Goal: Information Seeking & Learning: Learn about a topic

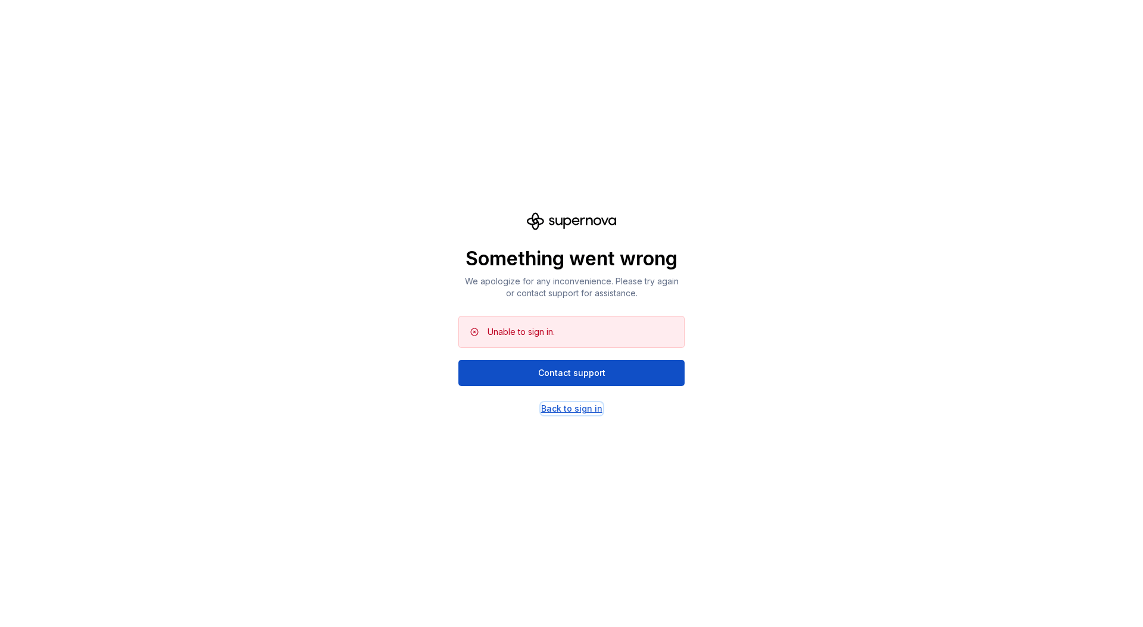
click at [576, 408] on div "Back to sign in" at bounding box center [571, 409] width 61 height 12
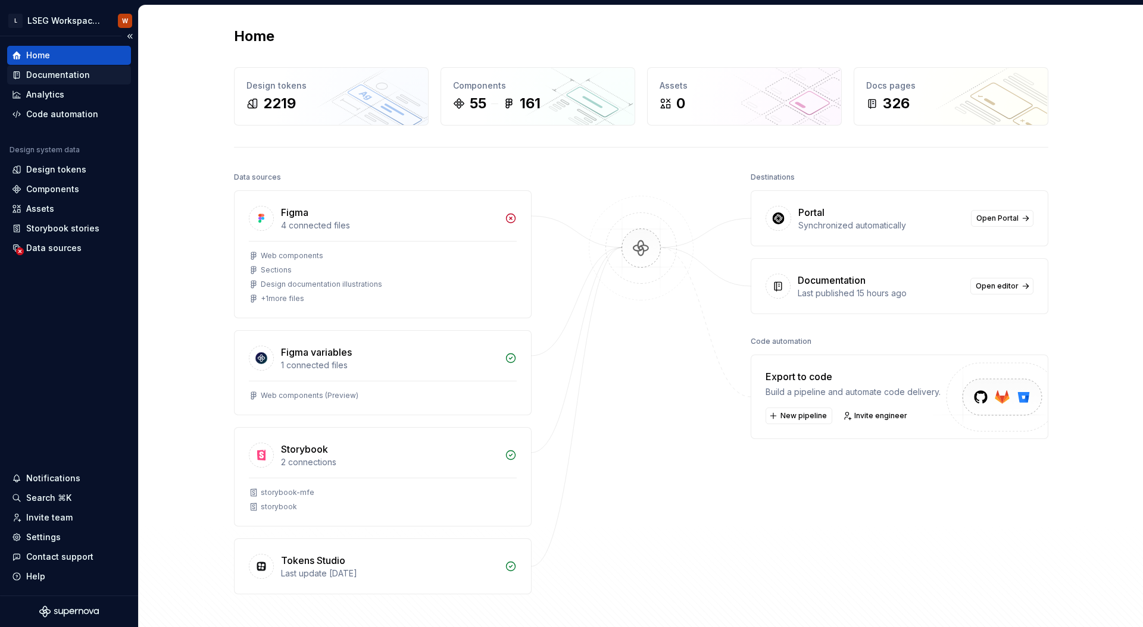
click at [63, 79] on div "Documentation" at bounding box center [58, 75] width 64 height 12
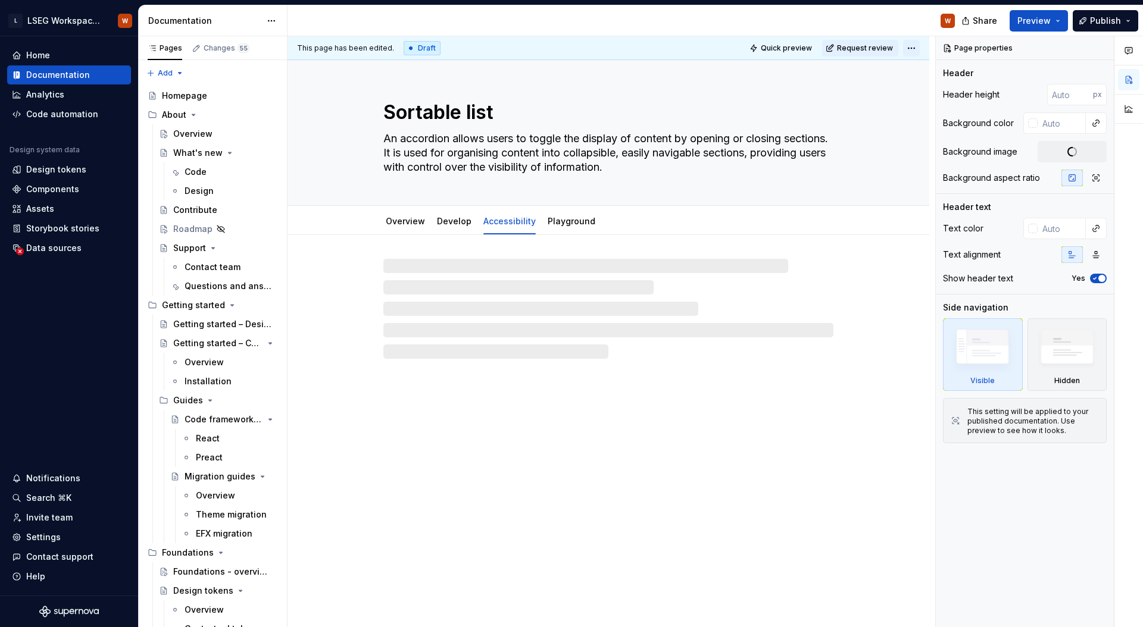
click at [908, 49] on html "L LSEG Workspace Design System W Home Documentation Analytics Code automation D…" at bounding box center [571, 313] width 1143 height 627
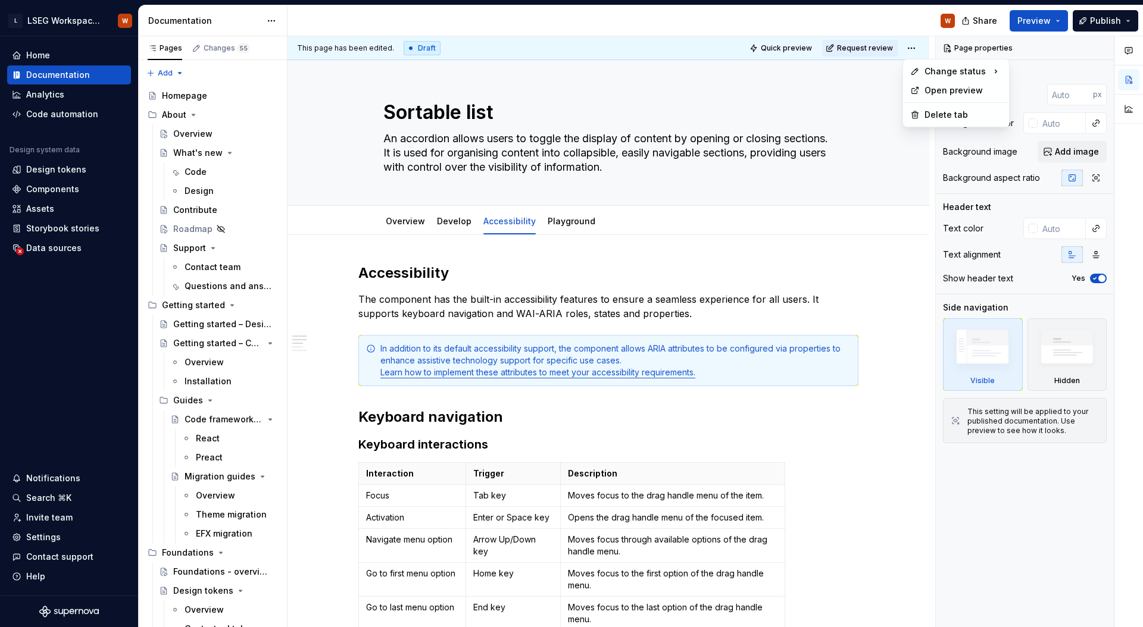
click at [882, 17] on html "L LSEG Workspace Design System W Home Documentation Analytics Code automation D…" at bounding box center [571, 313] width 1143 height 627
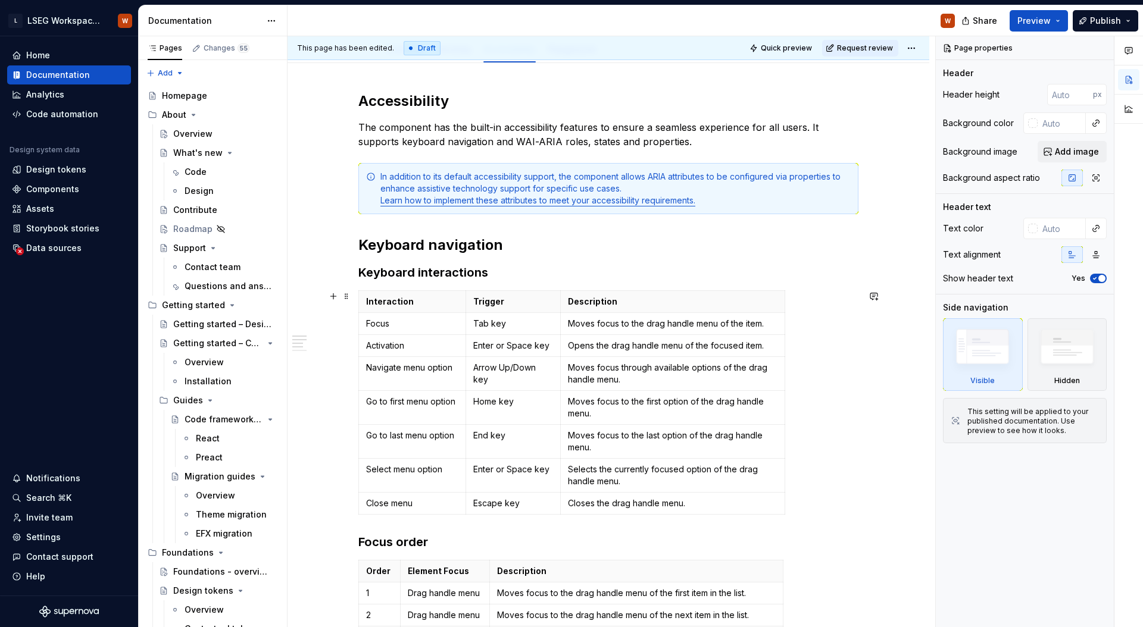
scroll to position [150, 0]
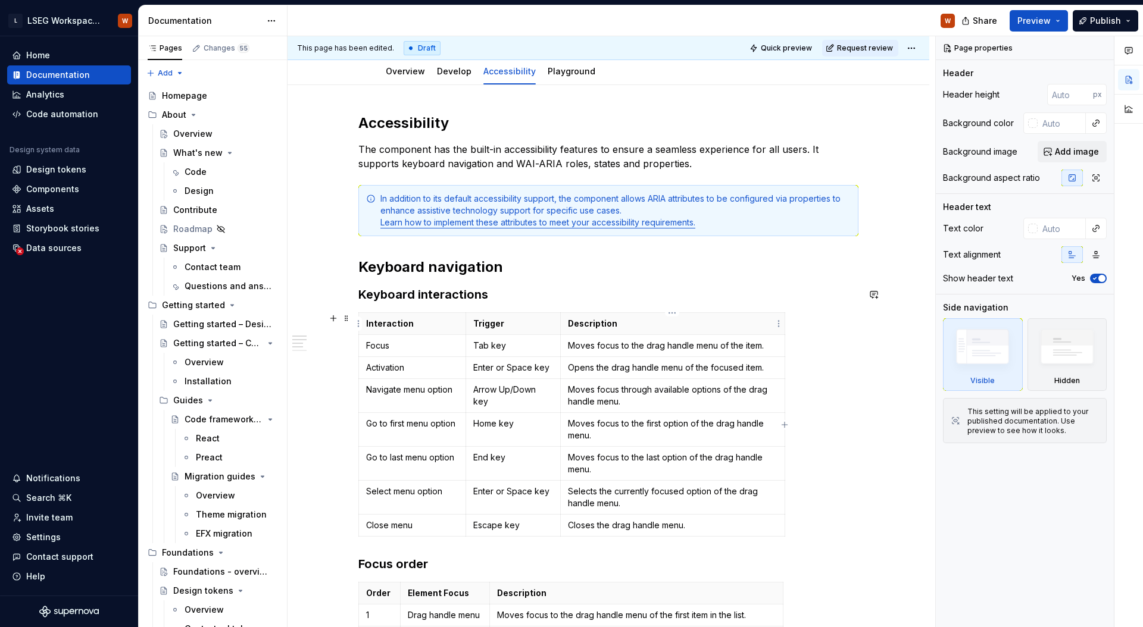
click at [612, 333] on th "Description" at bounding box center [672, 324] width 224 height 22
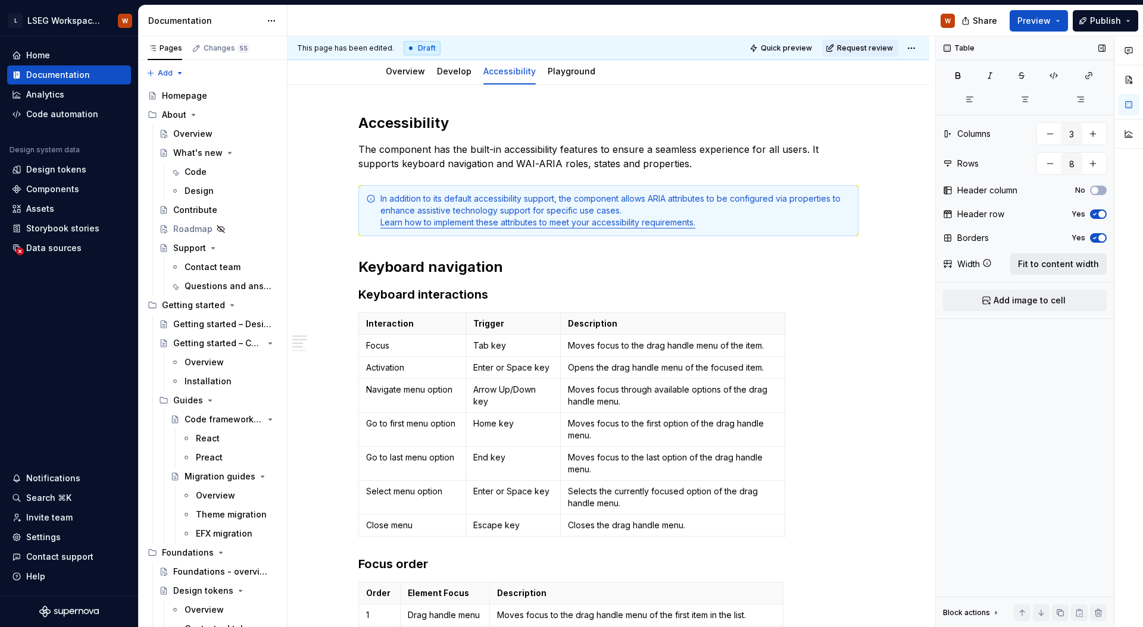
click at [1046, 261] on span "Fit to content width" at bounding box center [1058, 264] width 81 height 12
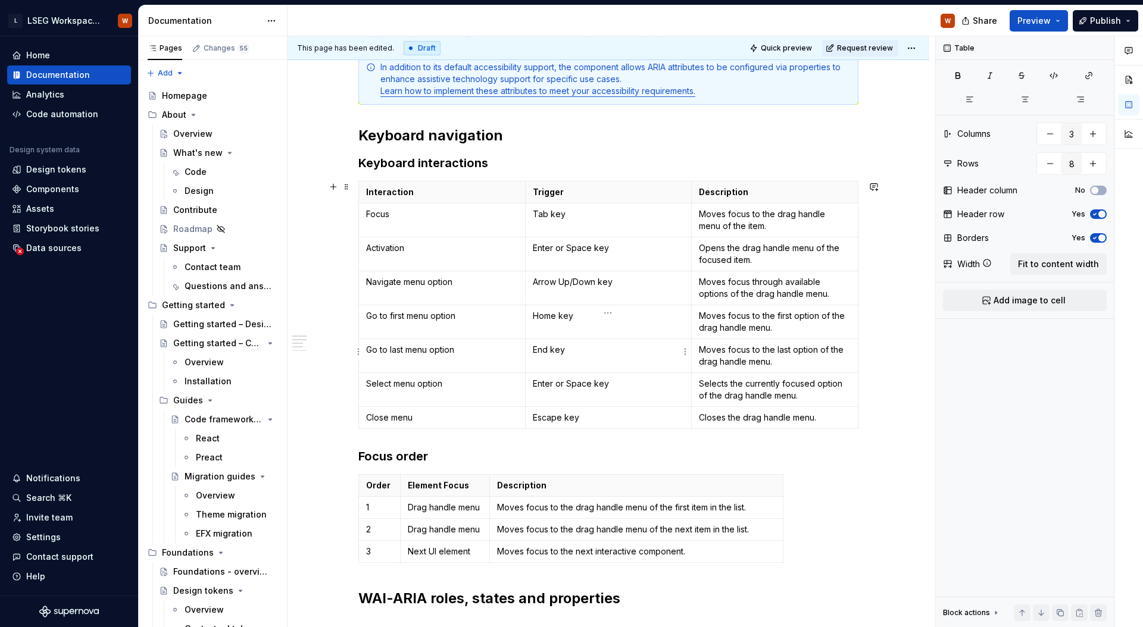
type textarea "*"
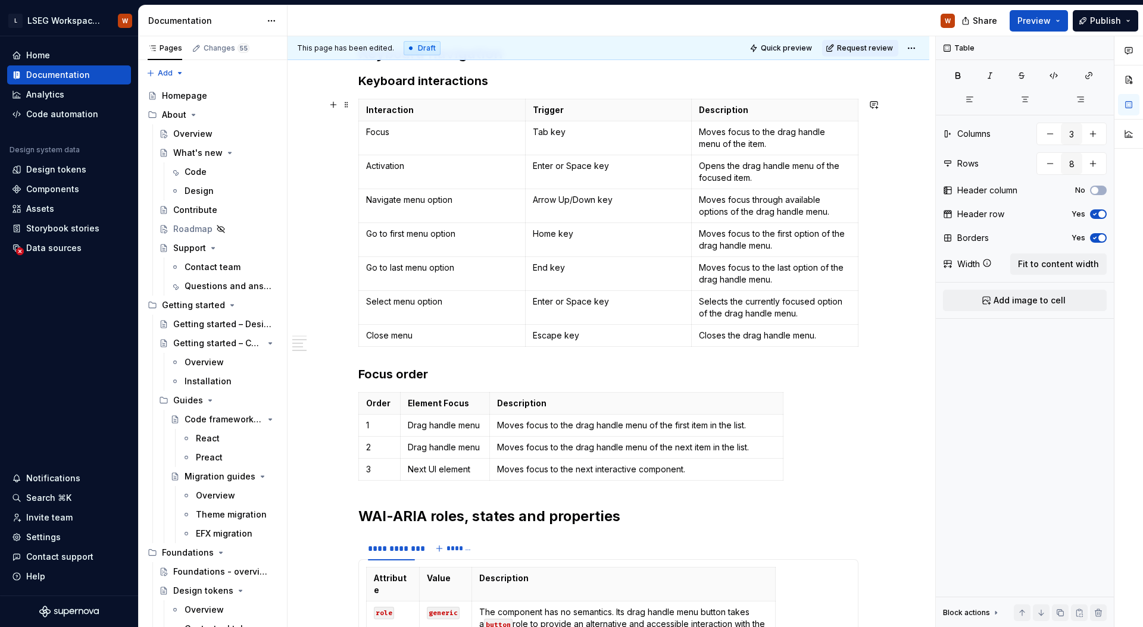
scroll to position [462, 0]
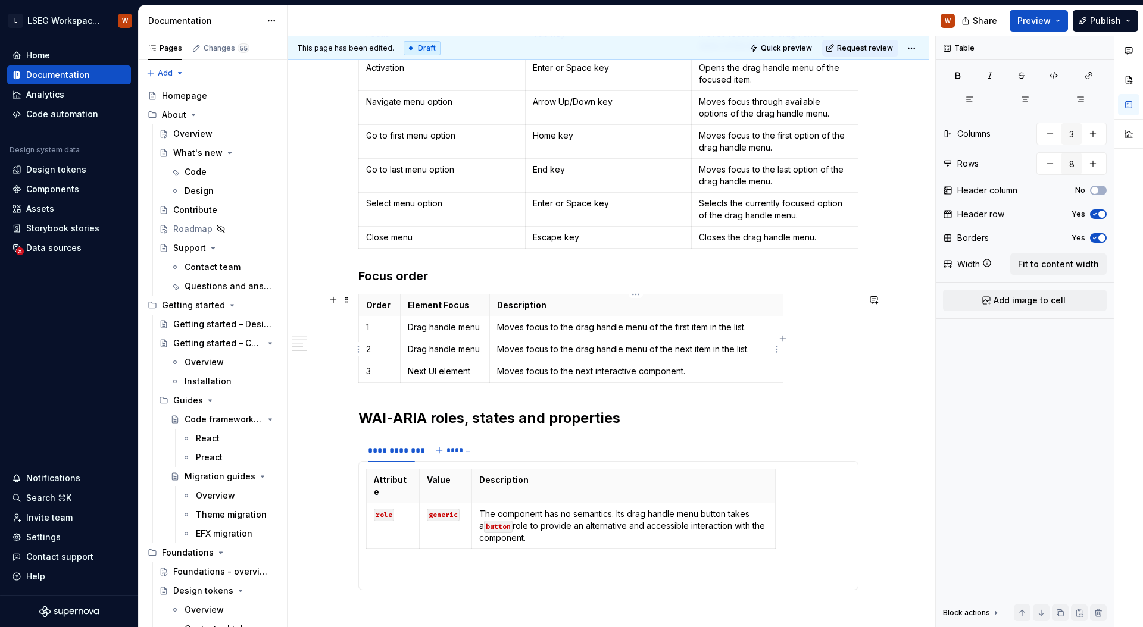
type input "4"
click at [619, 339] on td "Moves focus to the drag handle menu of the next item in the list." at bounding box center [635, 350] width 293 height 22
click at [1066, 262] on span "Fit to content width" at bounding box center [1058, 264] width 81 height 12
type textarea "*"
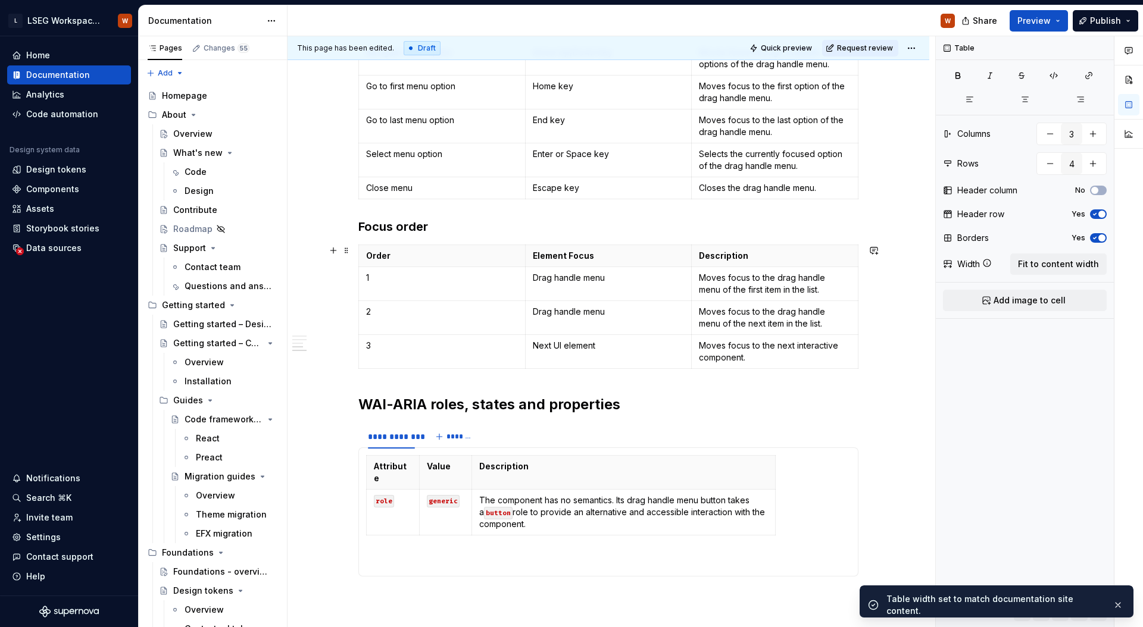
scroll to position [656, 0]
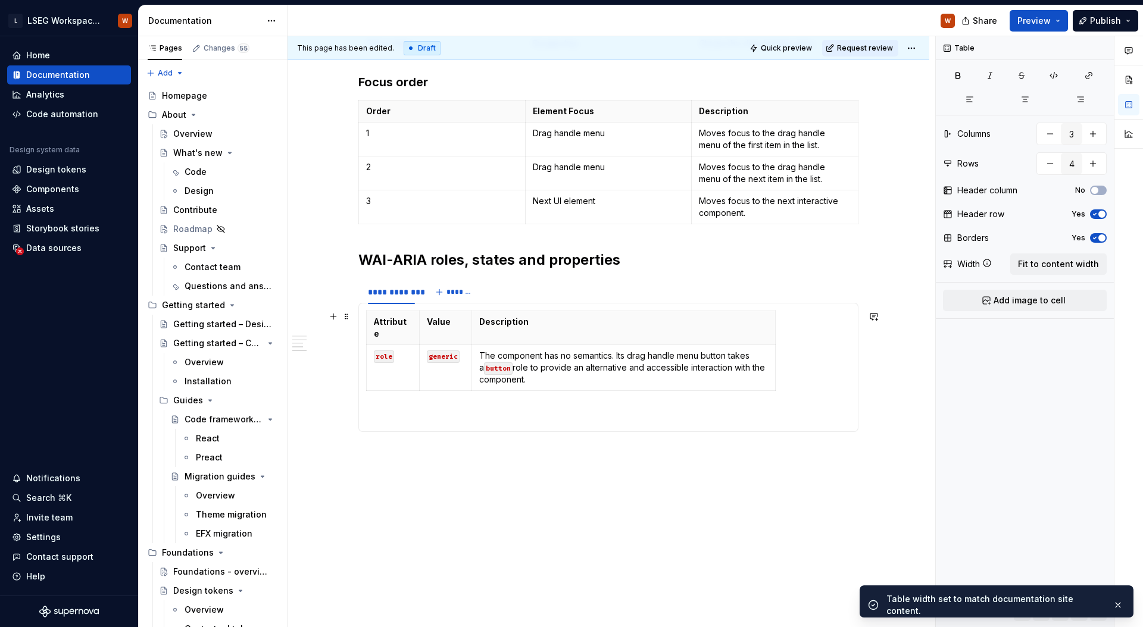
type input "2"
click at [593, 356] on p "The component has no semantics. Its drag handle menu button takes a button role…" at bounding box center [623, 368] width 289 height 36
click at [1061, 261] on span "Fit to content width" at bounding box center [1058, 264] width 81 height 12
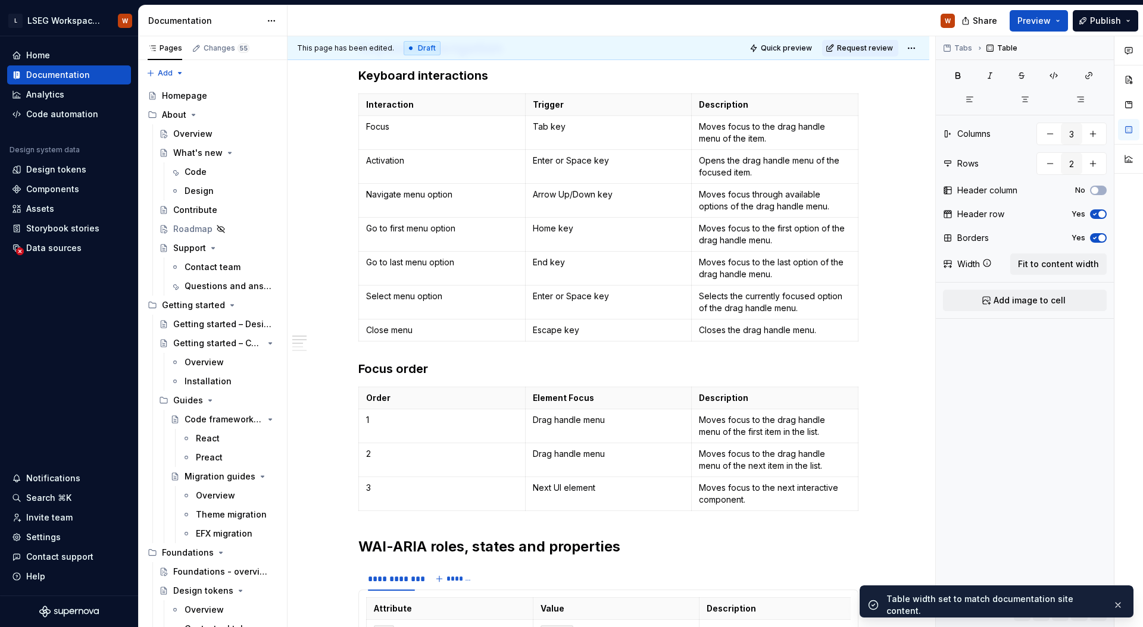
scroll to position [0, 0]
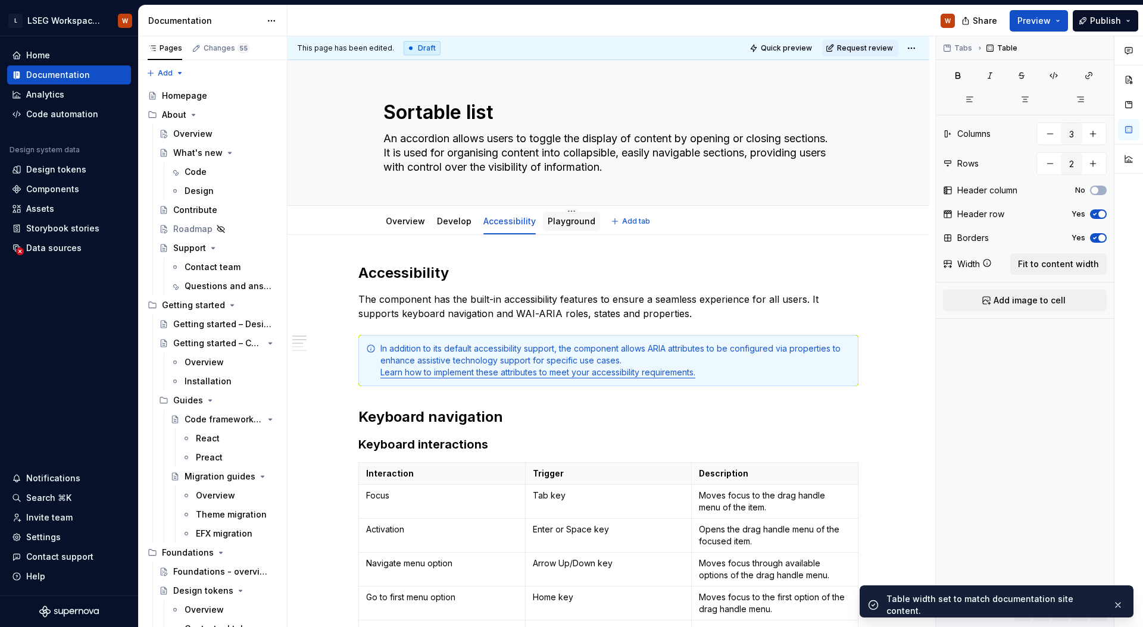
click at [560, 223] on link "Playground" at bounding box center [572, 221] width 48 height 10
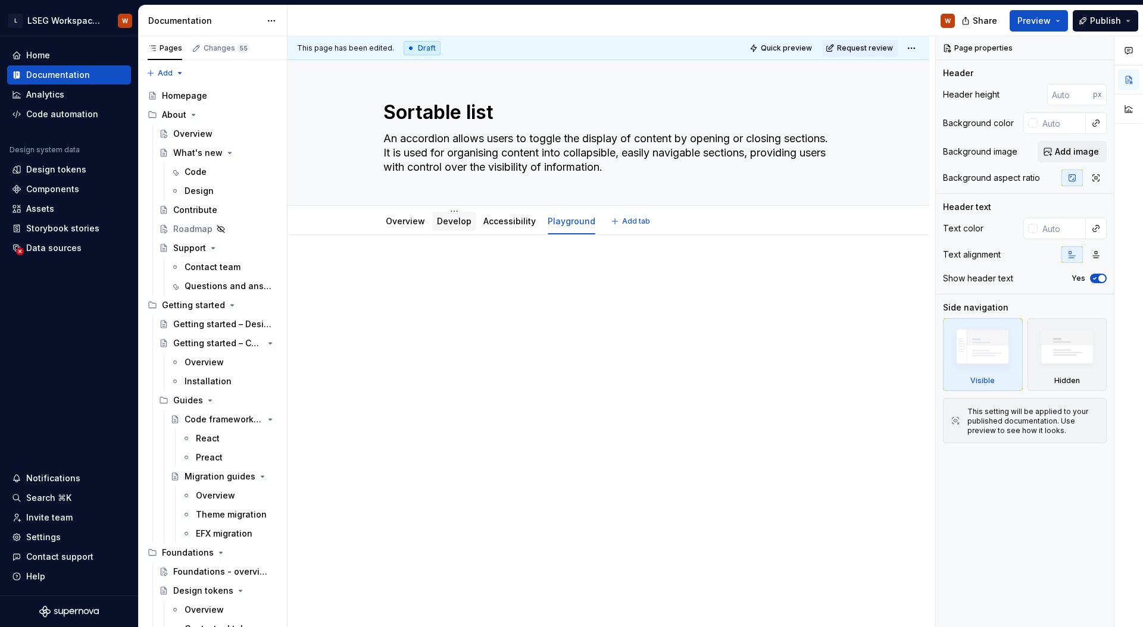
click at [455, 221] on link "Develop" at bounding box center [454, 221] width 35 height 10
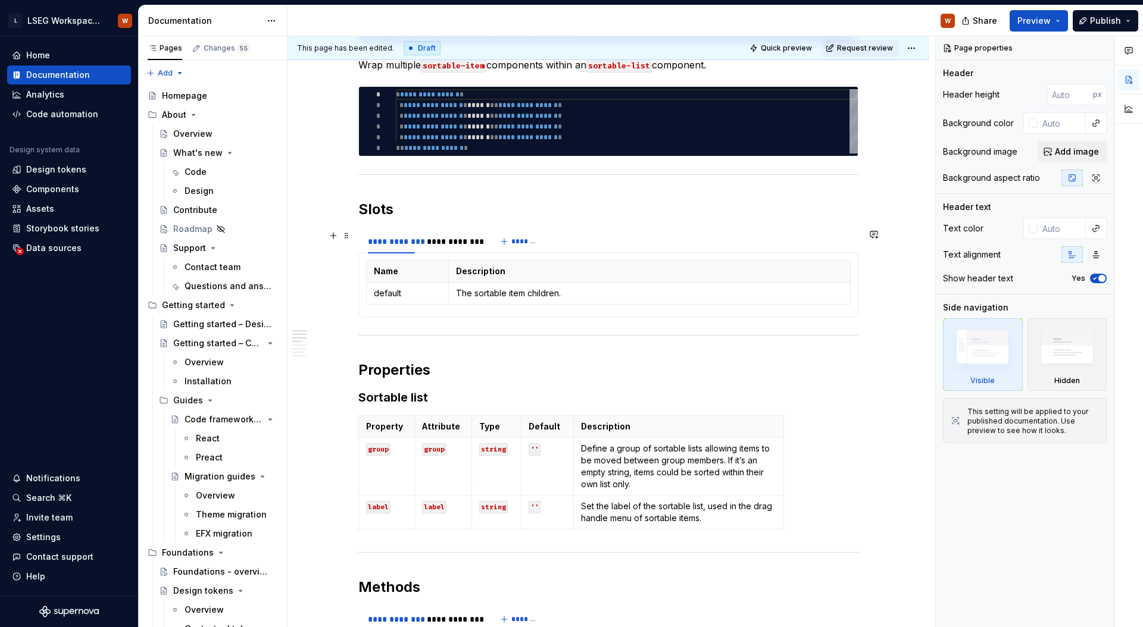
scroll to position [301, 0]
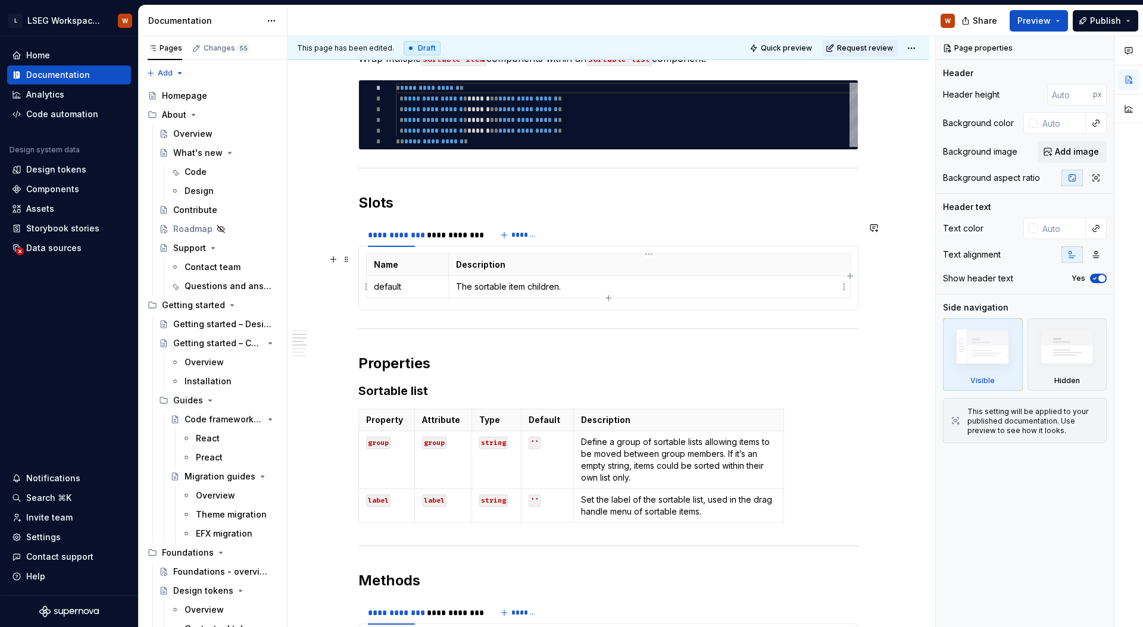
click at [637, 283] on p "The sortable item children." at bounding box center [649, 287] width 387 height 12
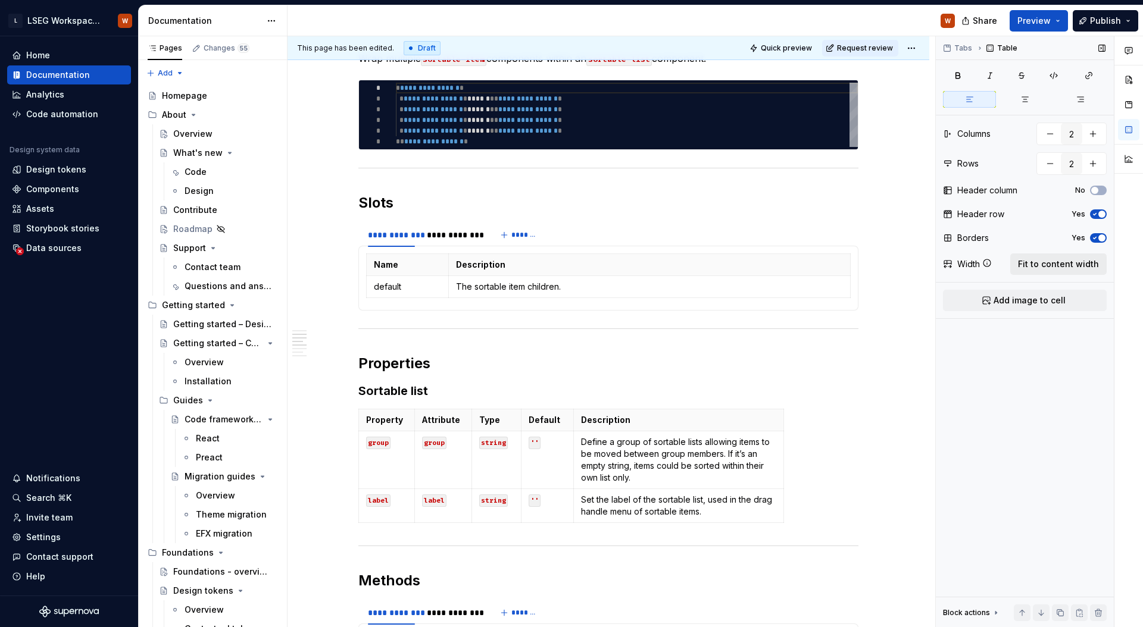
click at [1045, 267] on span "Fit to content width" at bounding box center [1058, 264] width 81 height 12
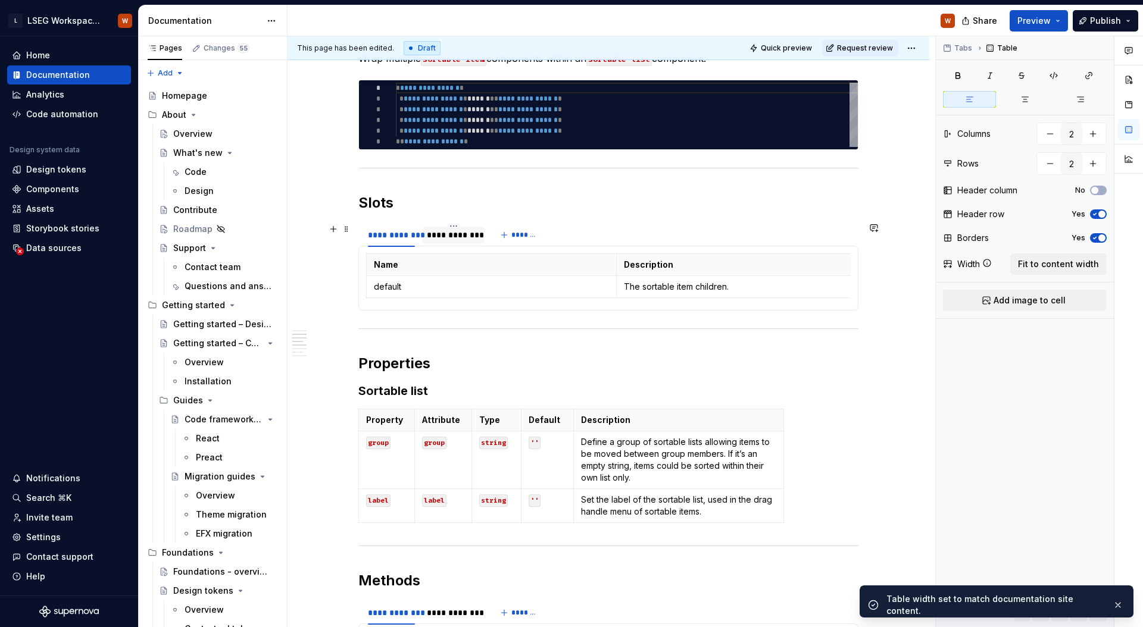
click at [473, 237] on div "**********" at bounding box center [453, 235] width 53 height 12
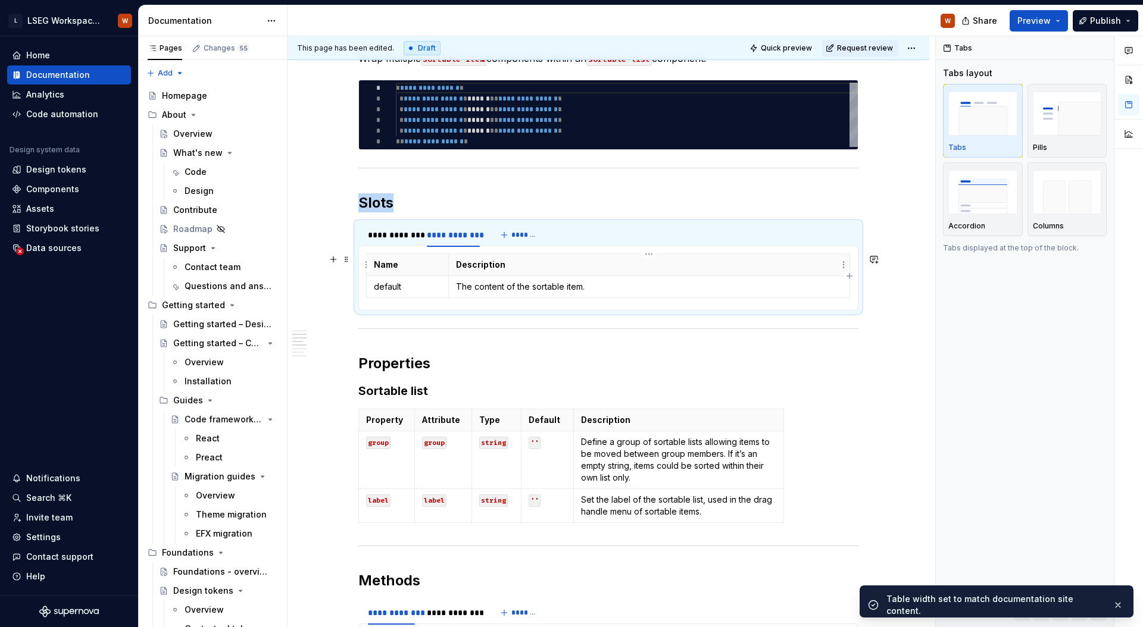
click at [660, 274] on th "Description" at bounding box center [648, 265] width 401 height 22
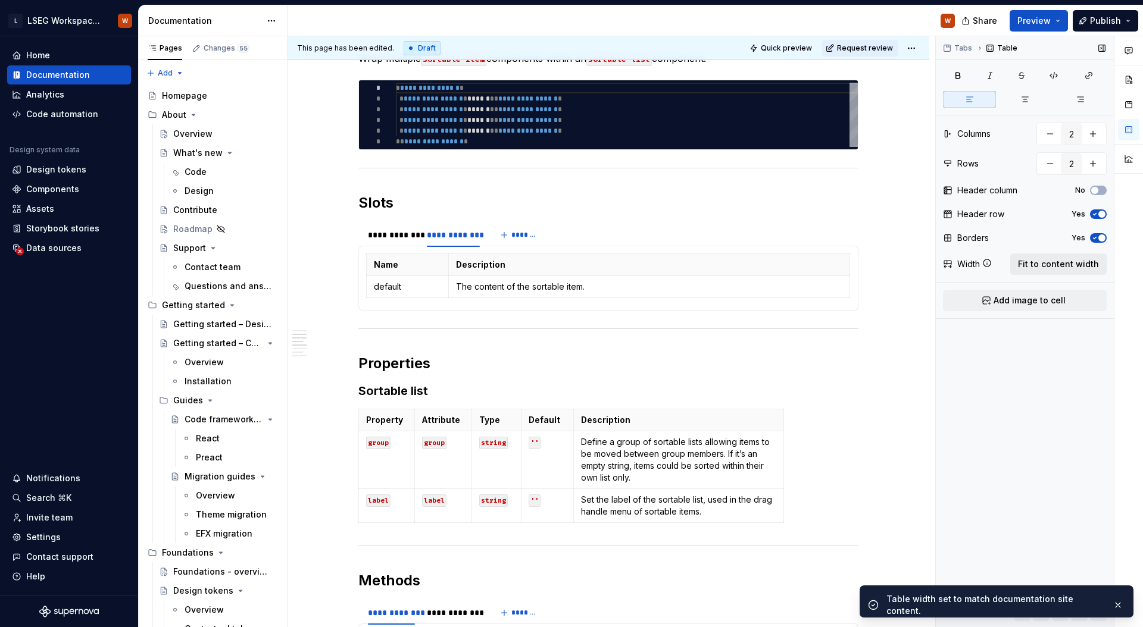
click at [1055, 267] on span "Fit to content width" at bounding box center [1058, 264] width 81 height 12
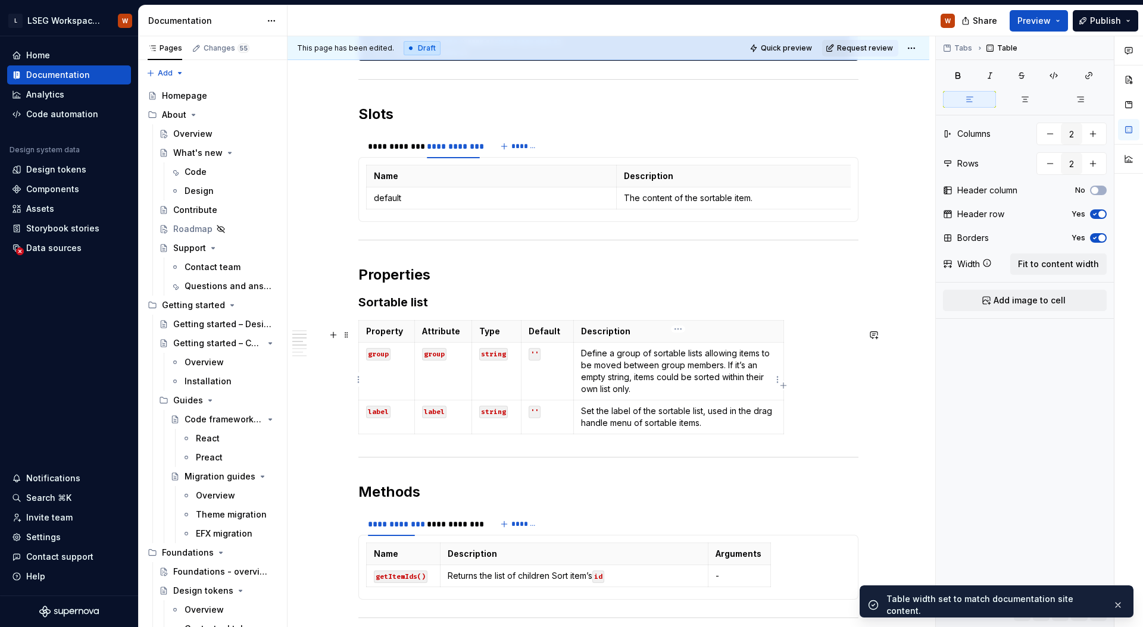
scroll to position [390, 0]
type textarea "*"
type input "5"
type input "3"
click at [714, 383] on p "Define a group of sortable lists allowing items to be moved between group membe…" at bounding box center [678, 371] width 195 height 48
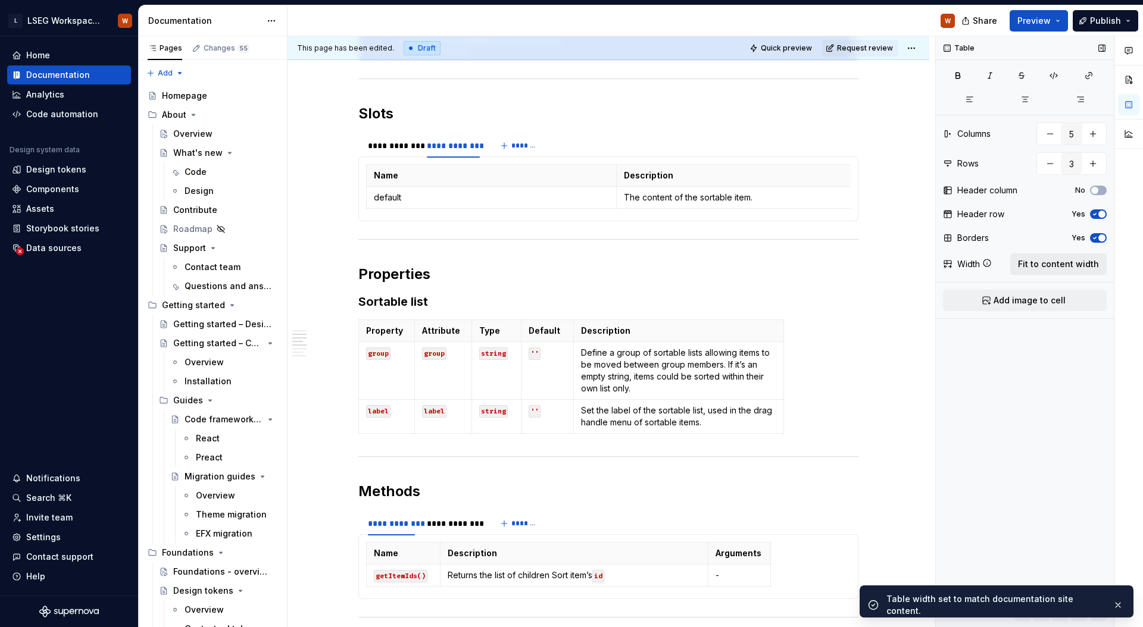
click at [1079, 262] on span "Fit to content width" at bounding box center [1058, 264] width 81 height 12
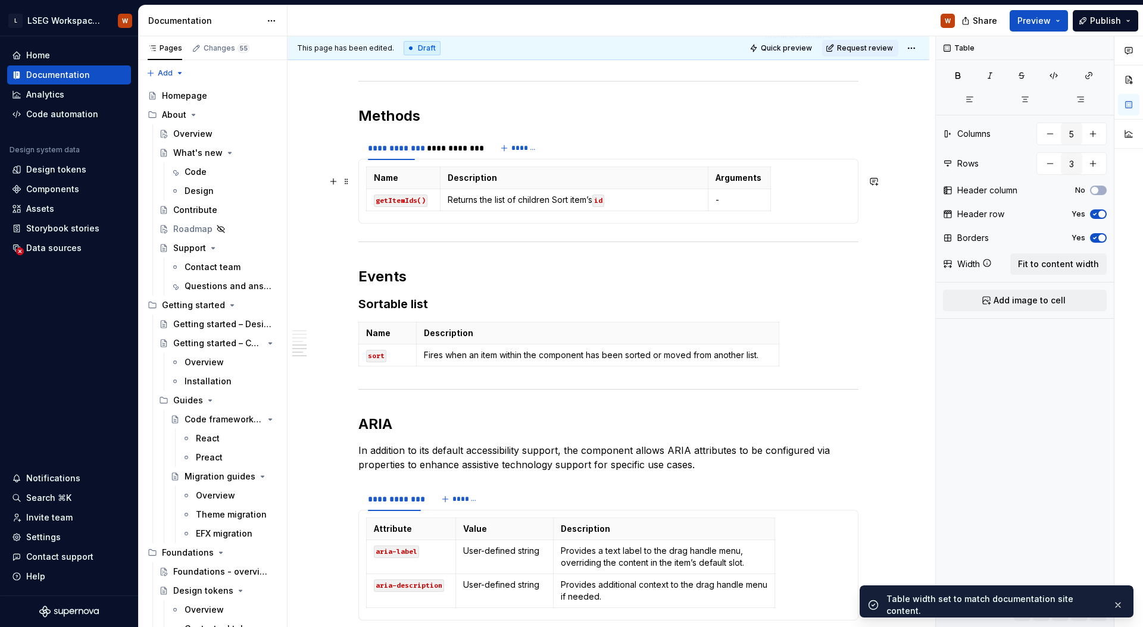
type textarea "*"
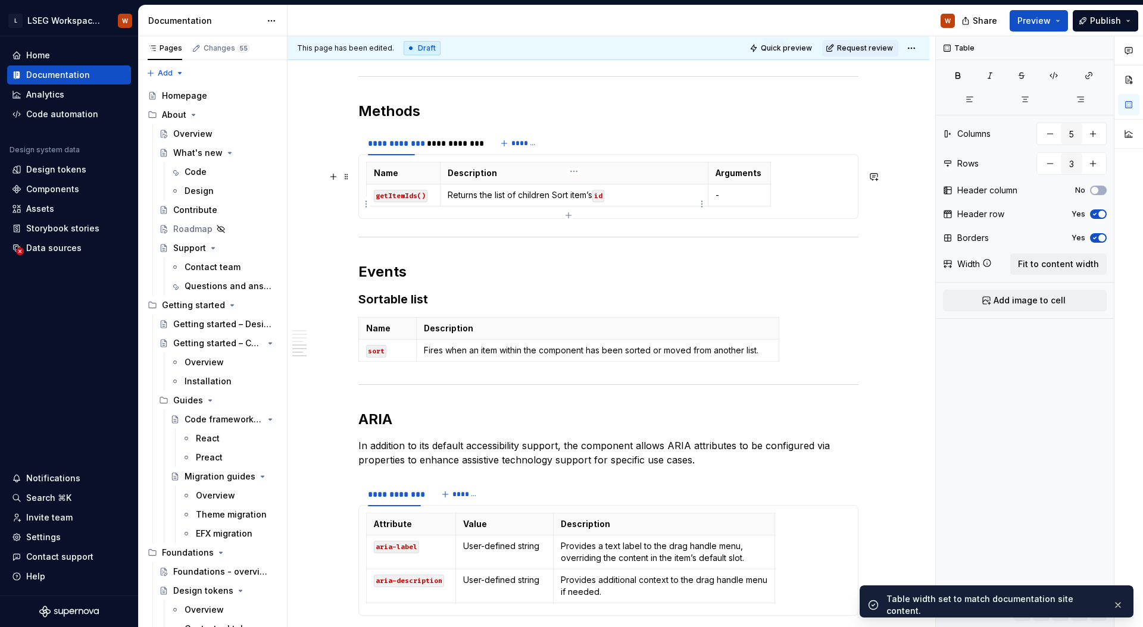
click at [699, 206] on html "L LSEG Workspace Design System W Home Documentation Analytics Code automation D…" at bounding box center [571, 313] width 1143 height 627
type input "3"
type input "2"
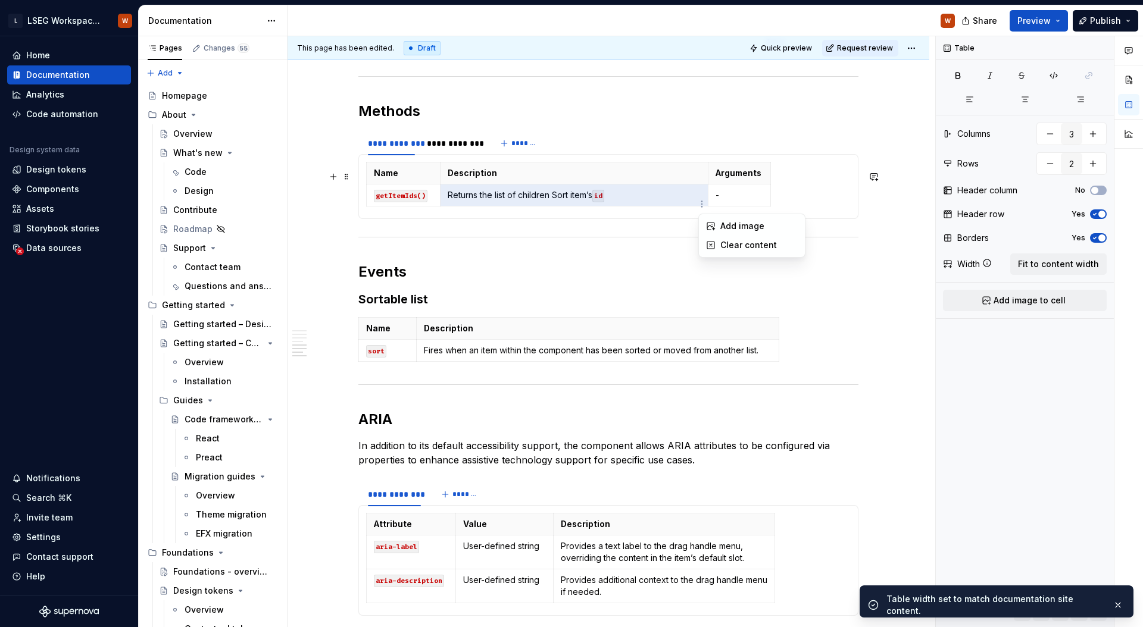
click at [674, 184] on html "L LSEG Workspace Design System W Home Documentation Analytics Code automation D…" at bounding box center [571, 313] width 1143 height 627
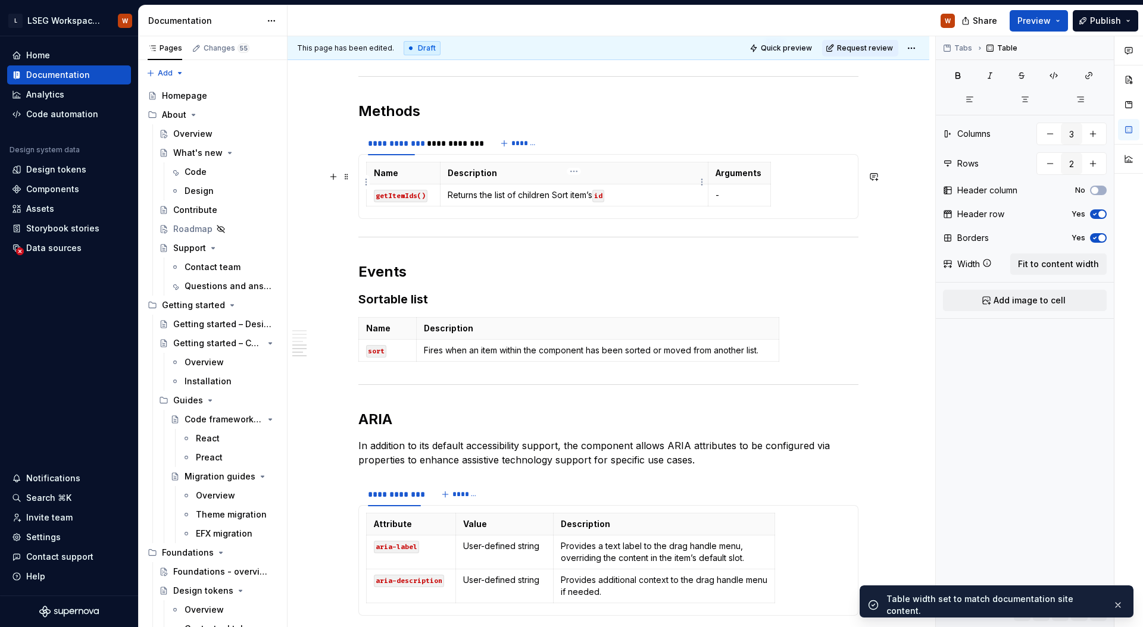
click at [674, 179] on p "Description" at bounding box center [574, 173] width 253 height 12
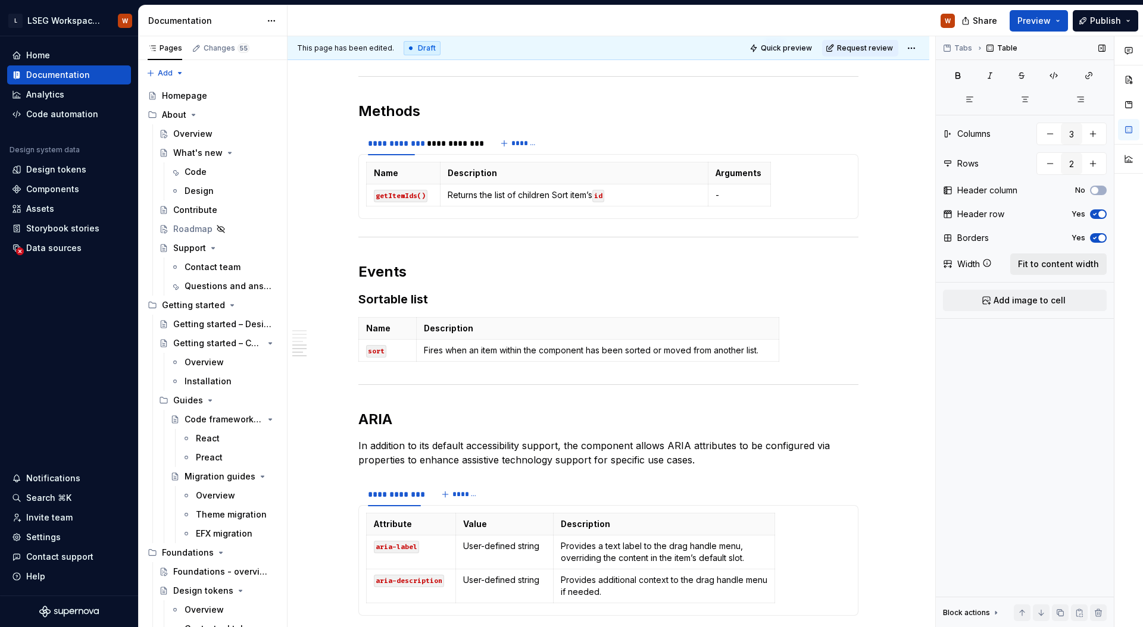
click at [1033, 260] on span "Fit to content width" at bounding box center [1058, 264] width 81 height 12
type textarea "*"
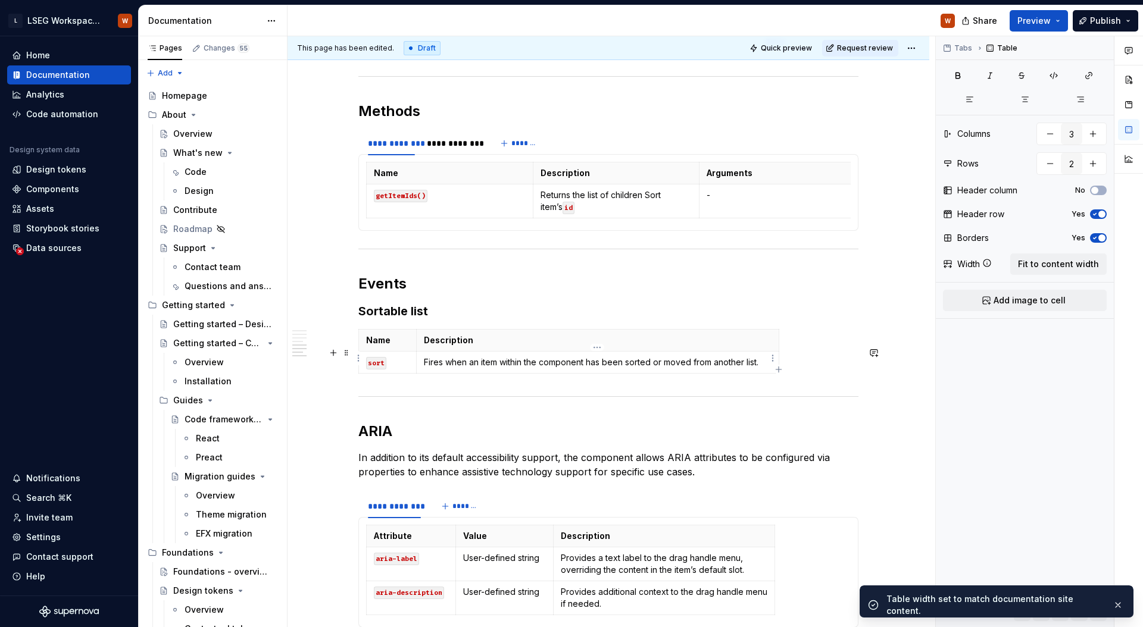
type input "2"
click at [629, 352] on th "Description" at bounding box center [597, 341] width 362 height 22
click at [1057, 260] on span "Fit to content width" at bounding box center [1058, 264] width 81 height 12
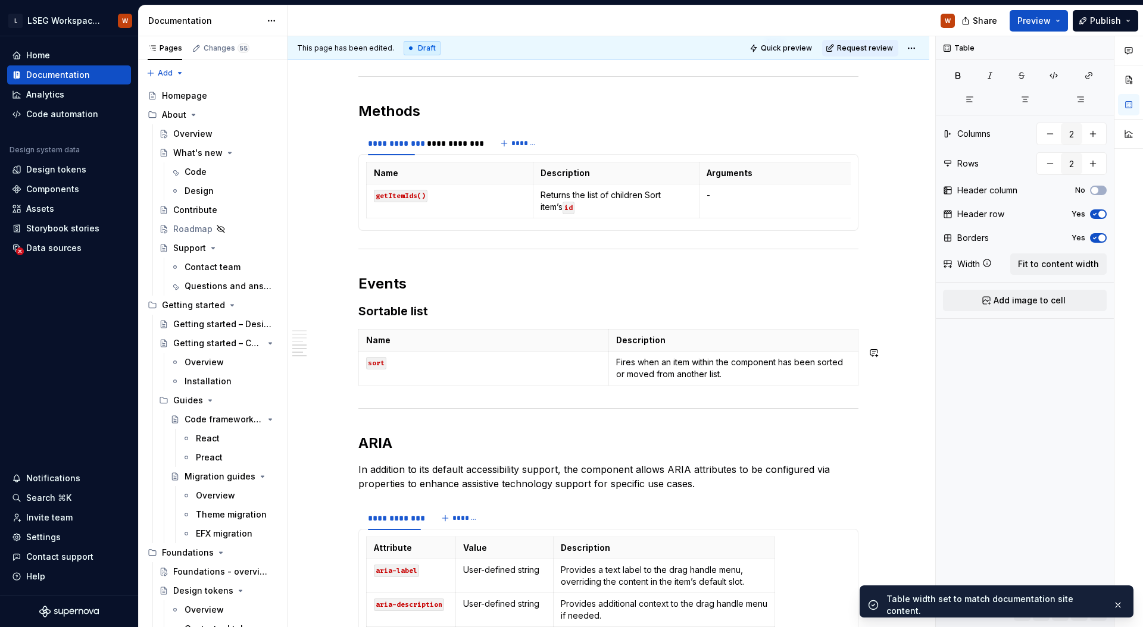
type textarea "*"
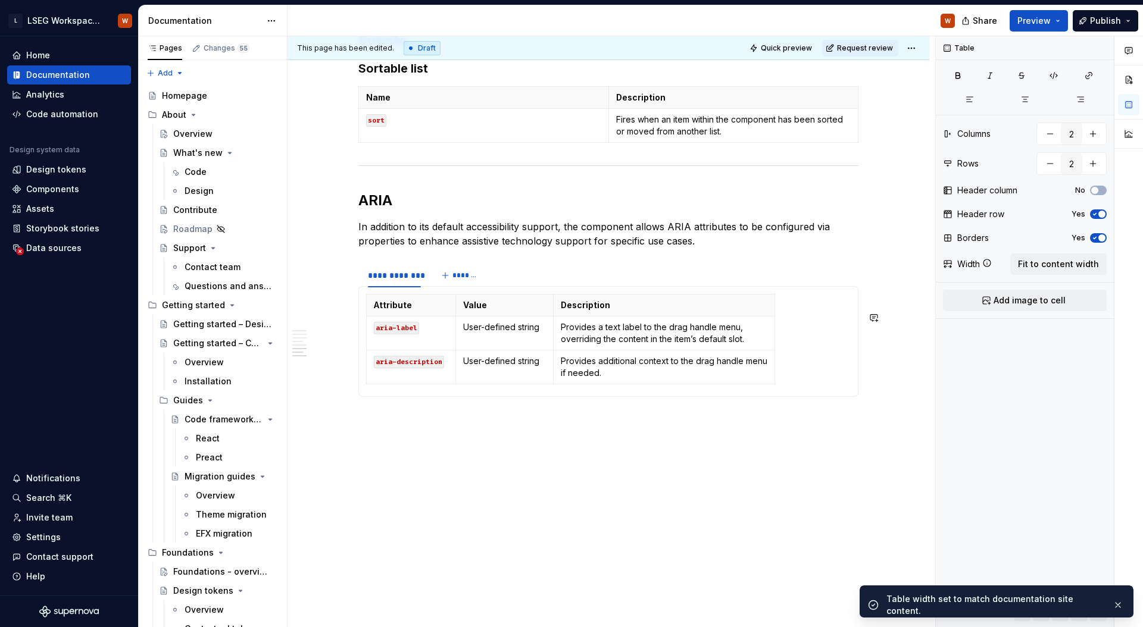
scroll to position [1126, 0]
type input "3"
click at [674, 347] on td "Provides a text label to the drag handle menu, overriding the content in the it…" at bounding box center [663, 334] width 221 height 34
click at [1059, 264] on span "Fit to content width" at bounding box center [1058, 264] width 81 height 12
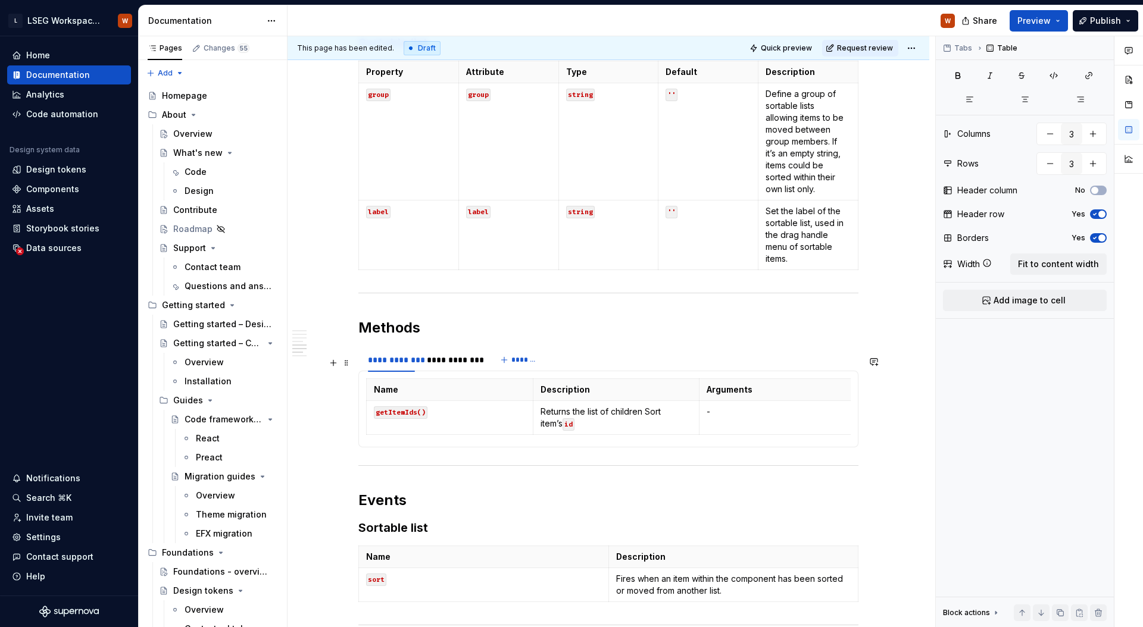
scroll to position [692, 0]
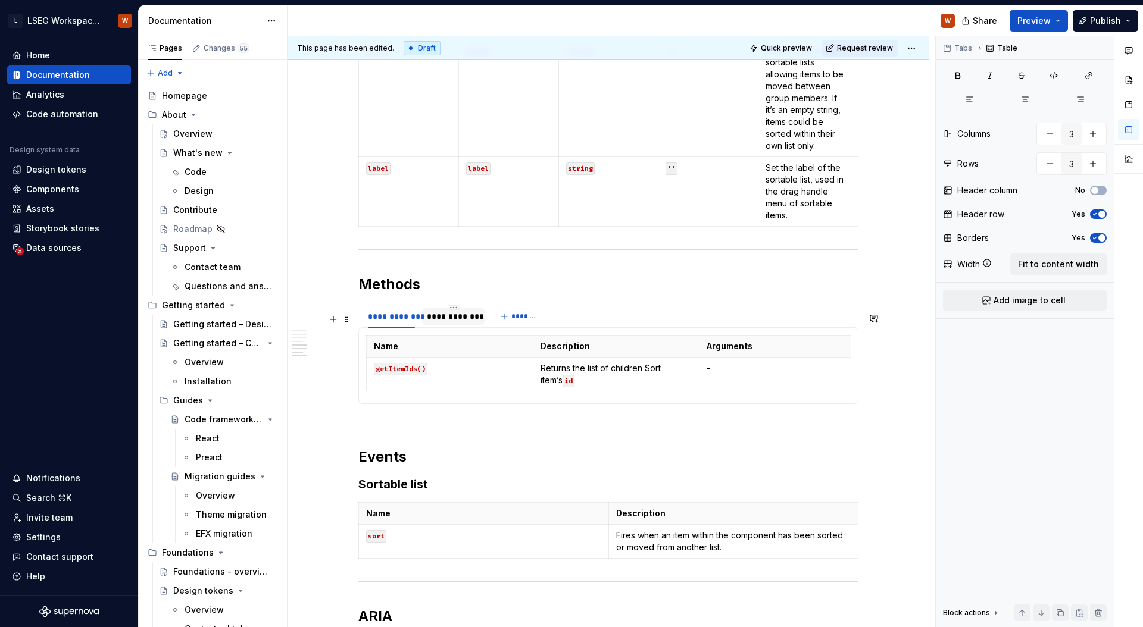
click at [458, 323] on div "**********" at bounding box center [453, 317] width 53 height 12
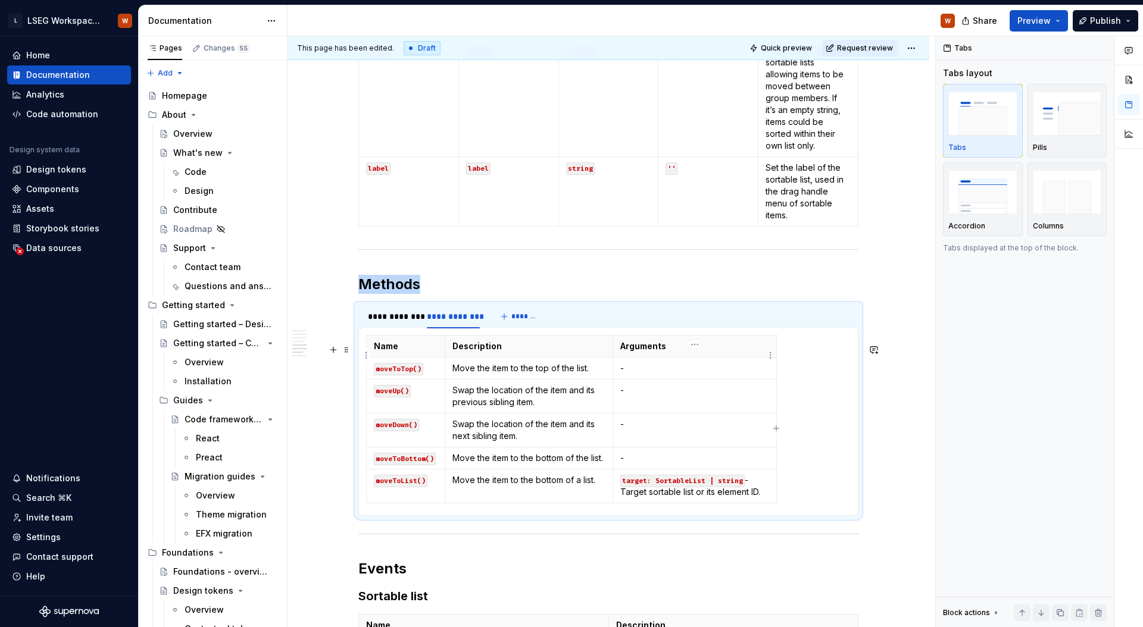
click at [651, 374] on p "-" at bounding box center [694, 368] width 149 height 12
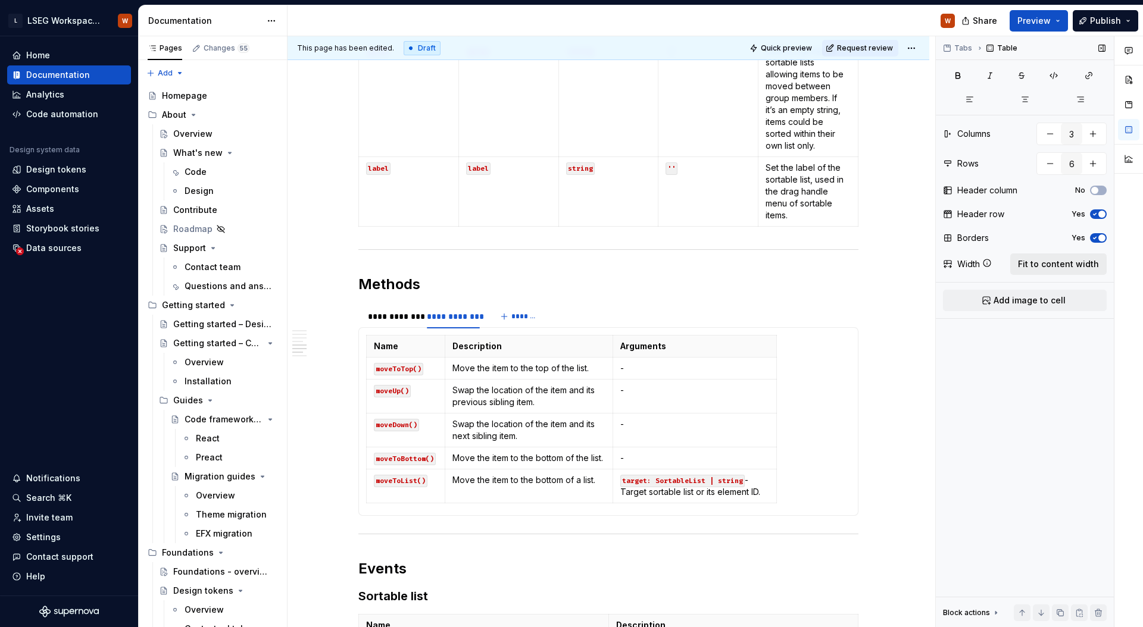
click at [1033, 265] on span "Fit to content width" at bounding box center [1058, 264] width 81 height 12
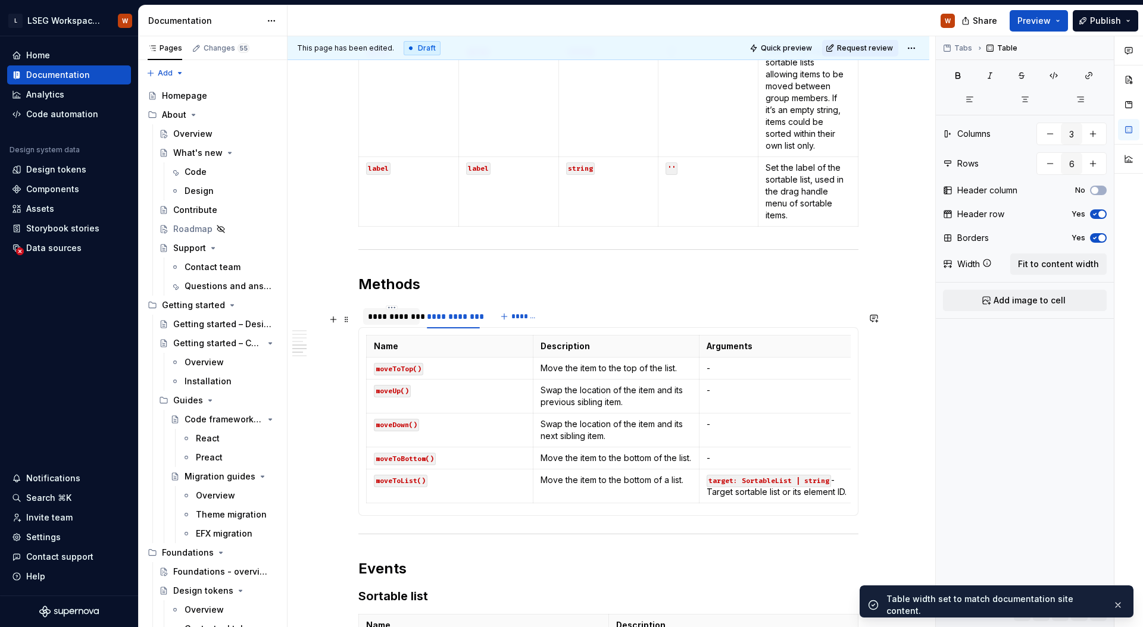
click at [401, 323] on div "**********" at bounding box center [391, 317] width 47 height 12
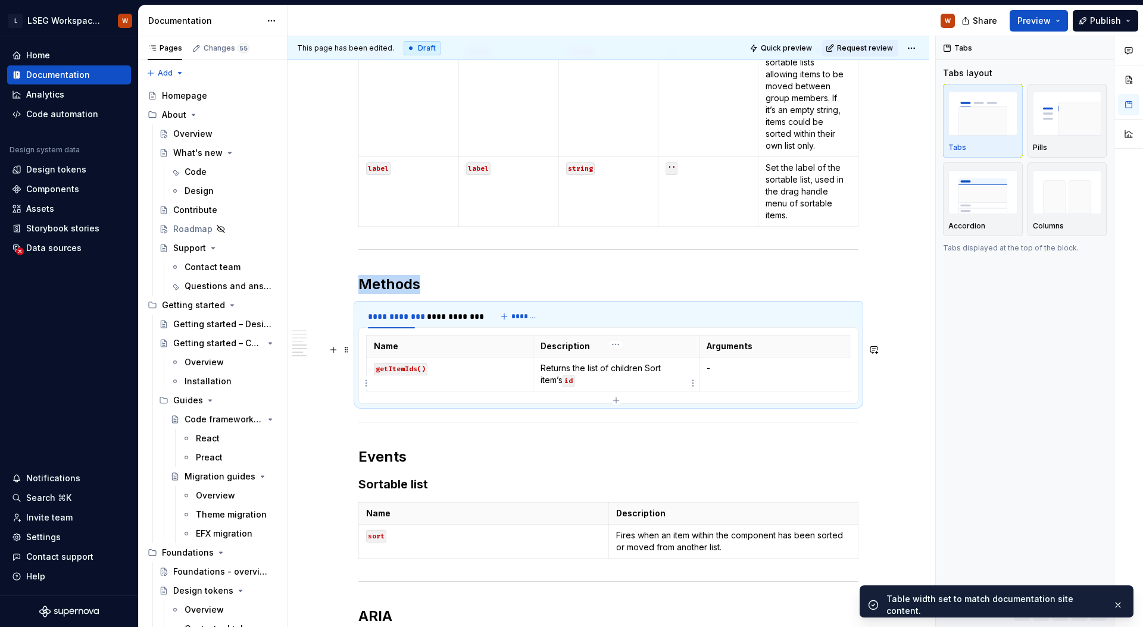
click at [608, 368] on td "Returns the list of children Sort item’s id" at bounding box center [616, 375] width 167 height 34
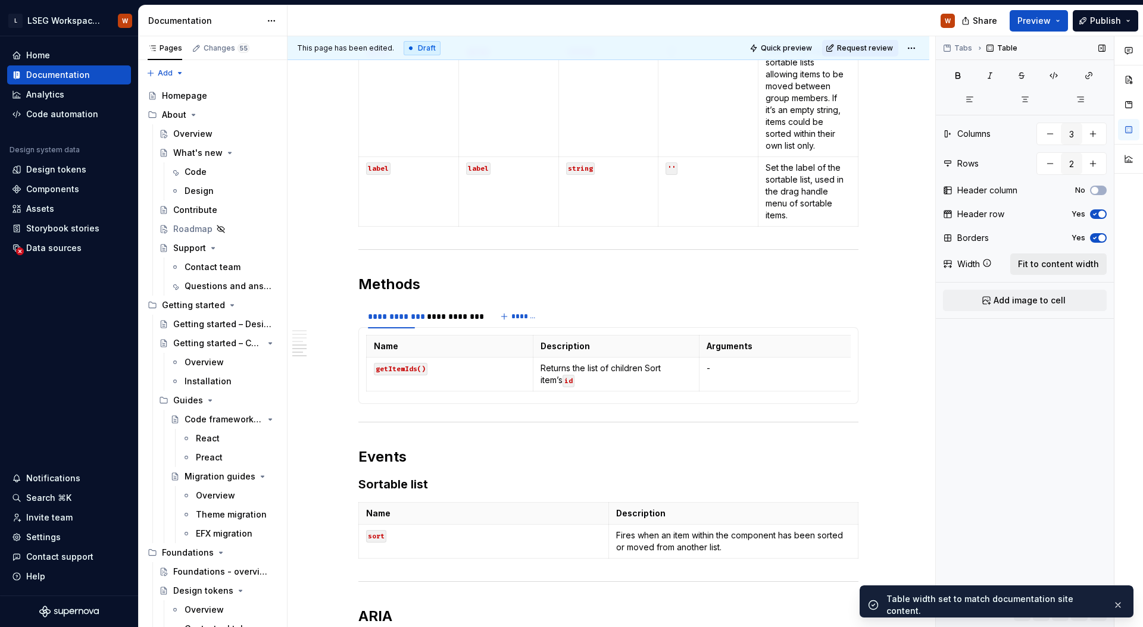
click at [1062, 269] on span "Fit to content width" at bounding box center [1058, 264] width 81 height 12
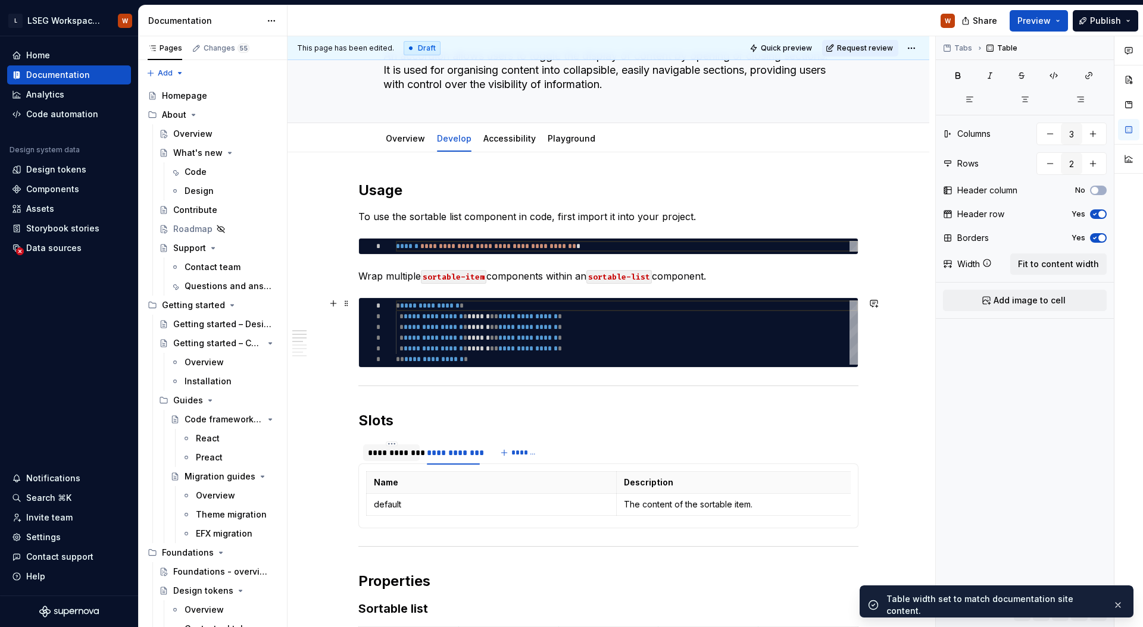
scroll to position [82, 0]
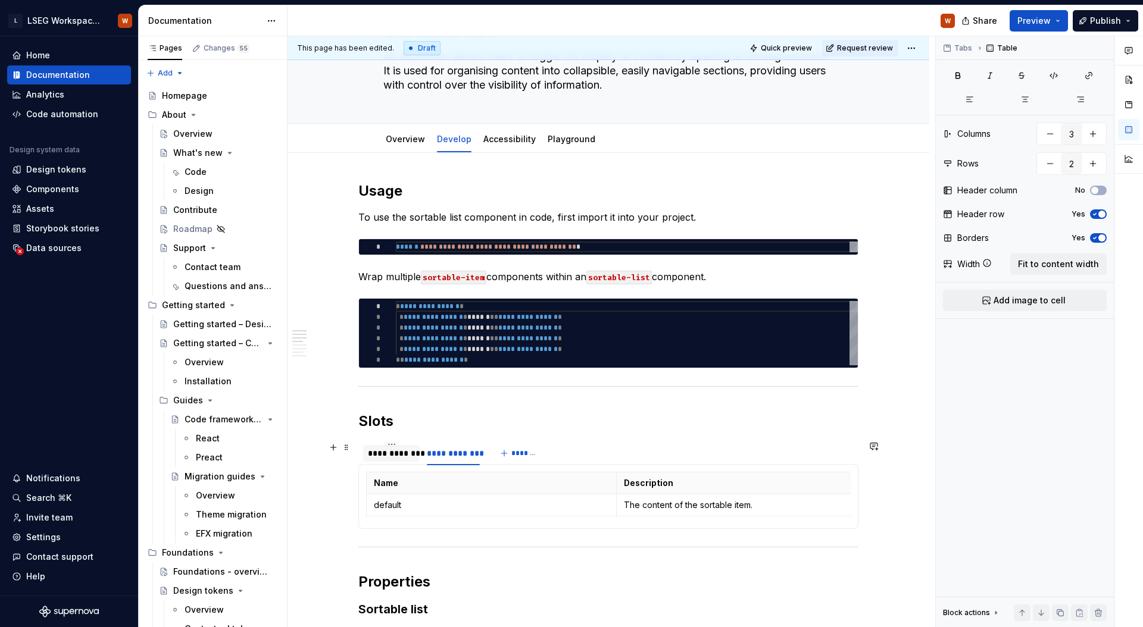
click at [393, 452] on div "**********" at bounding box center [391, 454] width 47 height 12
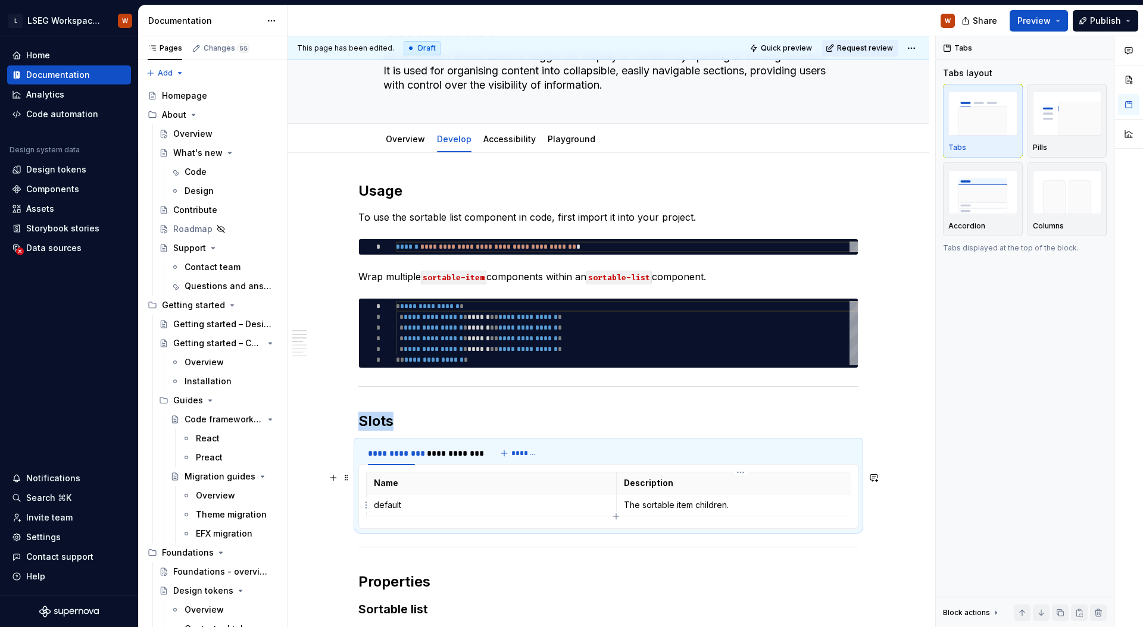
click at [638, 496] on td "The sortable item children." at bounding box center [741, 506] width 250 height 22
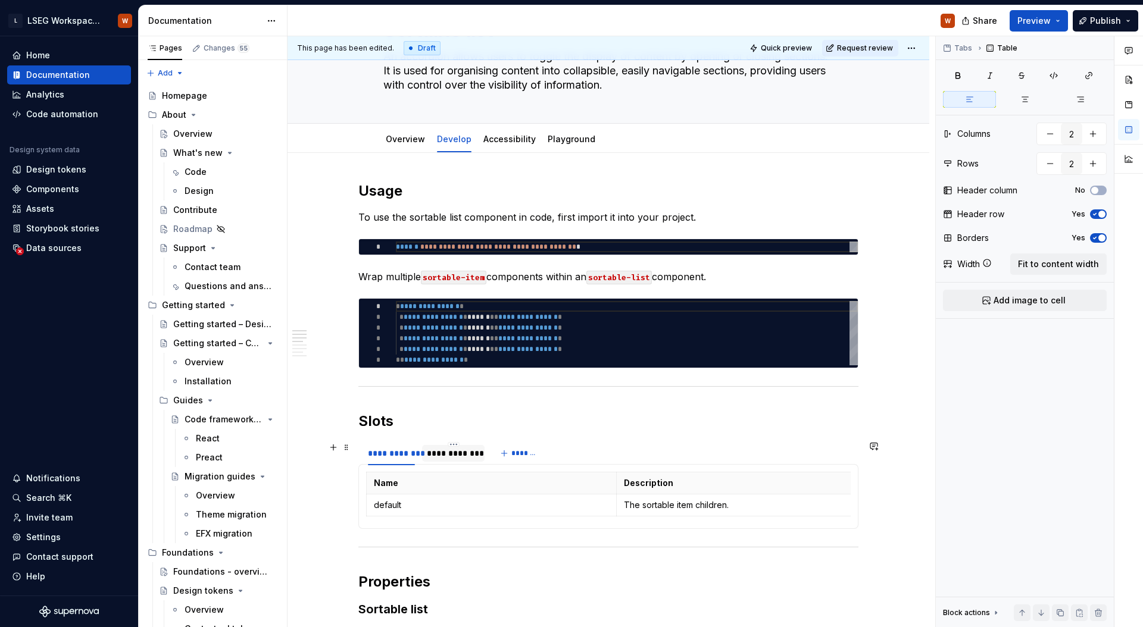
click at [474, 456] on div "**********" at bounding box center [453, 454] width 53 height 12
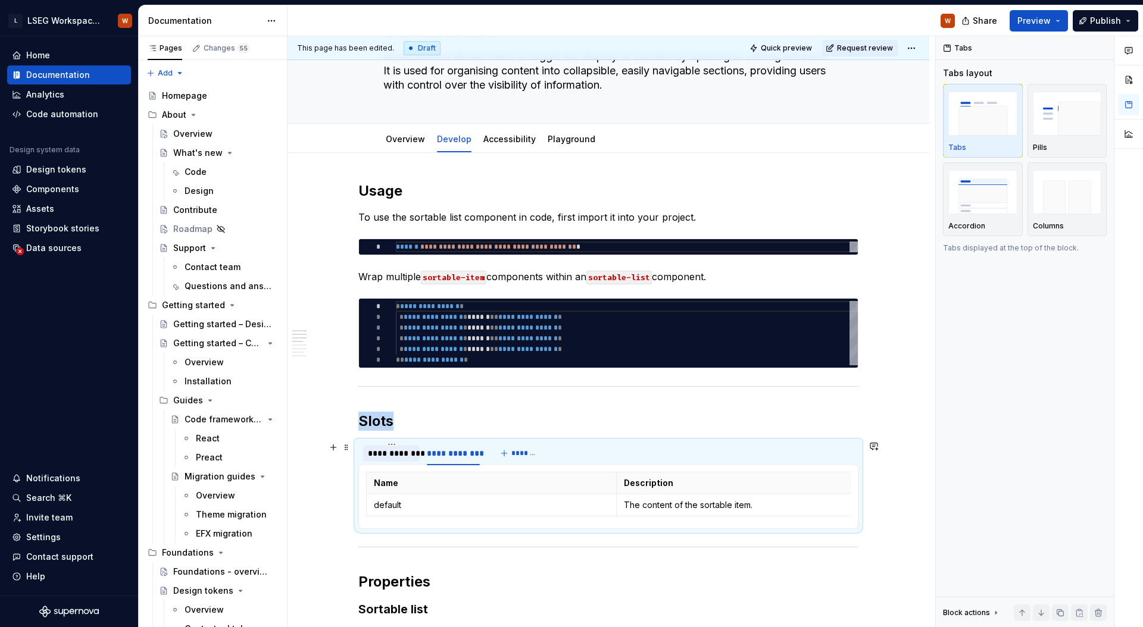
click at [388, 451] on div "**********" at bounding box center [391, 454] width 47 height 12
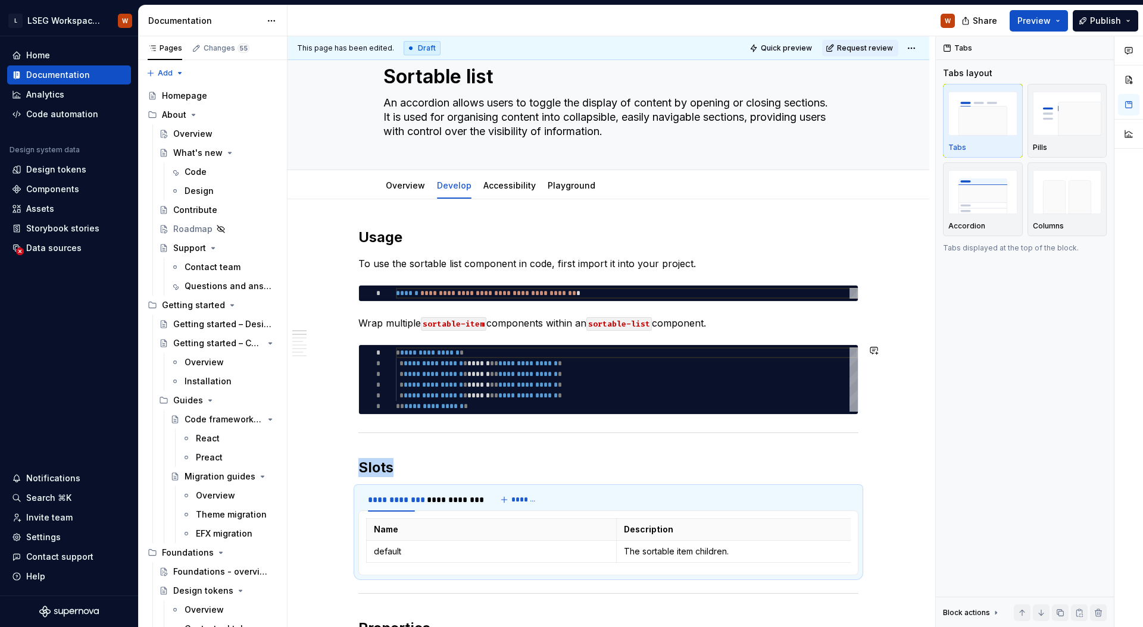
scroll to position [0, 0]
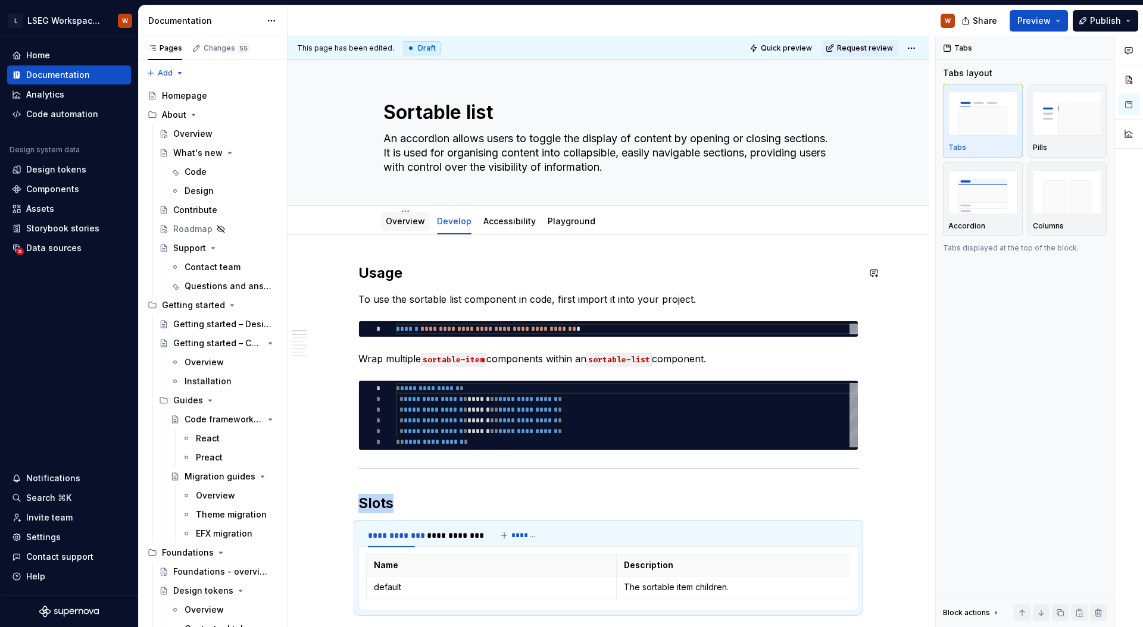
click at [415, 222] on link "Overview" at bounding box center [405, 221] width 39 height 10
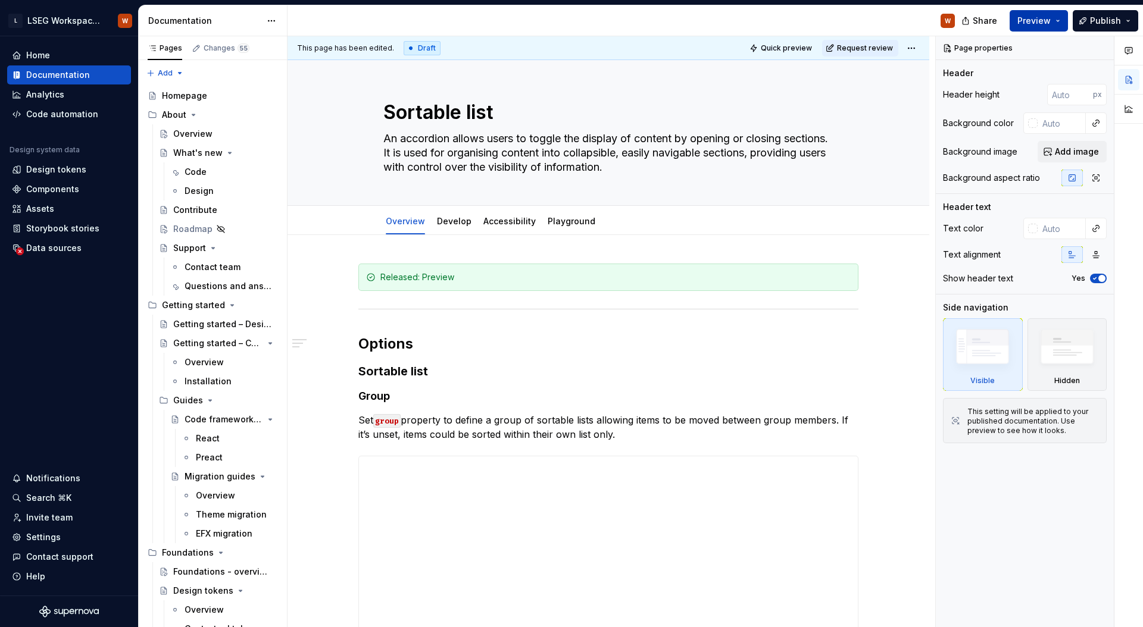
click at [1048, 21] on span "Preview" at bounding box center [1033, 21] width 33 height 12
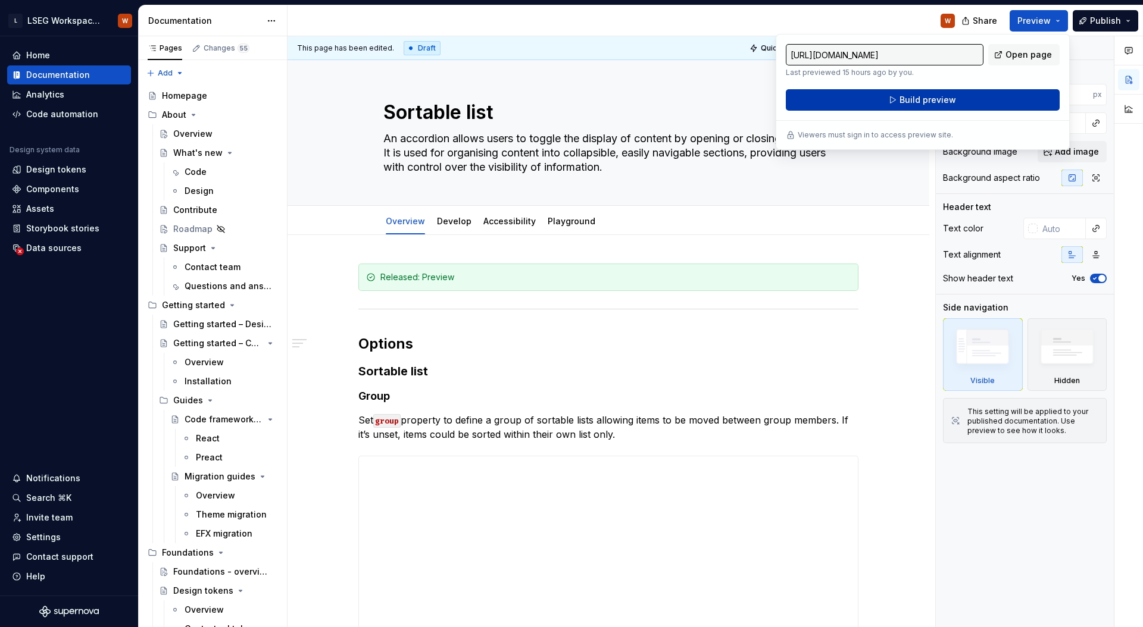
click at [999, 99] on button "Build preview" at bounding box center [923, 99] width 274 height 21
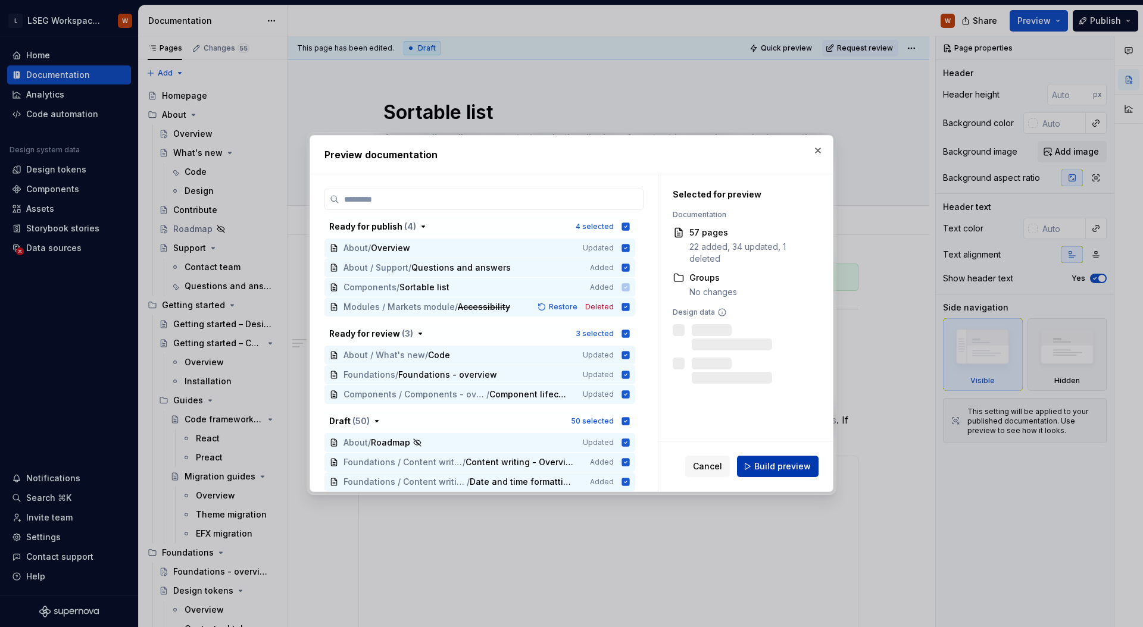
click at [782, 467] on span "Build preview" at bounding box center [782, 467] width 57 height 12
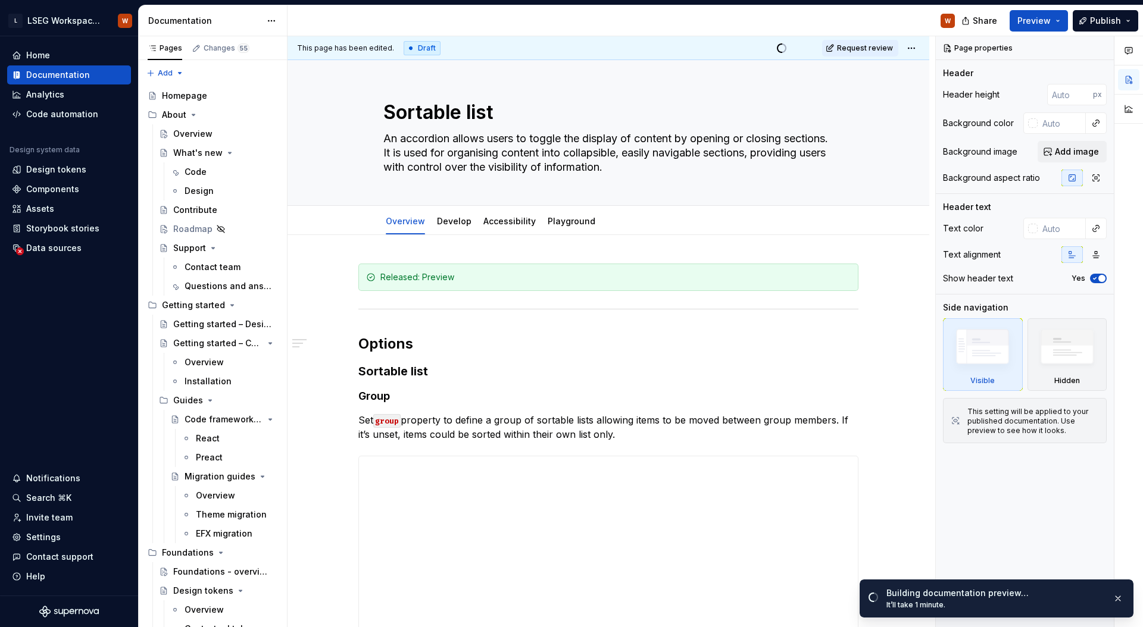
type textarea "*"
click at [1097, 16] on span "Publish" at bounding box center [1105, 21] width 31 height 12
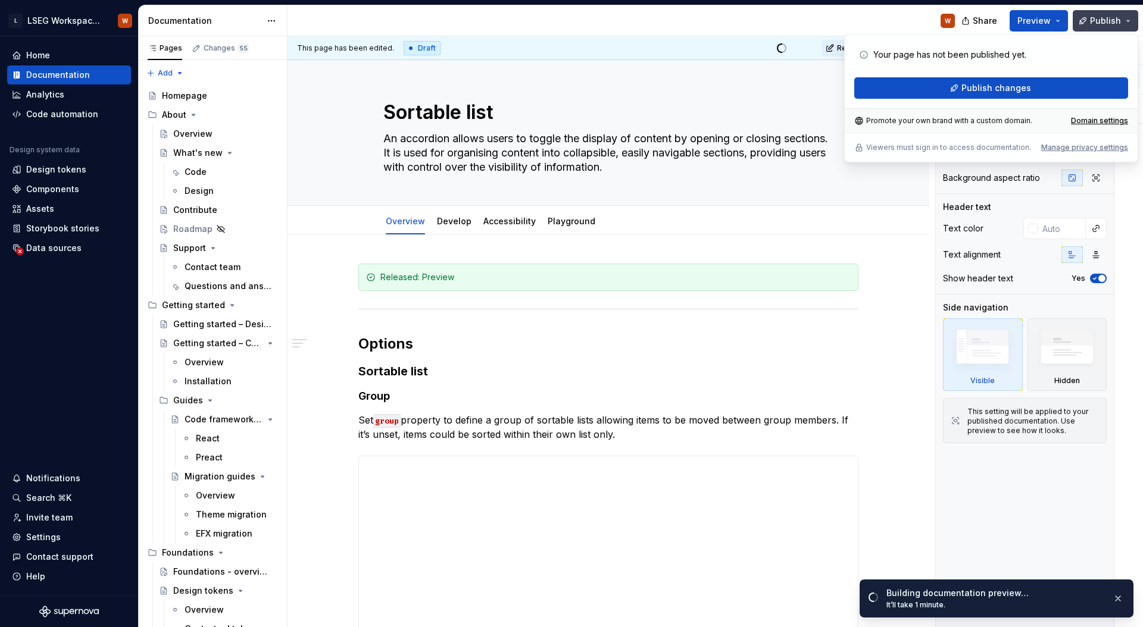
click at [1099, 19] on span "Publish" at bounding box center [1105, 21] width 31 height 12
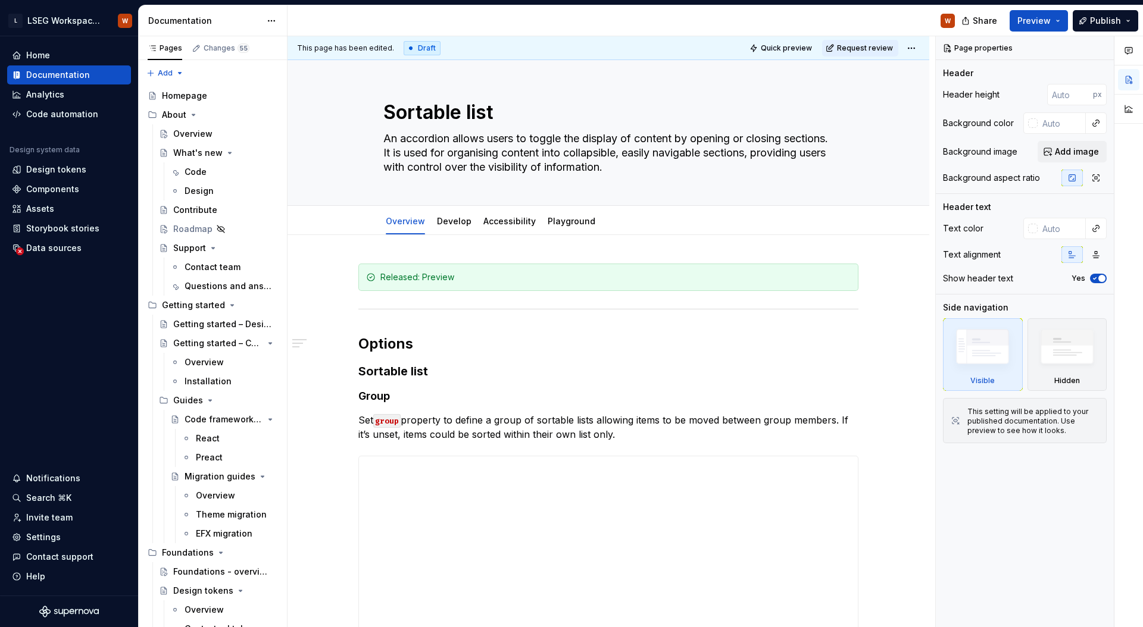
click at [866, 12] on div "W" at bounding box center [625, 20] width 677 height 31
click at [1036, 18] on span "Preview" at bounding box center [1033, 21] width 33 height 12
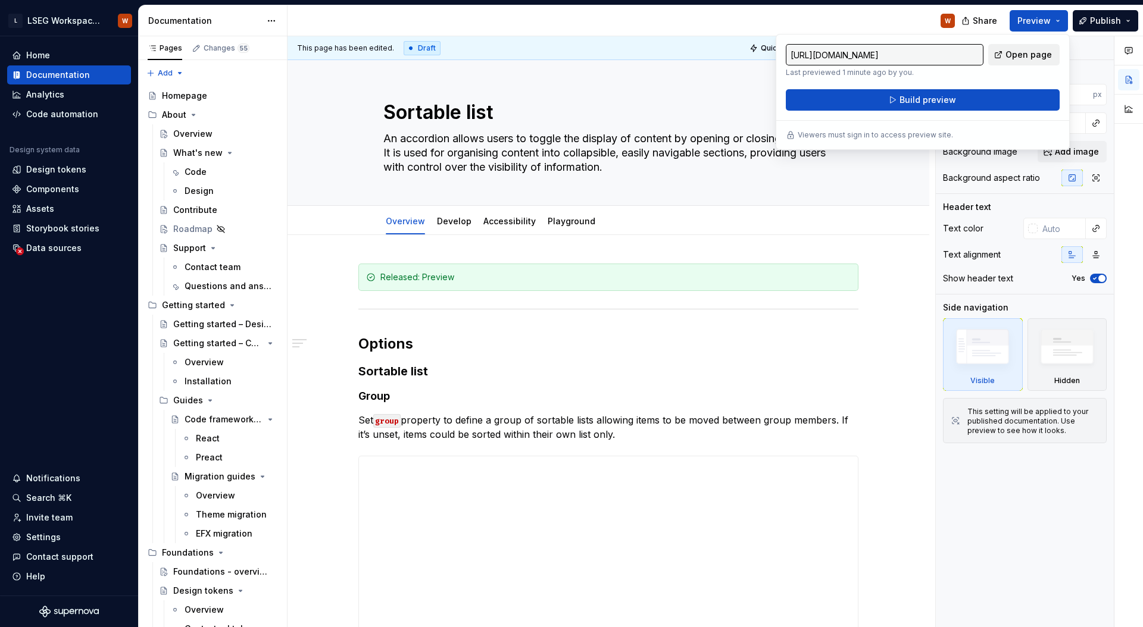
click at [1014, 60] on span "Open page" at bounding box center [1028, 55] width 46 height 12
click at [877, 23] on div "W" at bounding box center [625, 20] width 677 height 31
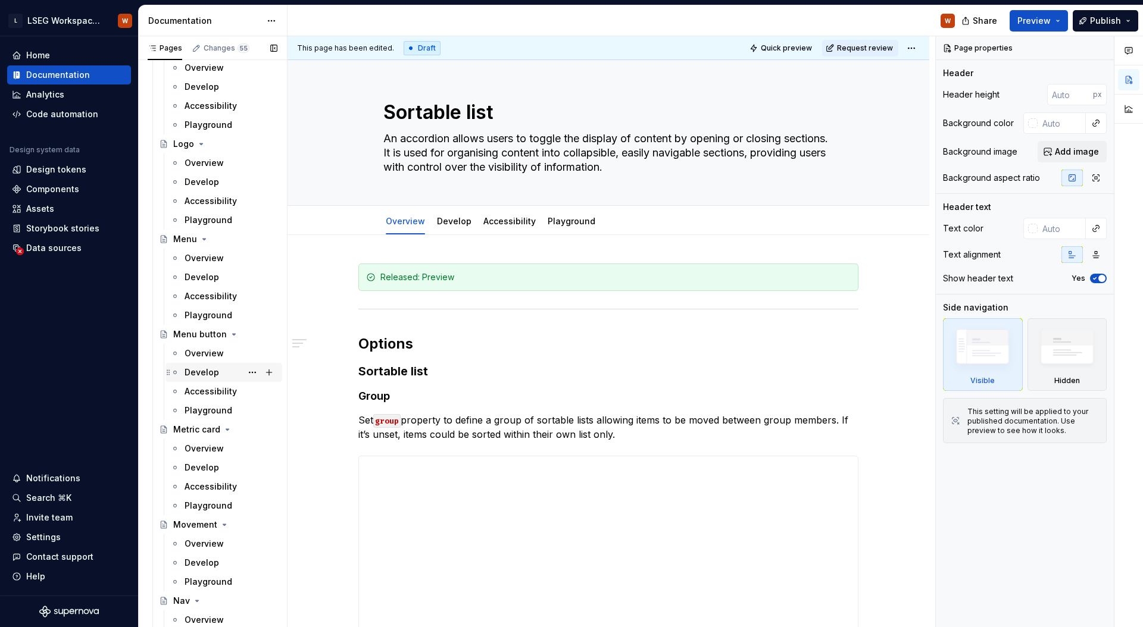
scroll to position [3573, 0]
click at [273, 24] on html "L LSEG Workspace Design System W Home Documentation Analytics Code automation D…" at bounding box center [571, 313] width 1143 height 627
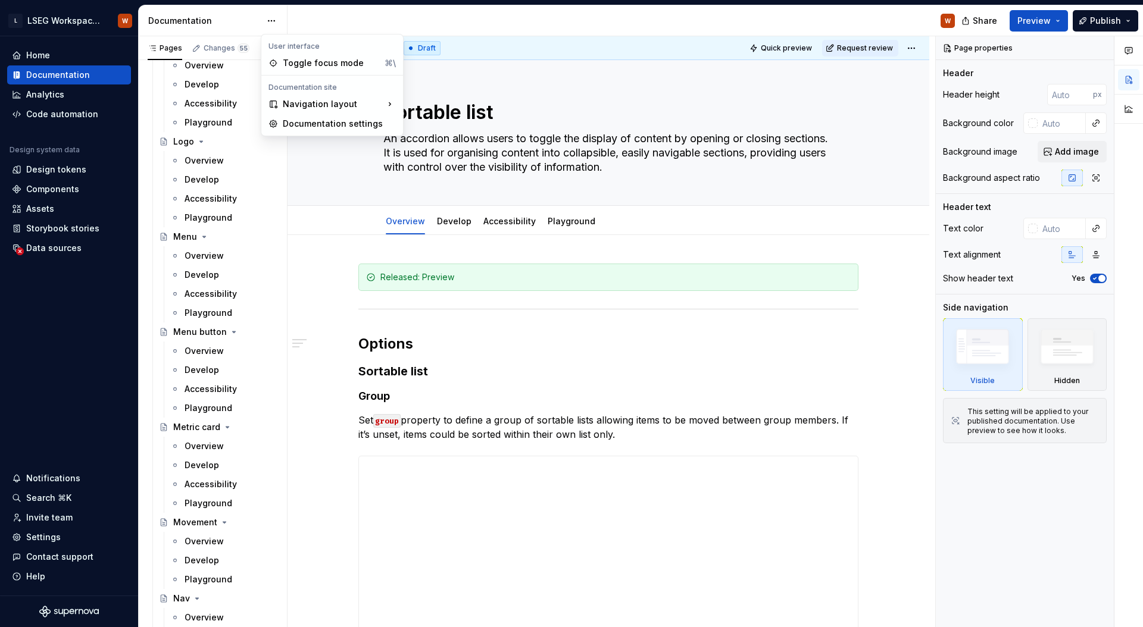
click at [275, 20] on html "L LSEG Workspace Design System W Home Documentation Analytics Code automation D…" at bounding box center [571, 313] width 1143 height 627
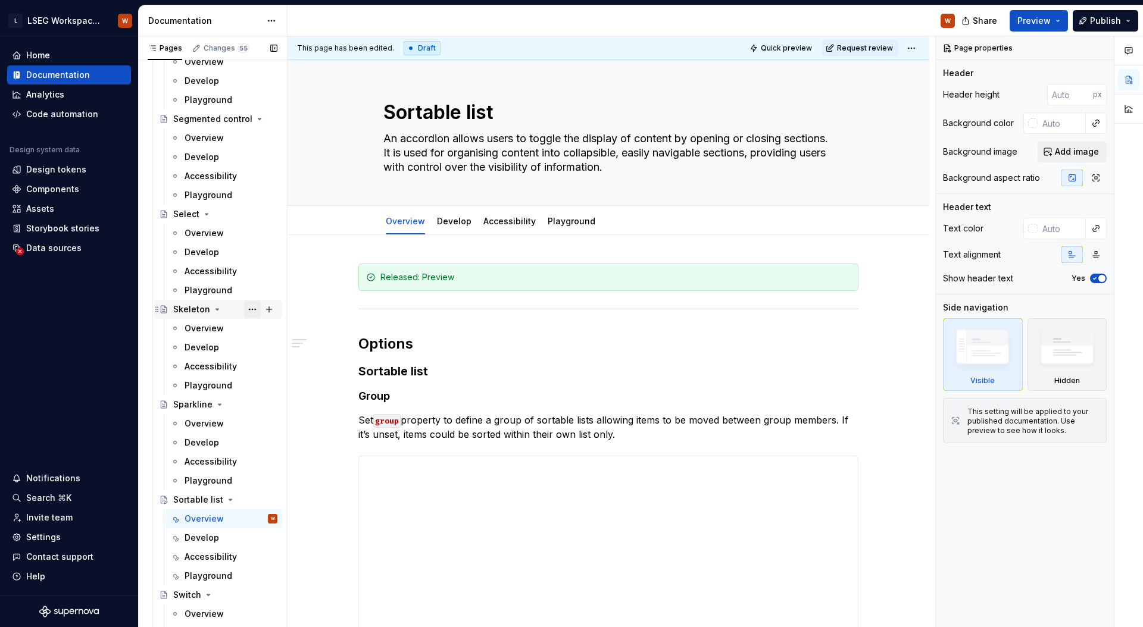
scroll to position [4944, 0]
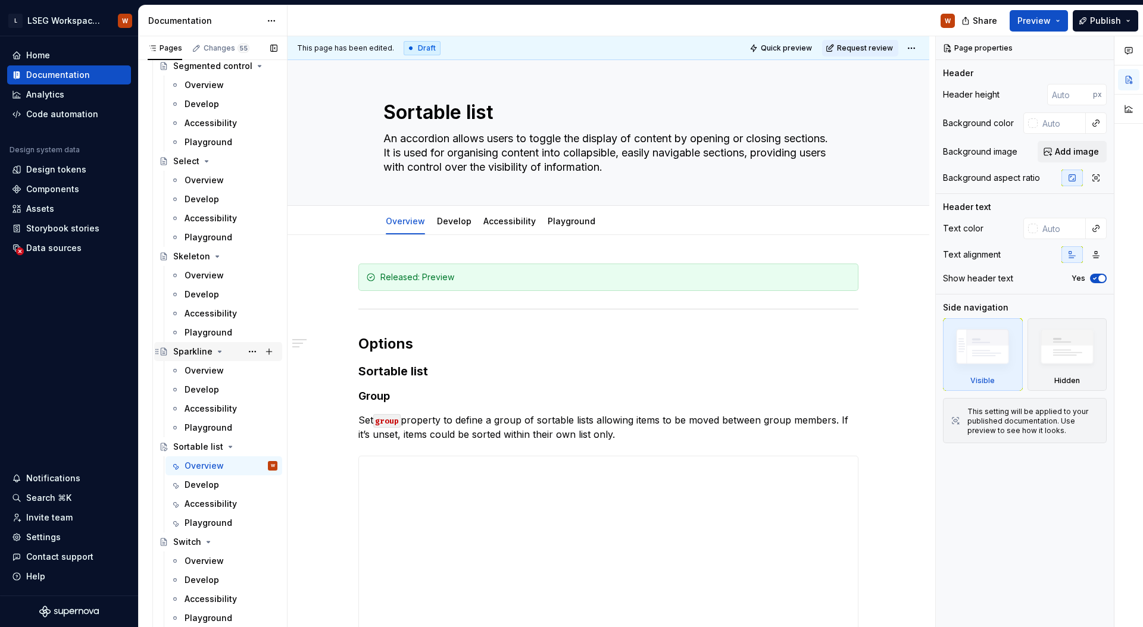
click at [197, 355] on div "Sparkline" at bounding box center [192, 352] width 39 height 12
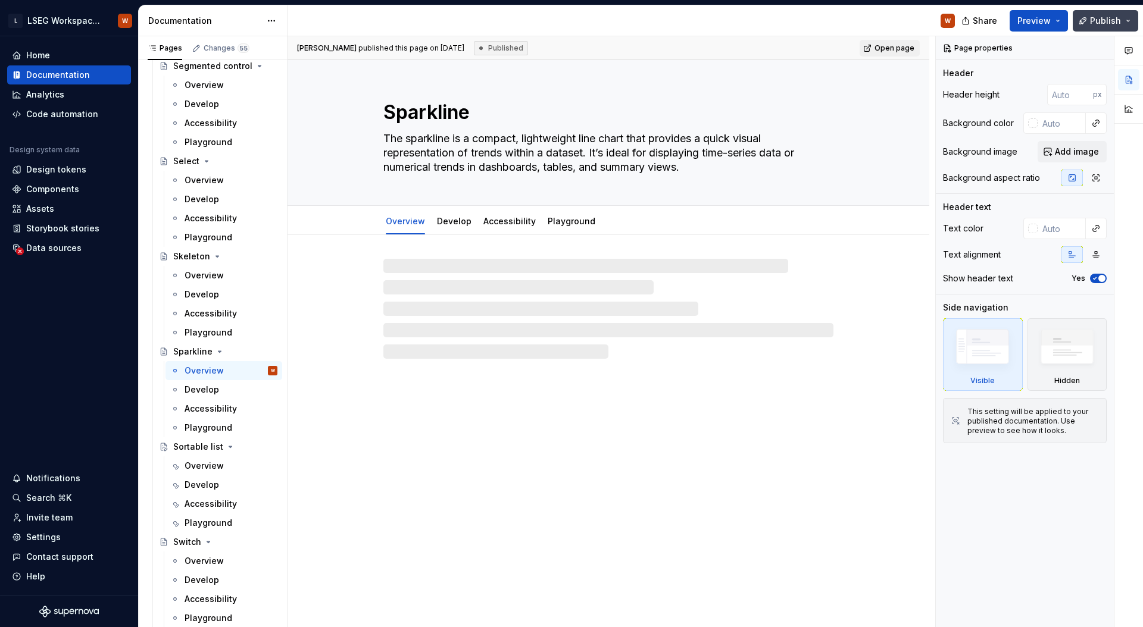
click at [1100, 26] on span "Publish" at bounding box center [1105, 21] width 31 height 12
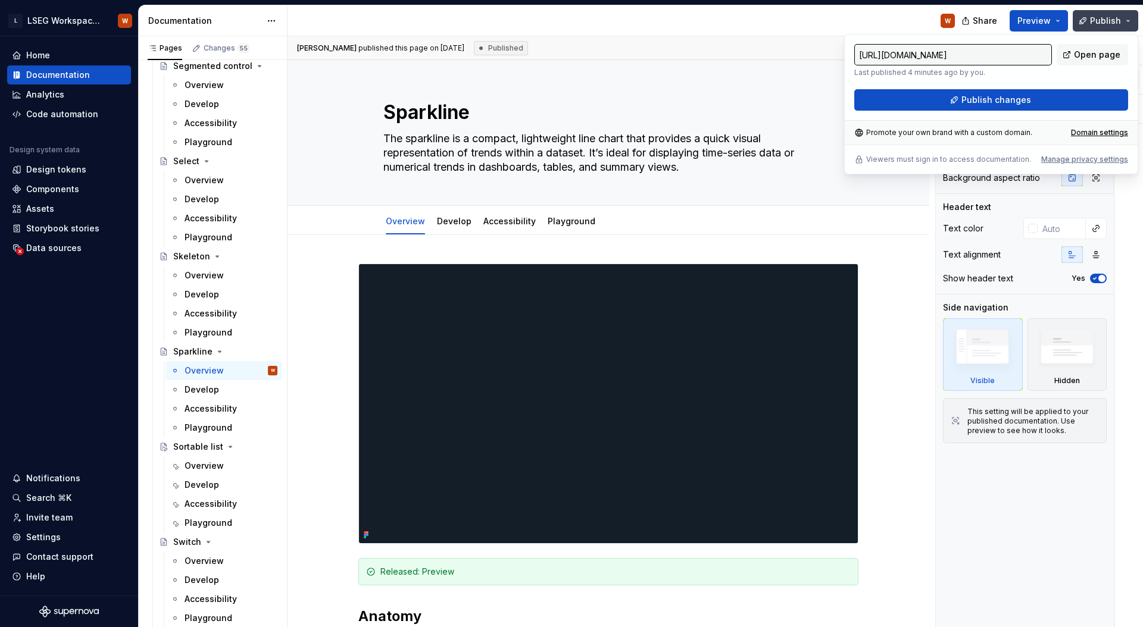
click at [1100, 25] on span "Publish" at bounding box center [1105, 21] width 31 height 12
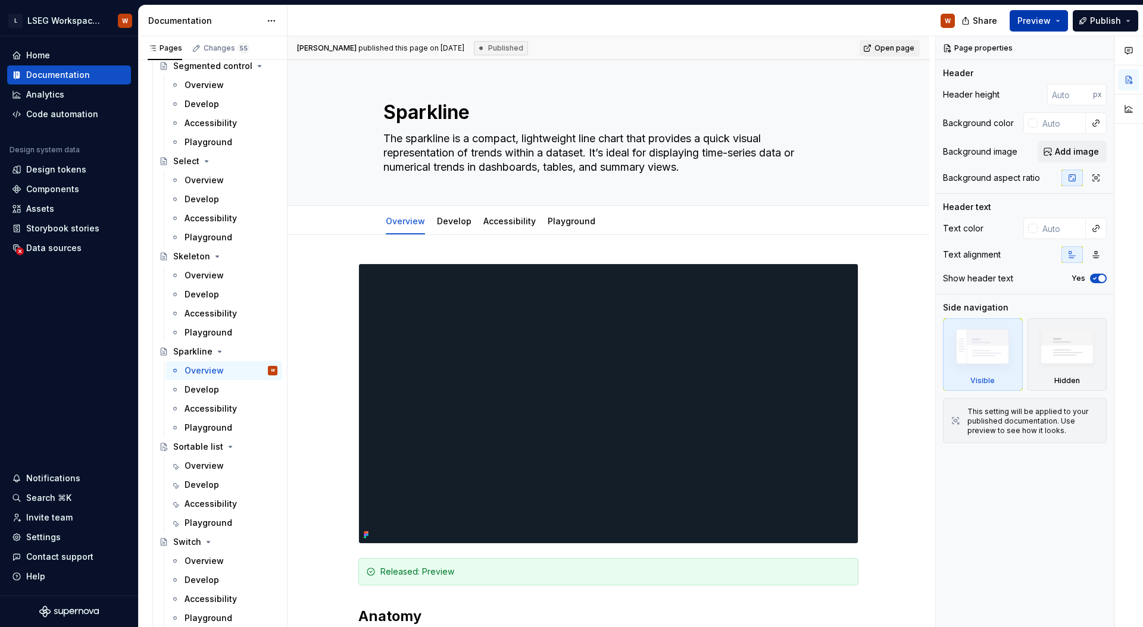
click at [1058, 23] on button "Preview" at bounding box center [1038, 20] width 58 height 21
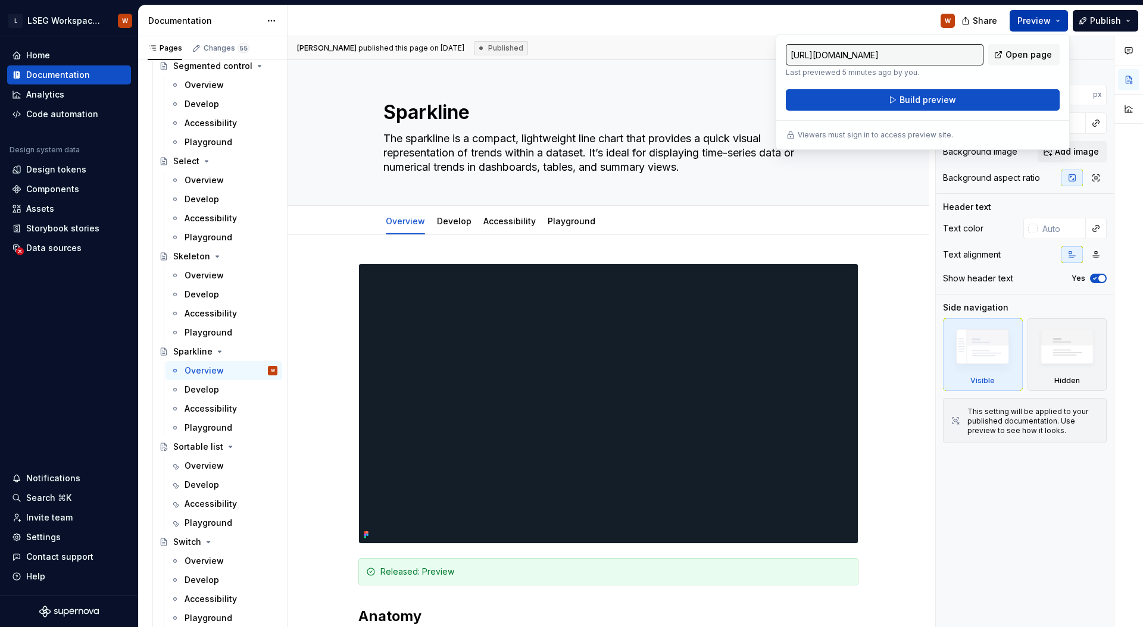
click at [1058, 23] on button "Preview" at bounding box center [1038, 20] width 58 height 21
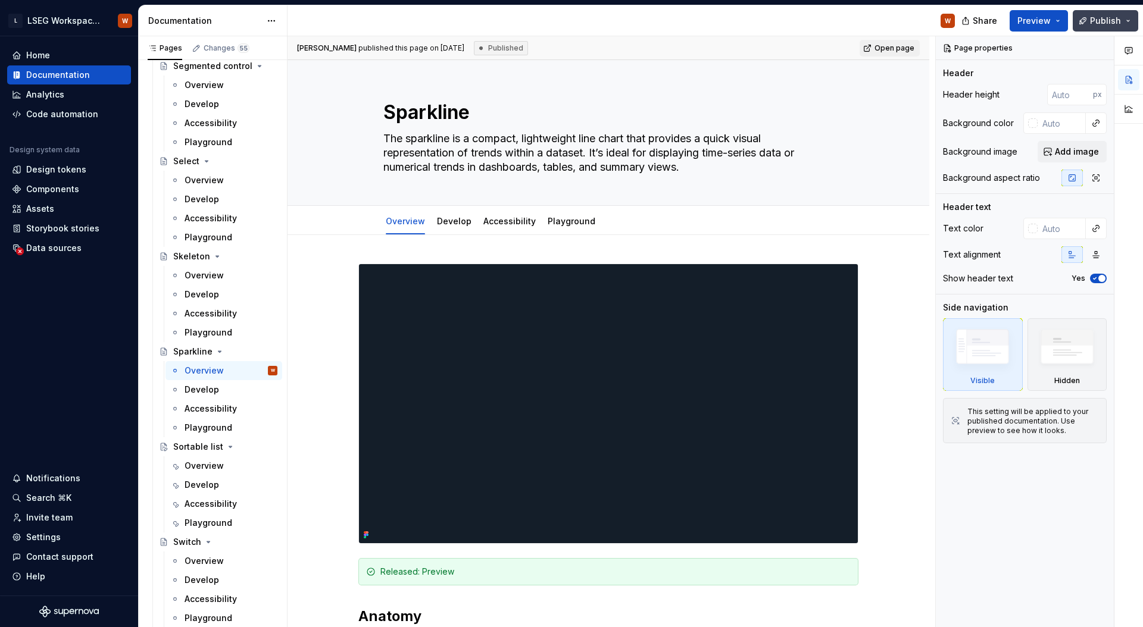
click at [1109, 20] on span "Publish" at bounding box center [1105, 21] width 31 height 12
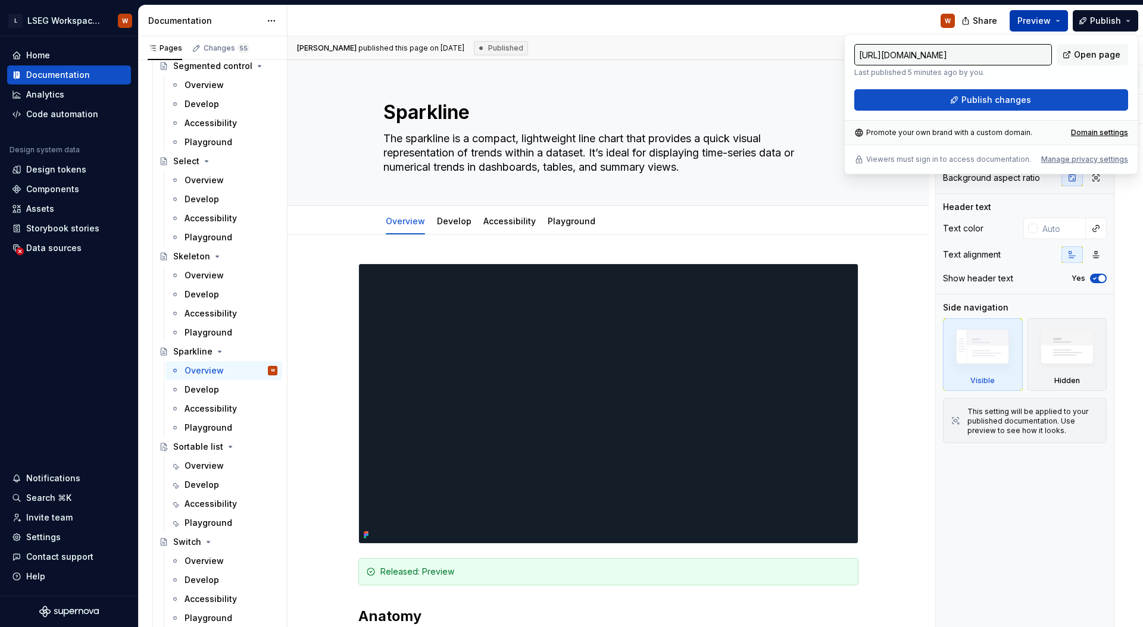
click at [1051, 24] on span "Preview" at bounding box center [1033, 21] width 33 height 12
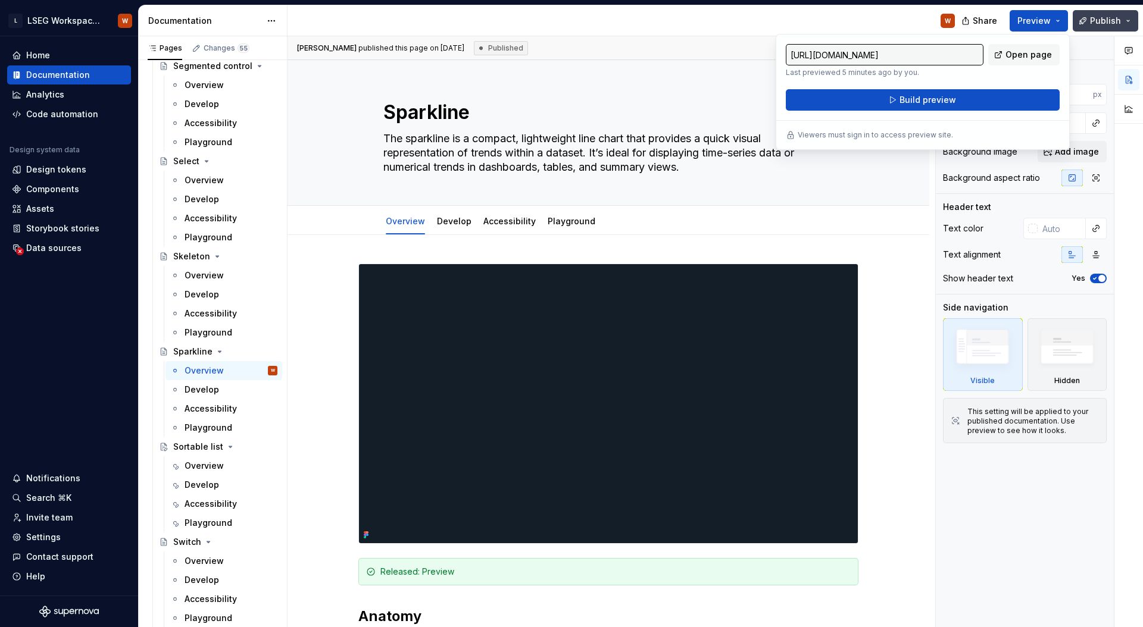
click at [1117, 18] on span "Publish" at bounding box center [1105, 21] width 31 height 12
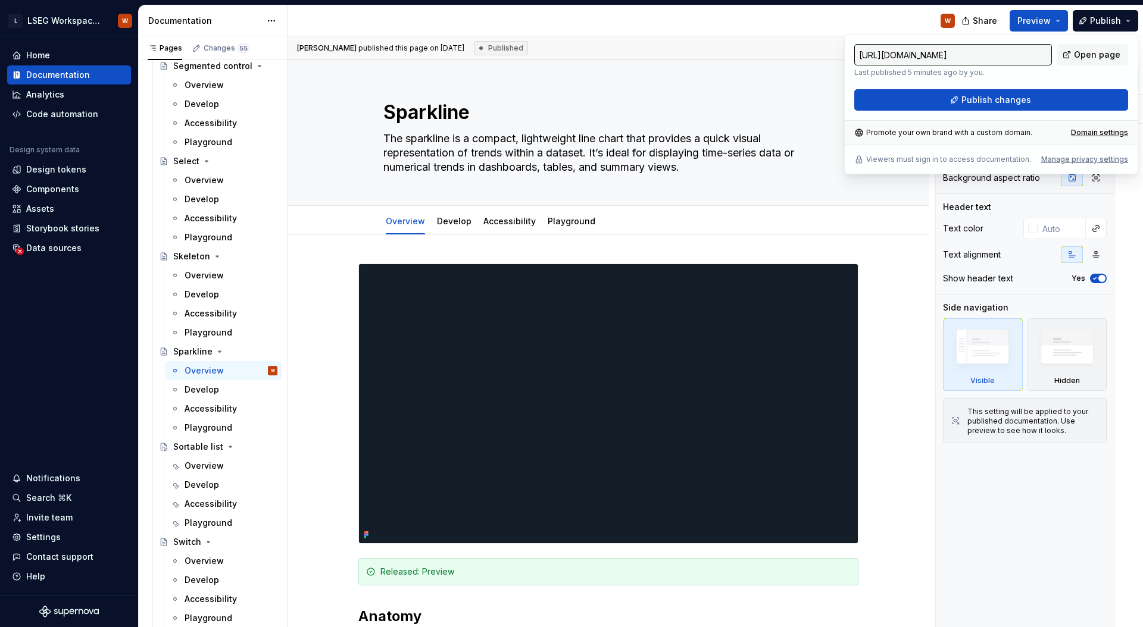
click at [840, 28] on div "W" at bounding box center [625, 20] width 677 height 31
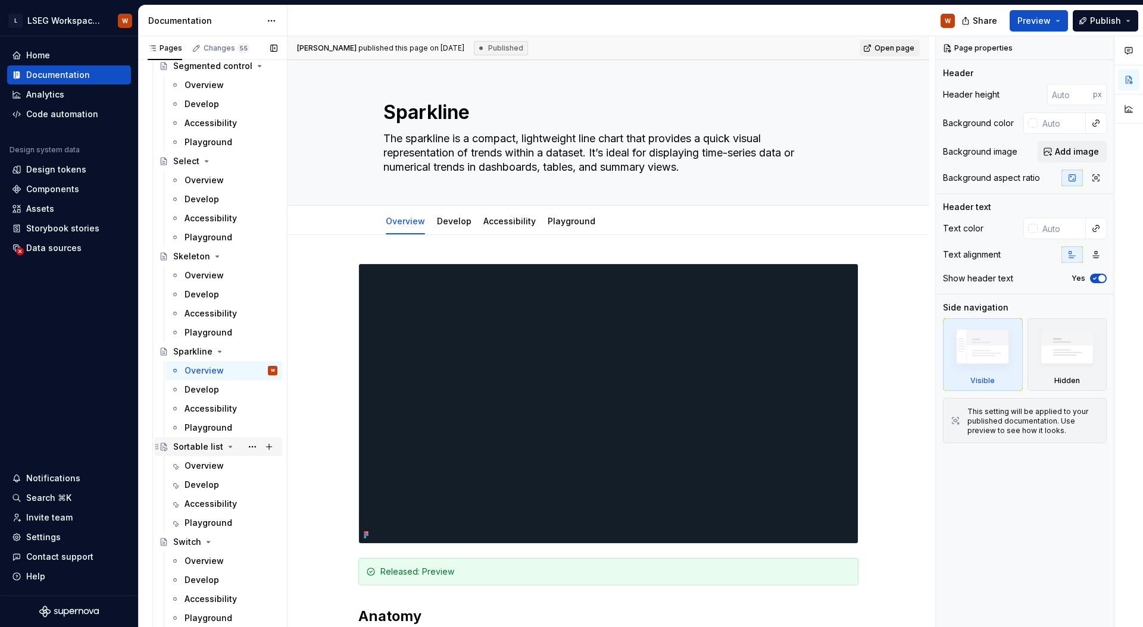
click at [207, 447] on div "Sortable list" at bounding box center [198, 447] width 50 height 12
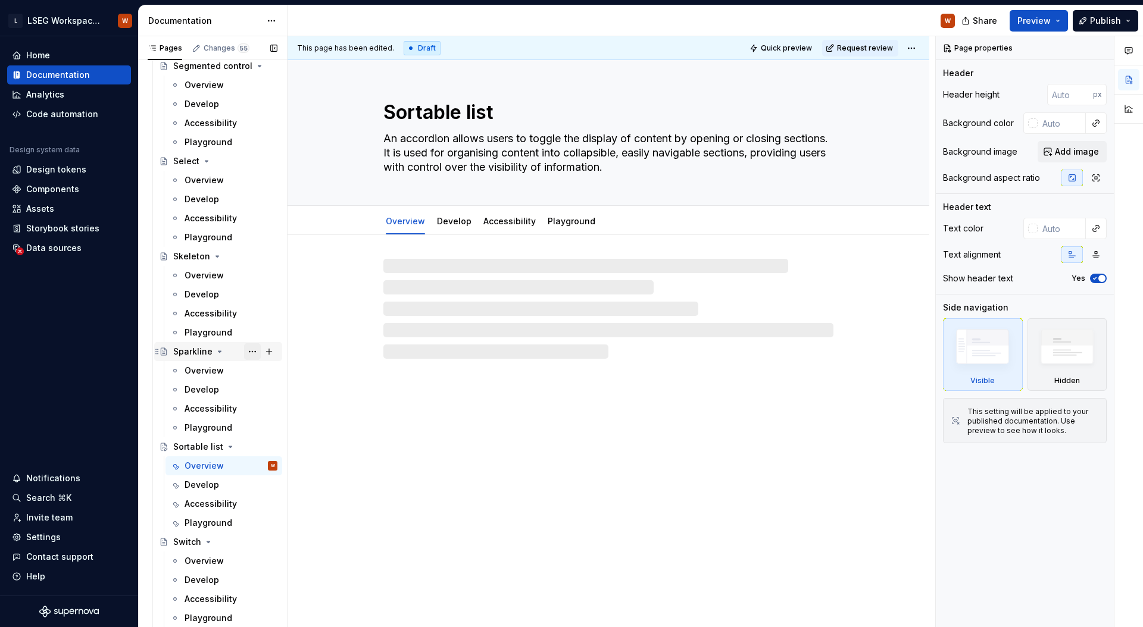
click at [248, 352] on button "Page tree" at bounding box center [252, 351] width 17 height 17
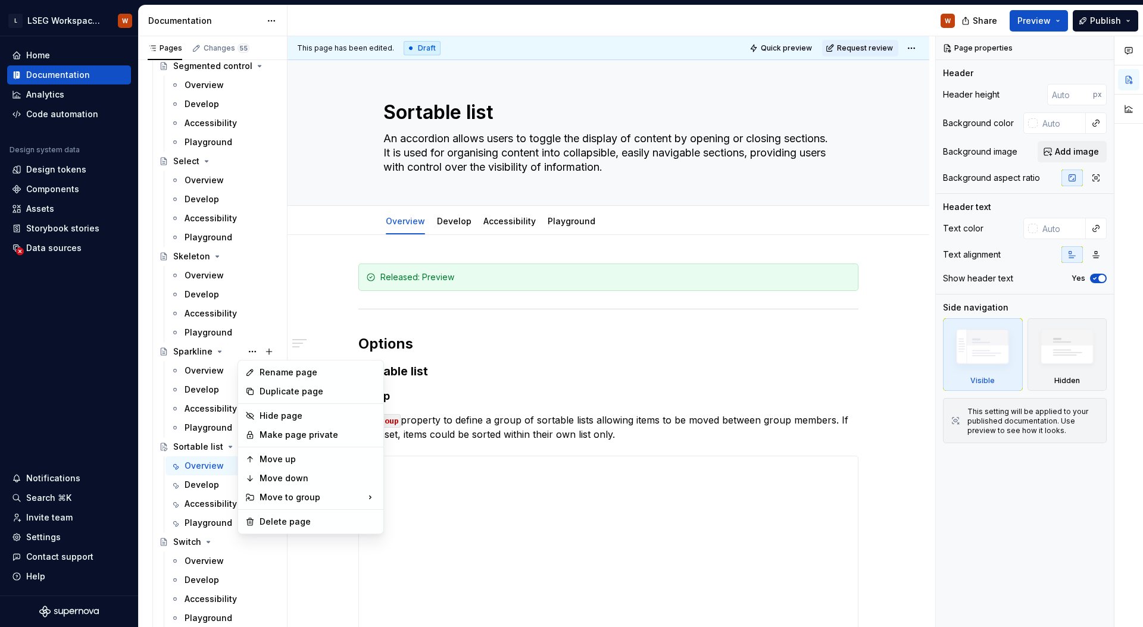
click at [502, 369] on html "L LSEG Workspace Design System W Home Documentation Analytics Code automation D…" at bounding box center [571, 313] width 1143 height 627
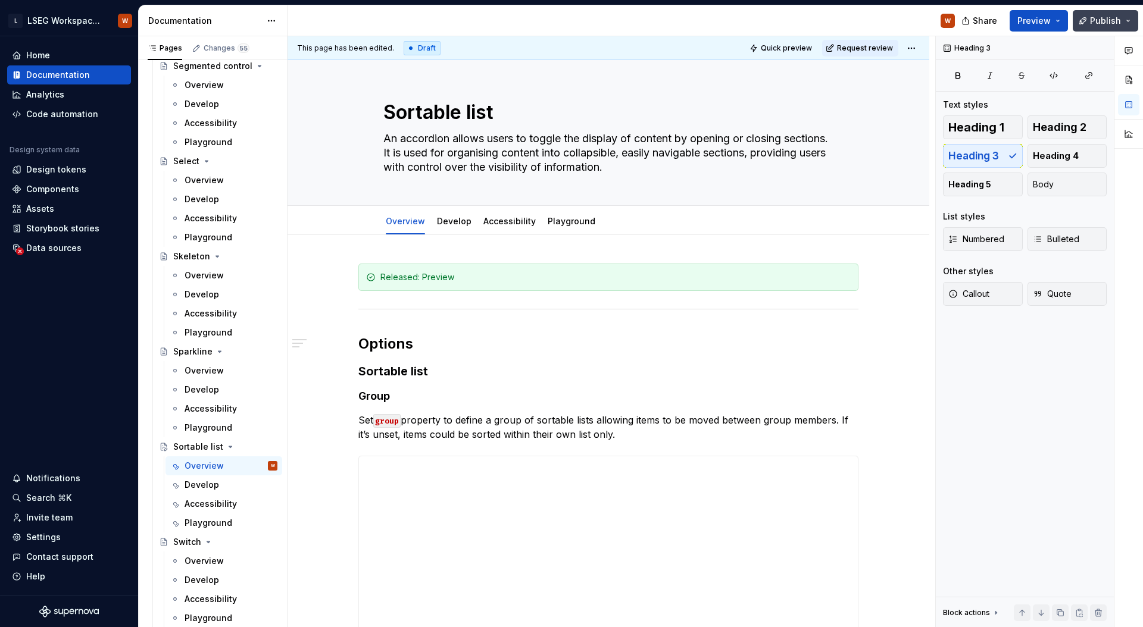
click at [1105, 23] on span "Publish" at bounding box center [1105, 21] width 31 height 12
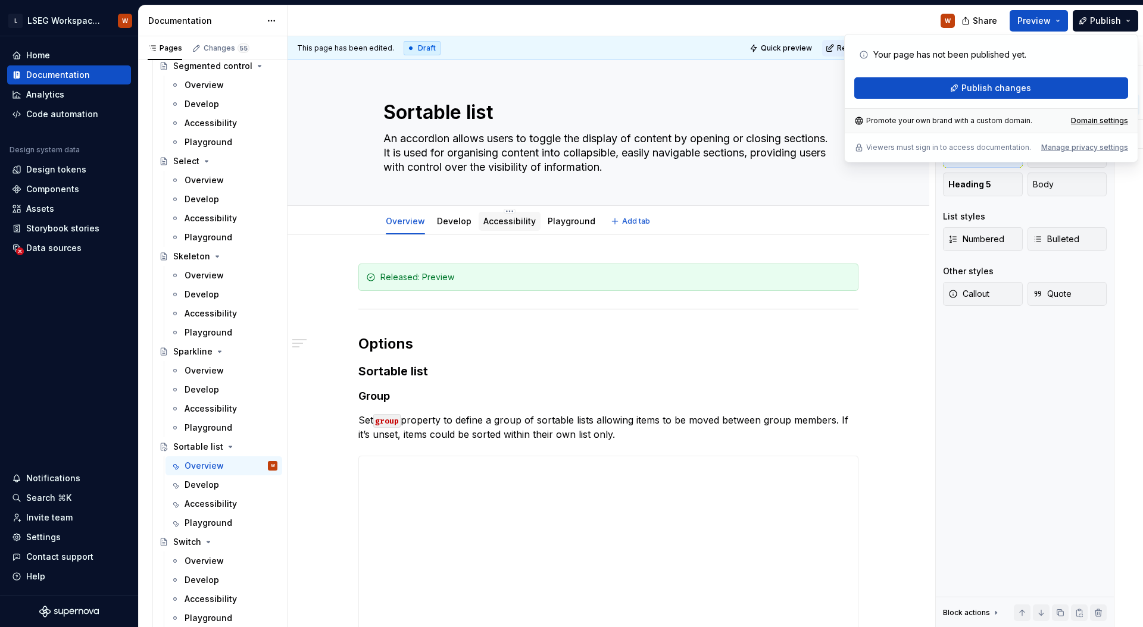
click at [509, 229] on div "Accessibility" at bounding box center [510, 221] width 62 height 19
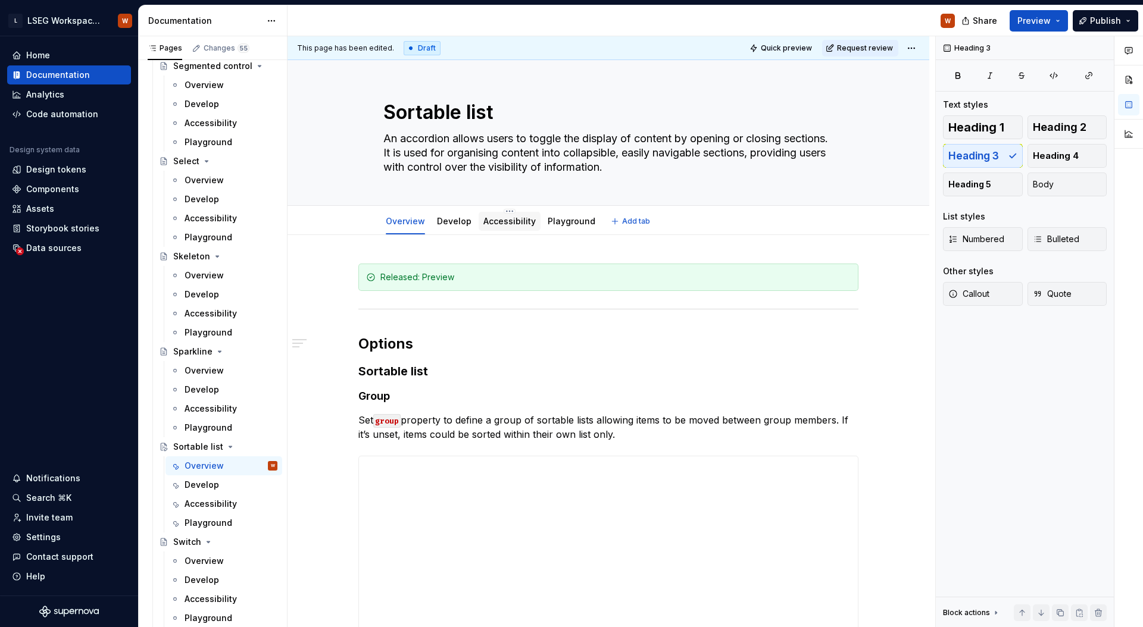
click at [516, 226] on div "Accessibility" at bounding box center [509, 221] width 52 height 12
click at [507, 217] on link "Accessibility" at bounding box center [509, 221] width 52 height 10
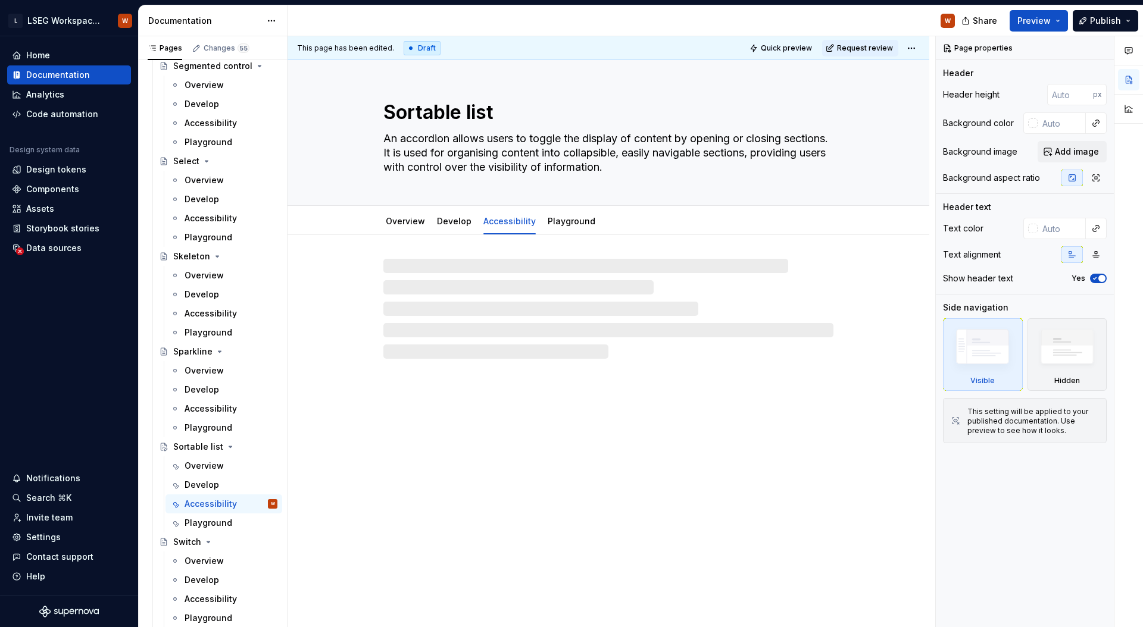
type textarea "*"
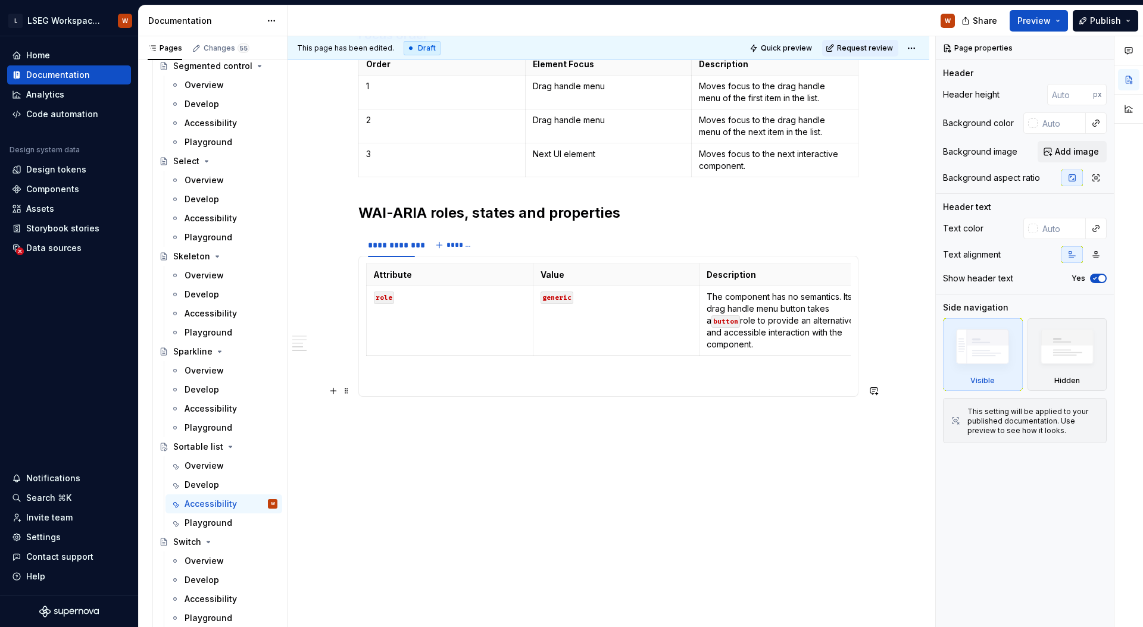
scroll to position [696, 0]
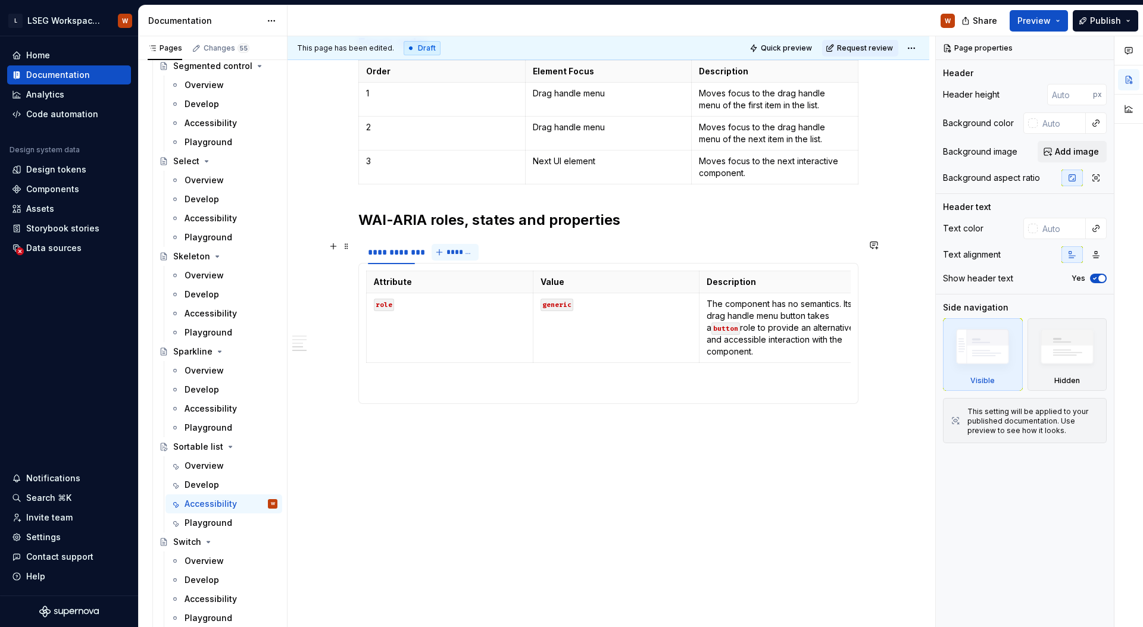
click at [458, 248] on span "*******" at bounding box center [459, 253] width 27 height 10
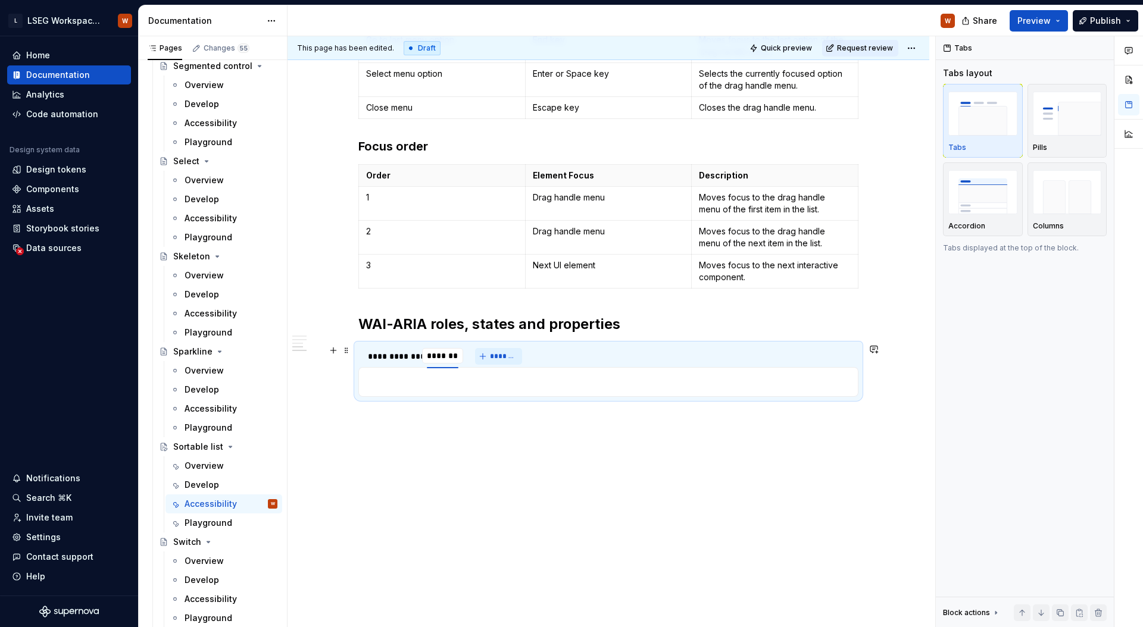
scroll to position [592, 0]
type input "**********"
click at [376, 360] on div "**********" at bounding box center [391, 357] width 47 height 12
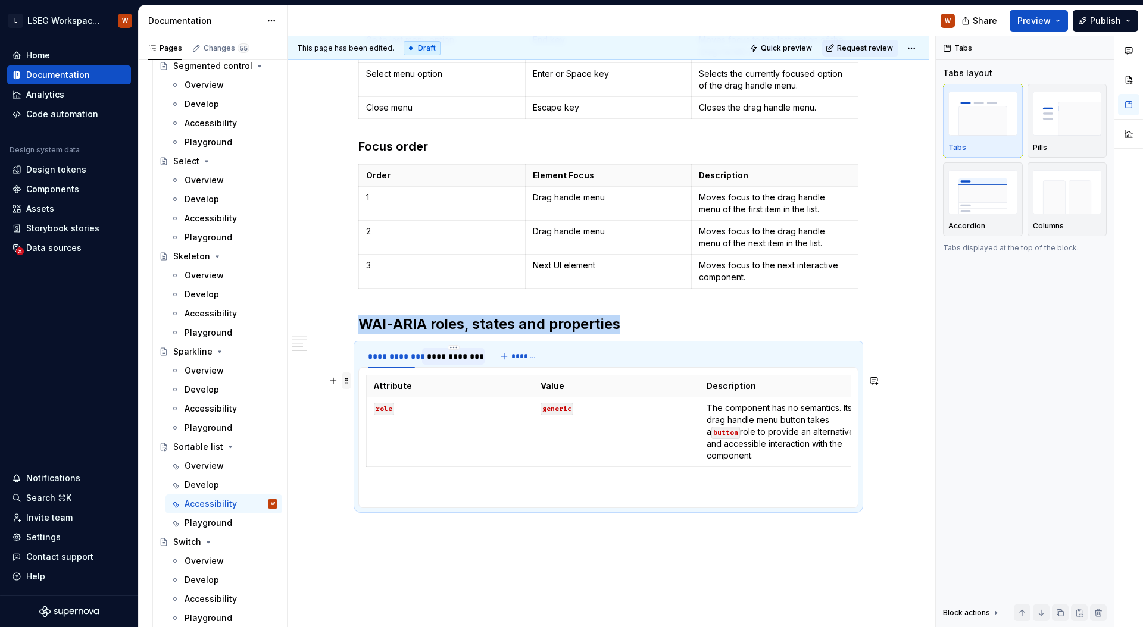
click at [344, 381] on span at bounding box center [347, 381] width 10 height 17
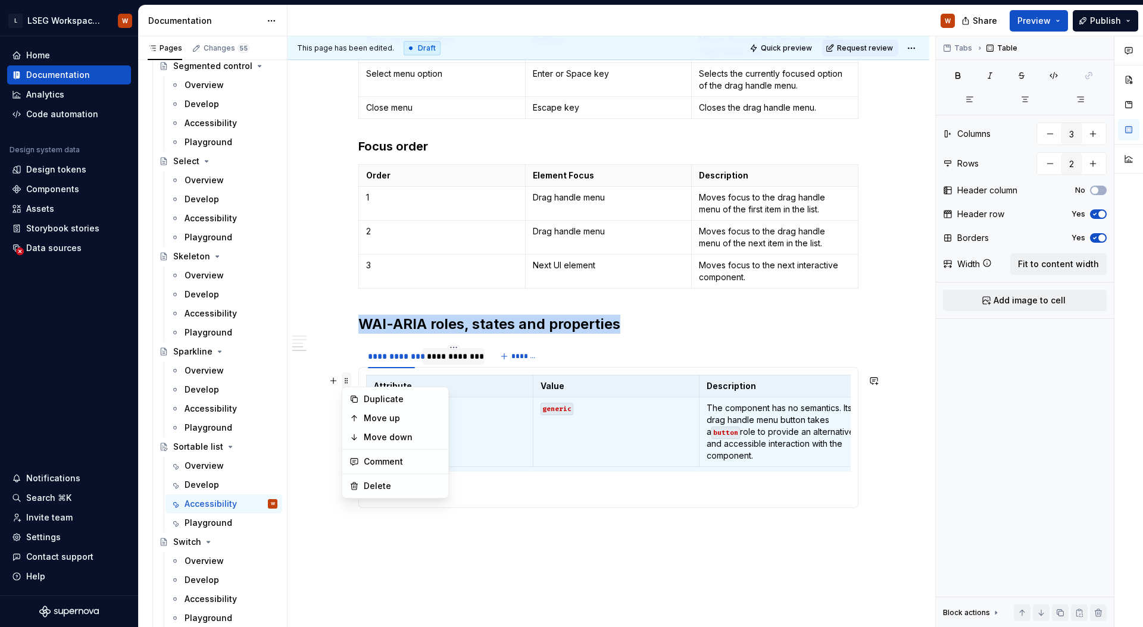
click at [344, 378] on span at bounding box center [347, 381] width 10 height 17
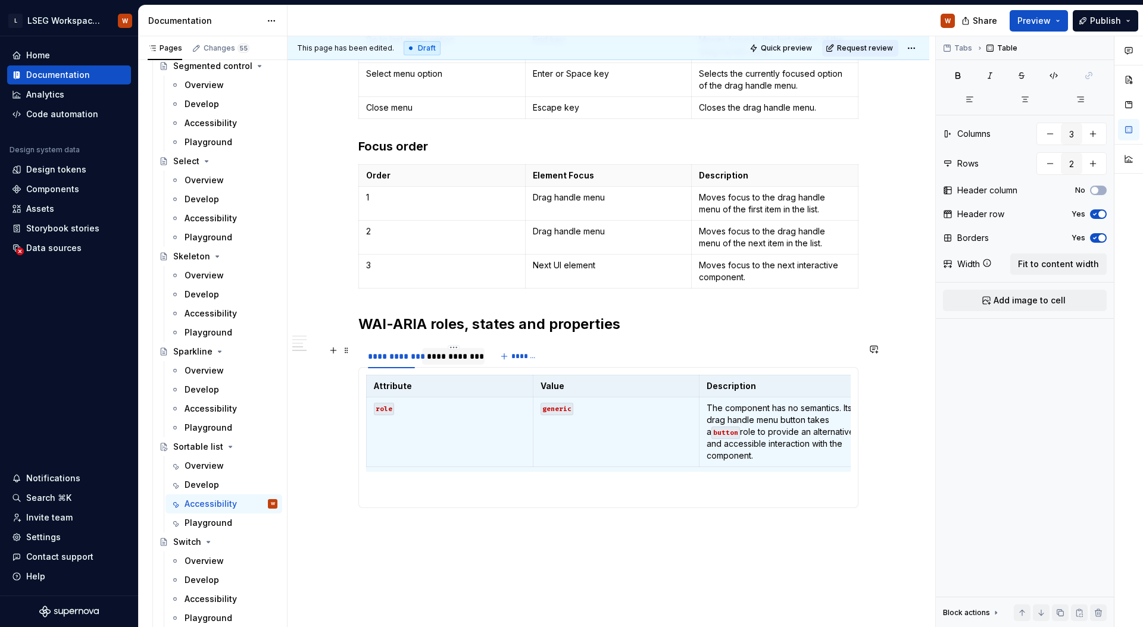
click at [461, 357] on div "**********" at bounding box center [453, 357] width 53 height 12
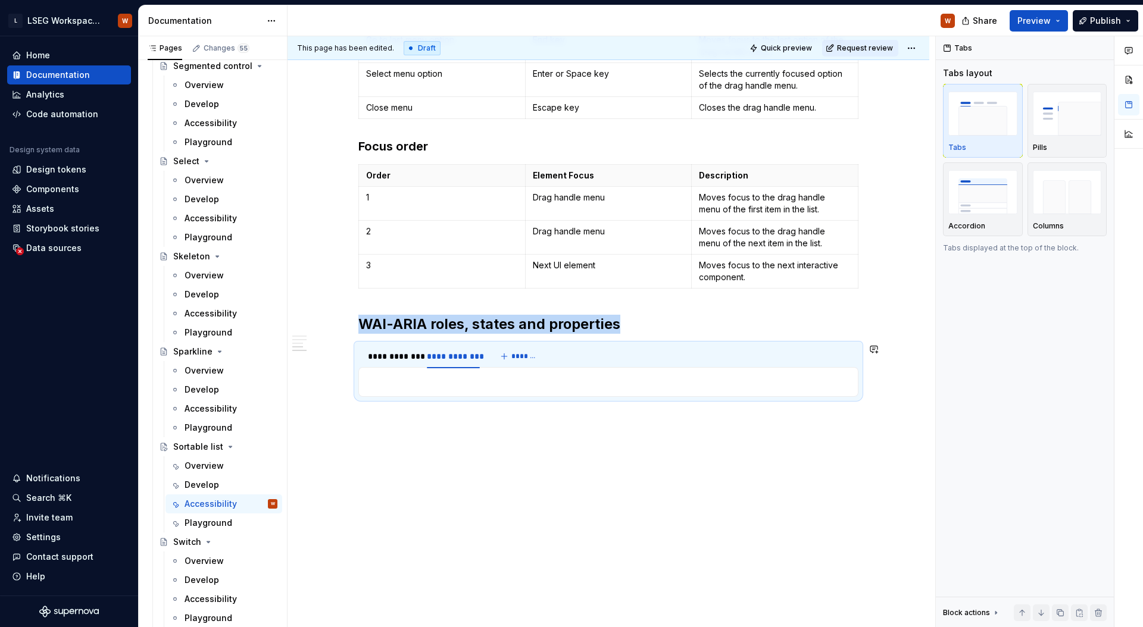
click at [417, 385] on p at bounding box center [608, 382] width 485 height 14
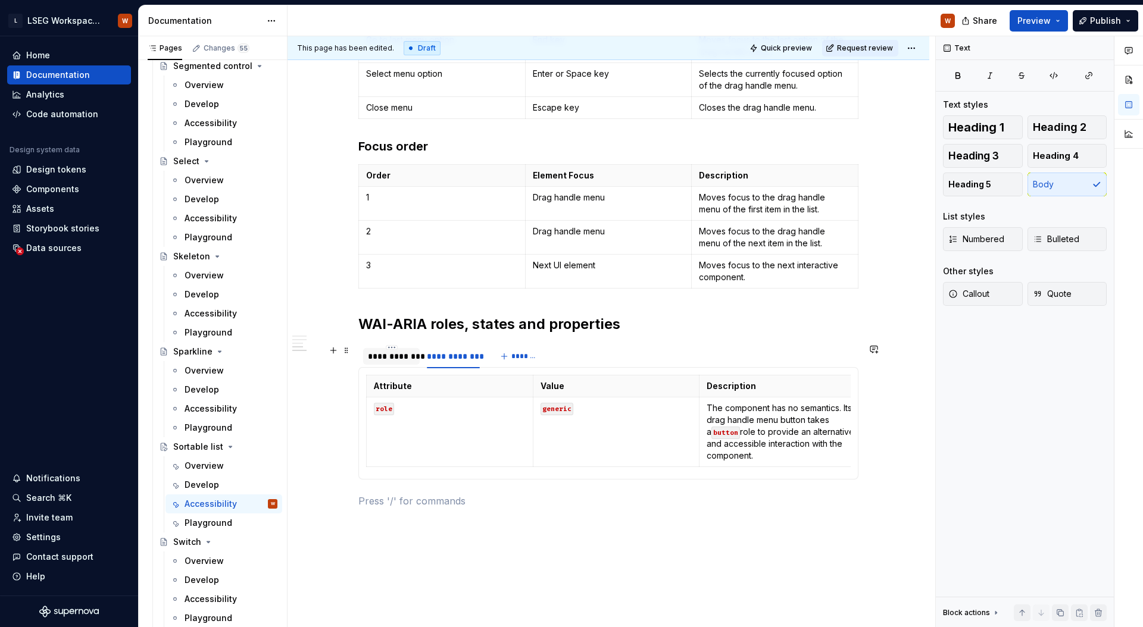
click at [389, 354] on div "**********" at bounding box center [391, 357] width 47 height 12
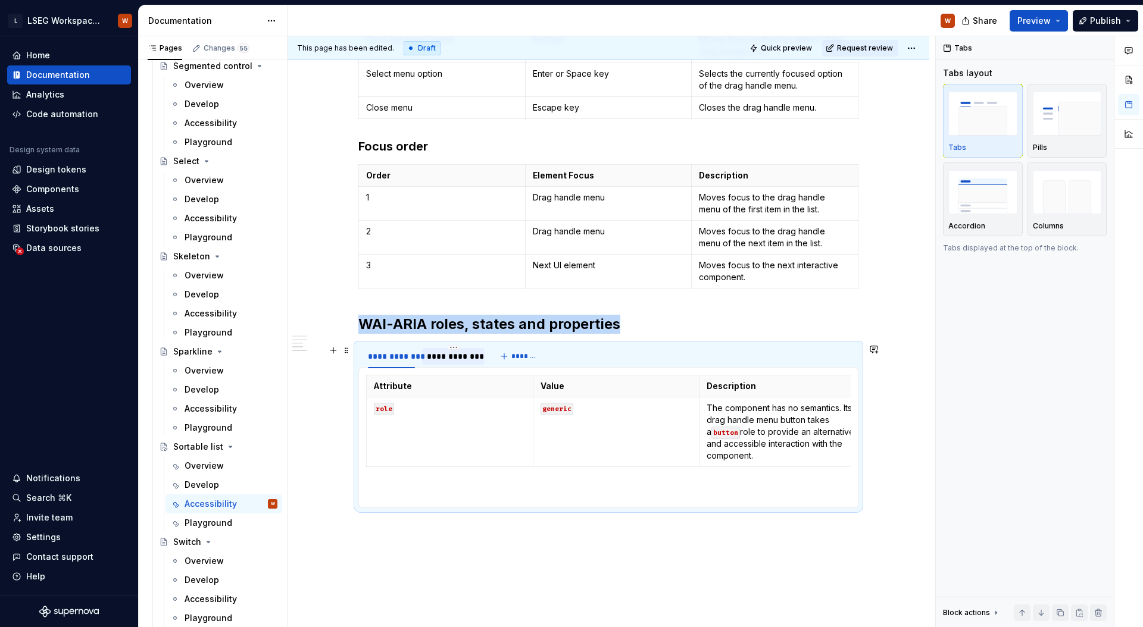
click at [452, 358] on div "**********" at bounding box center [453, 357] width 53 height 12
click at [378, 352] on div "**********" at bounding box center [391, 357] width 47 height 12
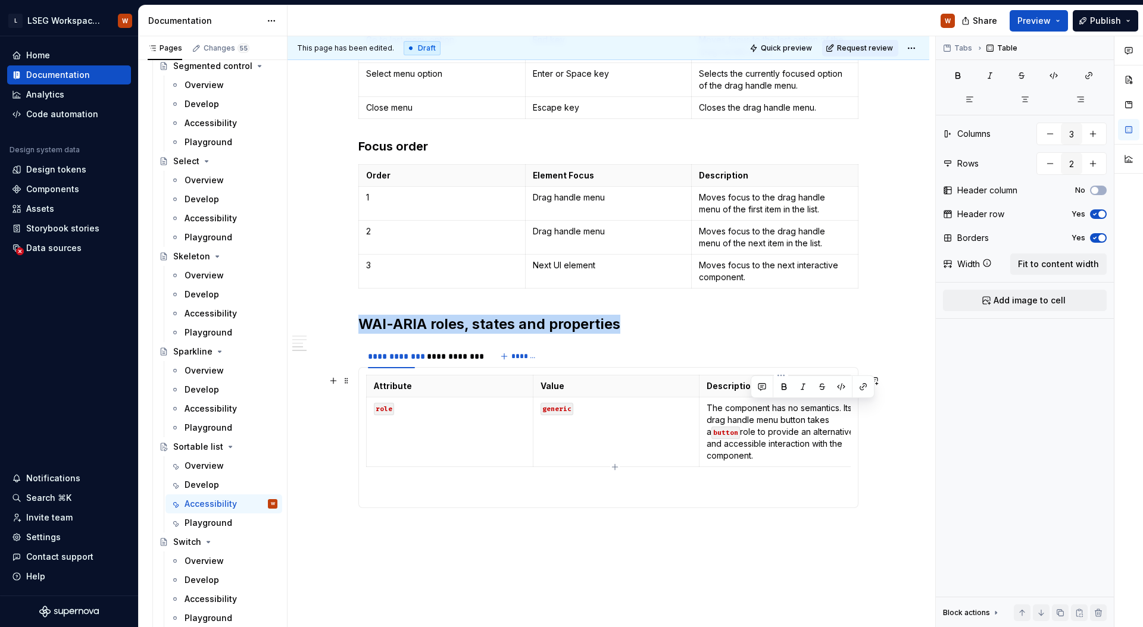
scroll to position [0, 15]
drag, startPoint x: 758, startPoint y: 450, endPoint x: 827, endPoint y: 412, distance: 78.0
click at [827, 412] on p "The component has no semantics. Its drag handle menu button takes a button role…" at bounding box center [767, 432] width 152 height 60
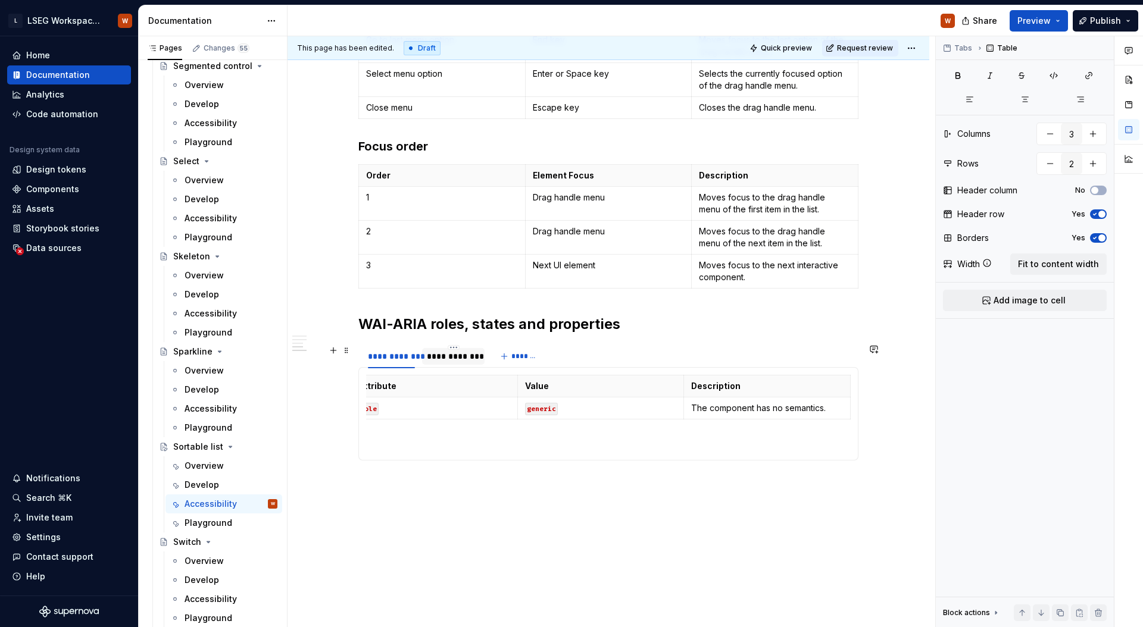
click at [439, 358] on div "**********" at bounding box center [453, 357] width 53 height 12
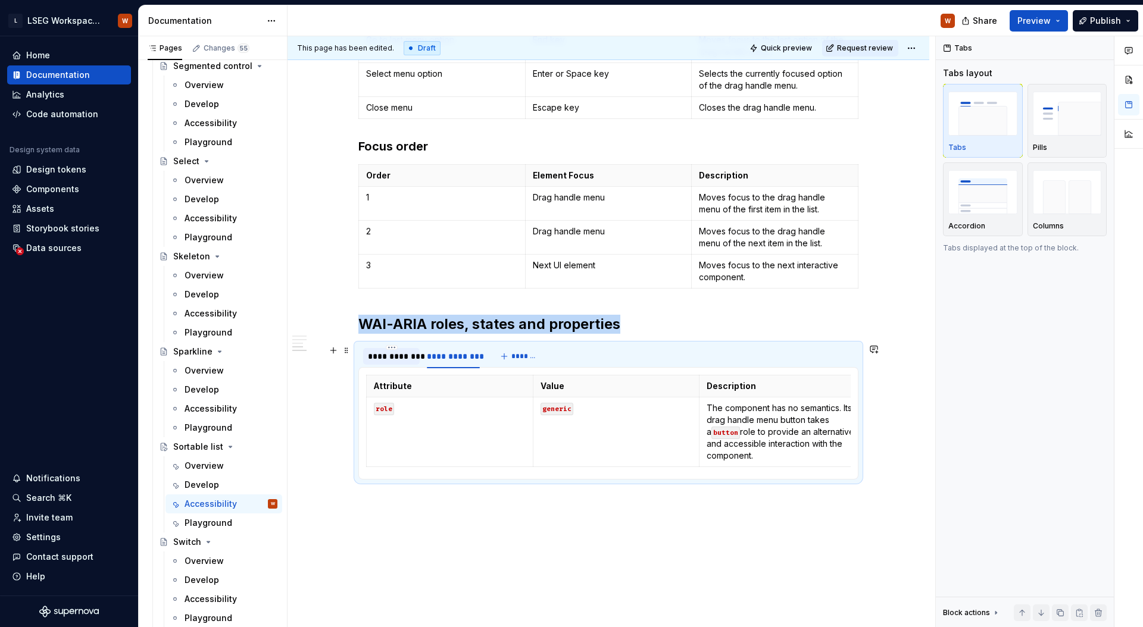
click at [401, 355] on div "**********" at bounding box center [391, 357] width 47 height 12
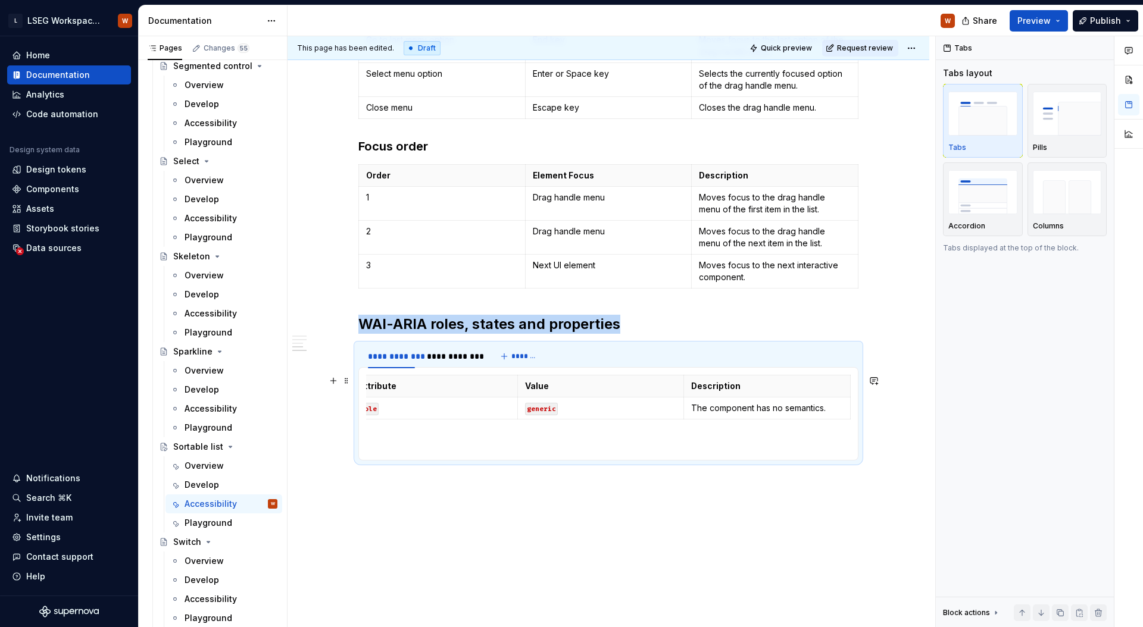
scroll to position [0, 0]
click at [462, 360] on div "**********" at bounding box center [453, 357] width 53 height 12
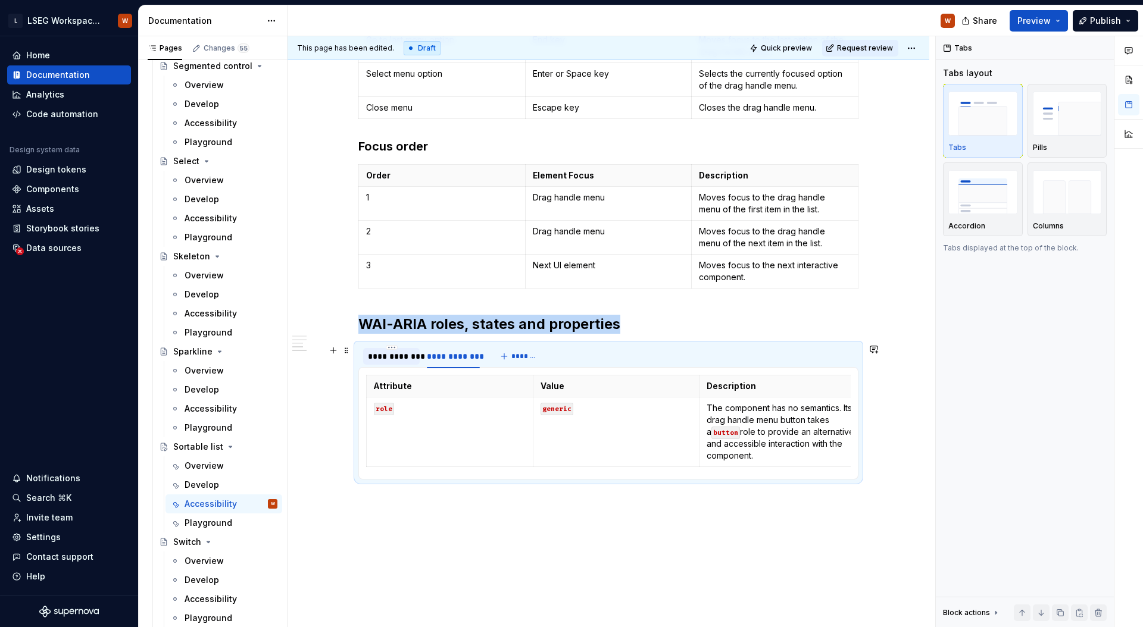
click at [389, 361] on div "**********" at bounding box center [391, 357] width 47 height 12
click at [469, 361] on div "**********" at bounding box center [453, 357] width 53 height 12
click at [405, 360] on div "**********" at bounding box center [391, 357] width 47 height 12
click at [451, 361] on div "**********" at bounding box center [453, 357] width 53 height 12
click at [402, 363] on div "**********" at bounding box center [391, 356] width 57 height 17
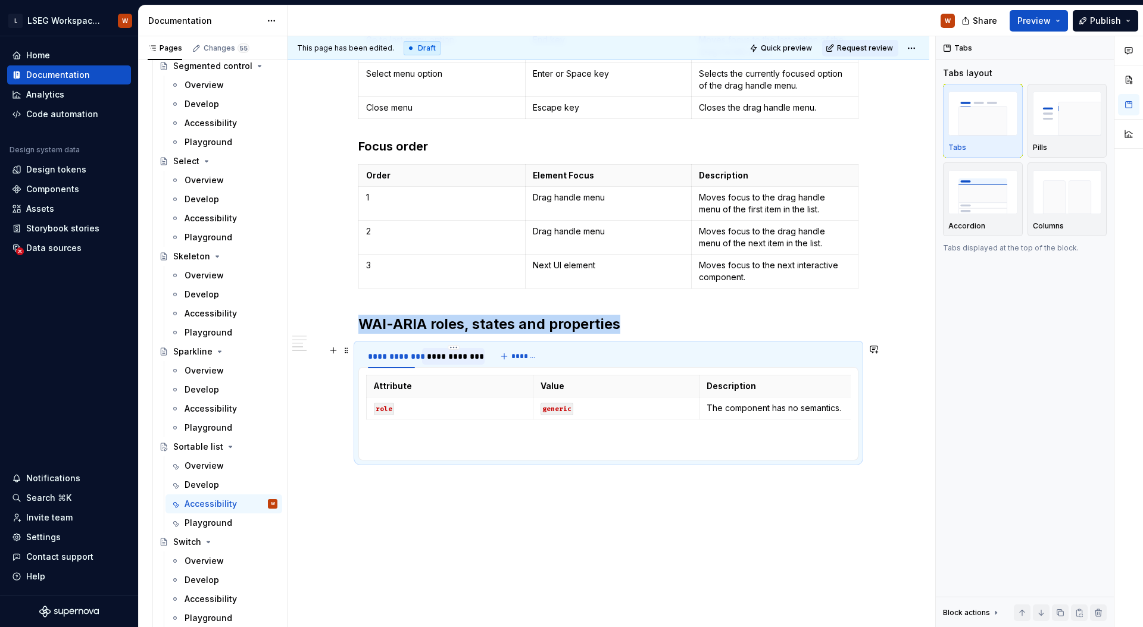
click at [461, 361] on div "**********" at bounding box center [453, 357] width 53 height 12
click at [417, 360] on div "**********" at bounding box center [391, 356] width 57 height 17
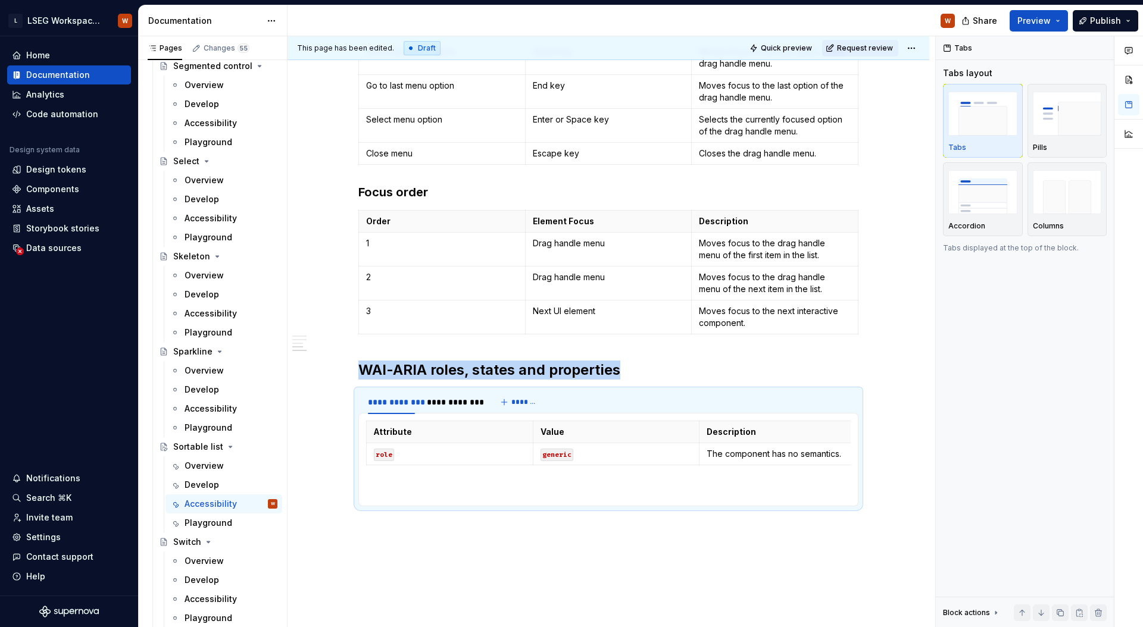
scroll to position [548, 0]
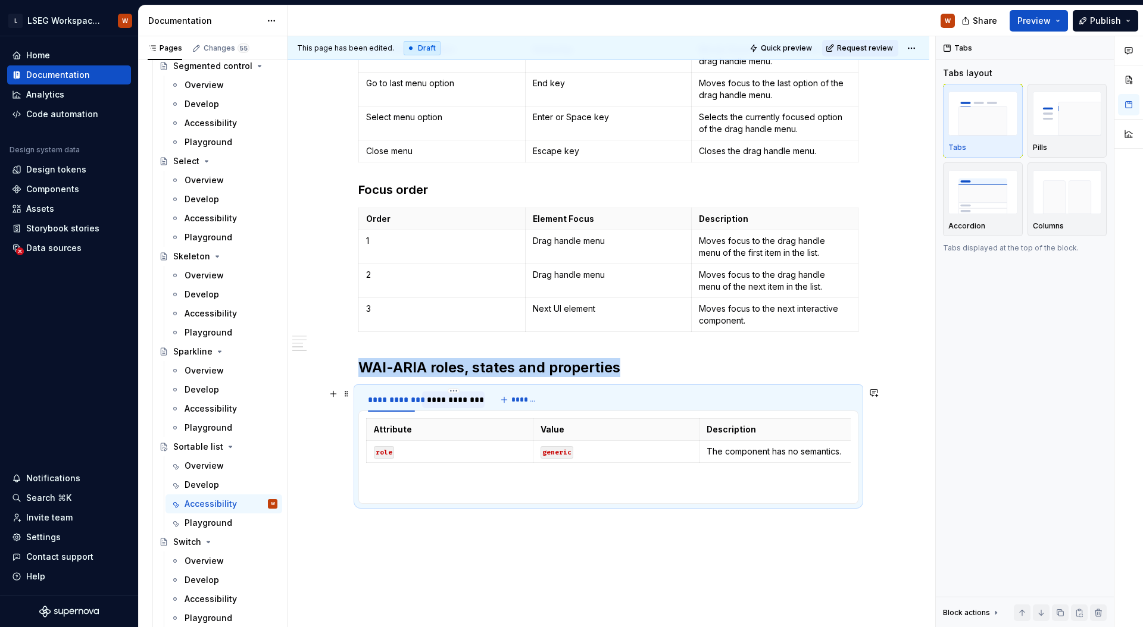
click at [436, 404] on div "**********" at bounding box center [453, 400] width 53 height 12
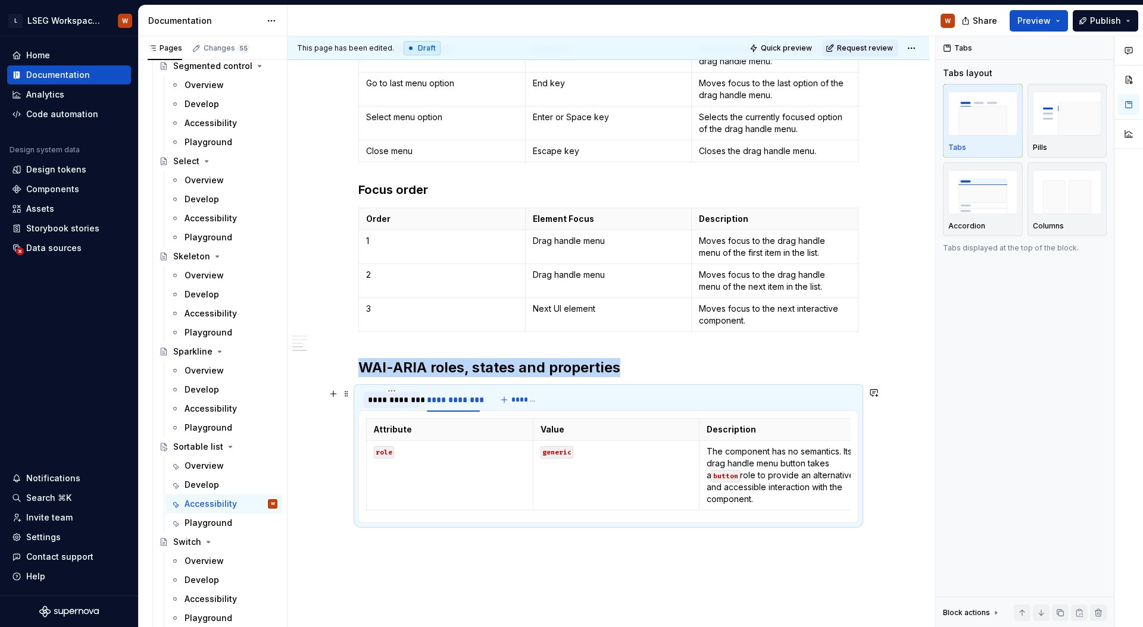
click at [373, 401] on div "**********" at bounding box center [391, 400] width 47 height 12
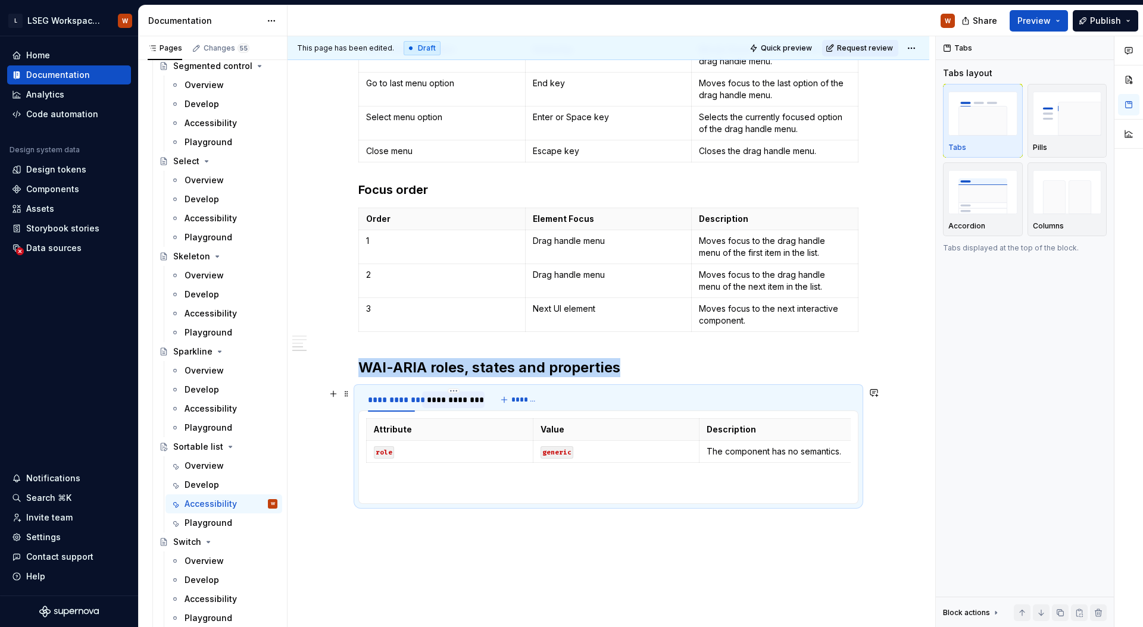
click at [460, 405] on div "**********" at bounding box center [453, 400] width 53 height 12
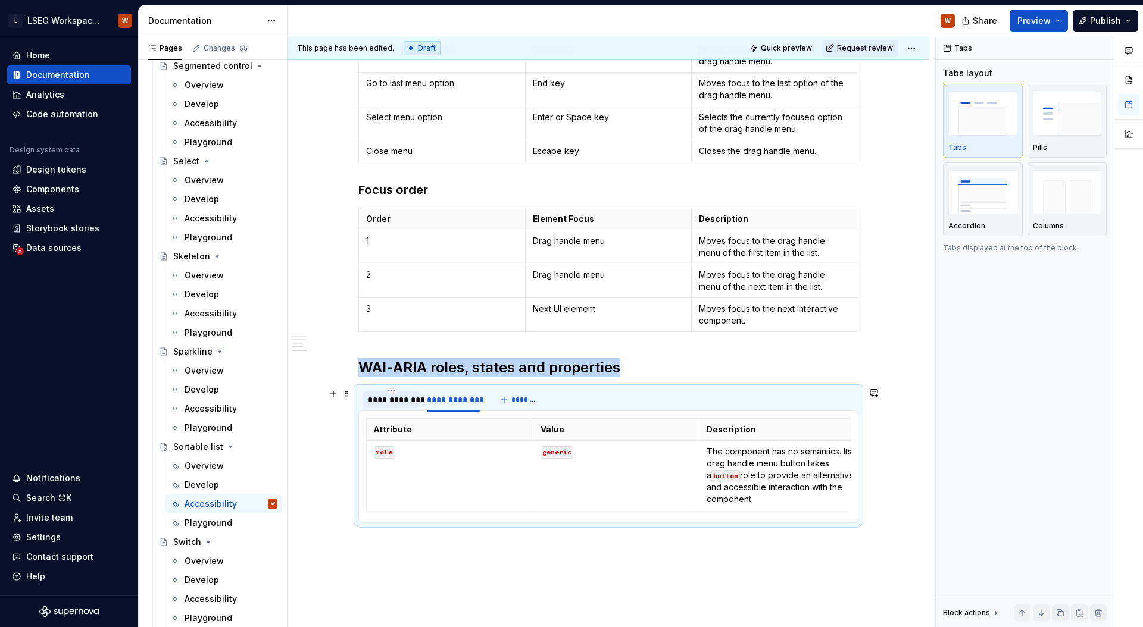
click at [387, 408] on div "**********" at bounding box center [391, 400] width 57 height 17
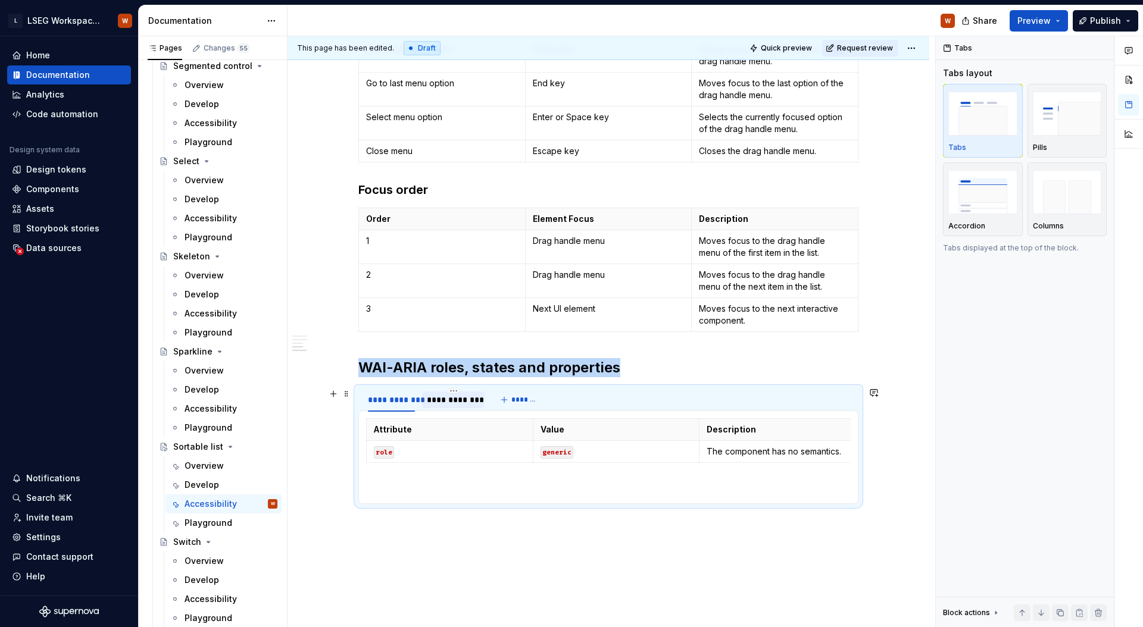
click at [454, 402] on div "**********" at bounding box center [453, 400] width 53 height 12
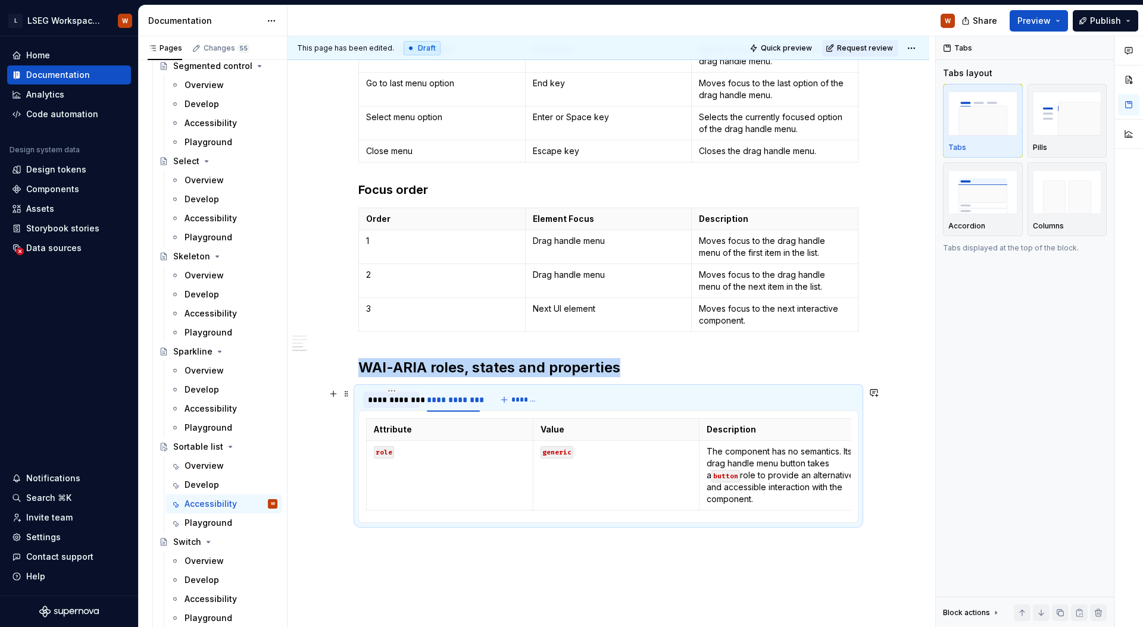
click at [393, 402] on div "**********" at bounding box center [391, 400] width 47 height 12
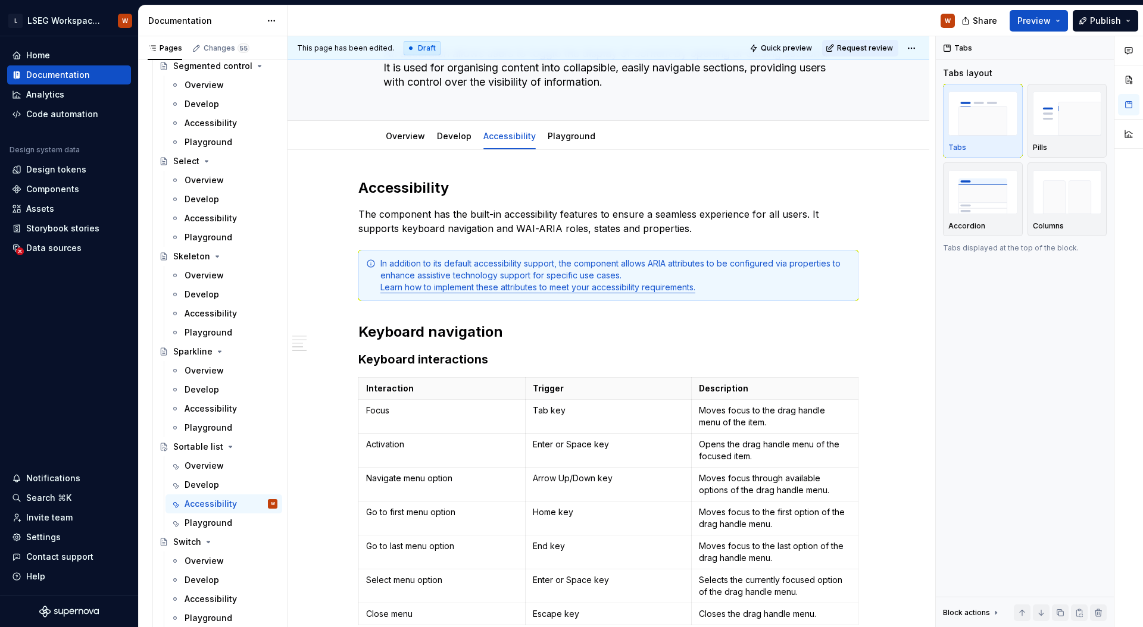
scroll to position [0, 0]
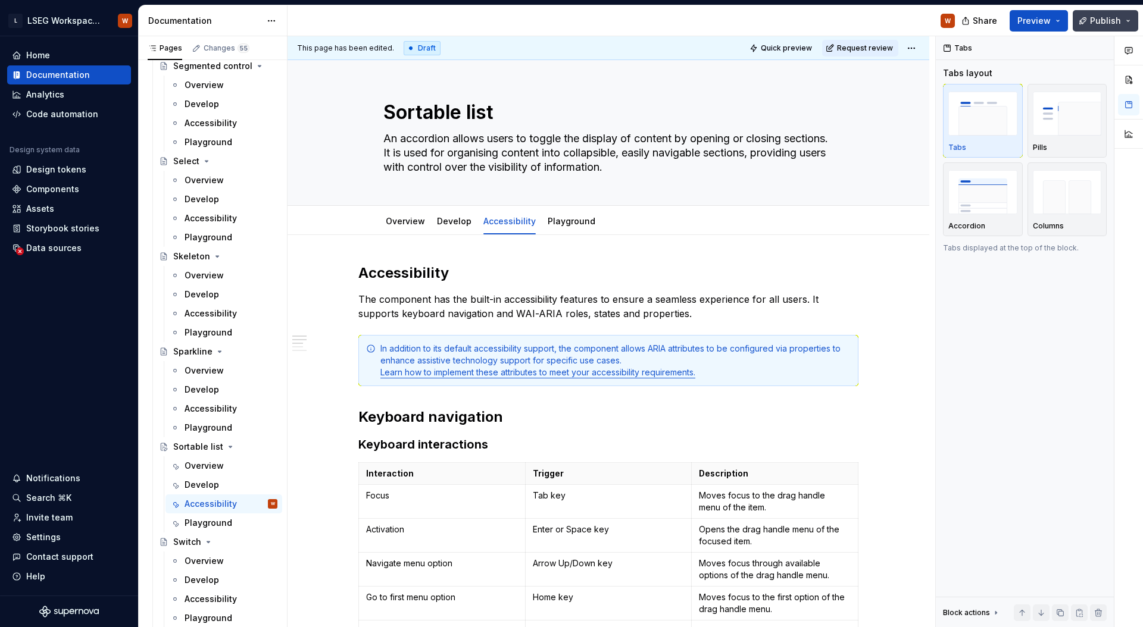
click at [1093, 28] on button "Publish" at bounding box center [1105, 20] width 65 height 21
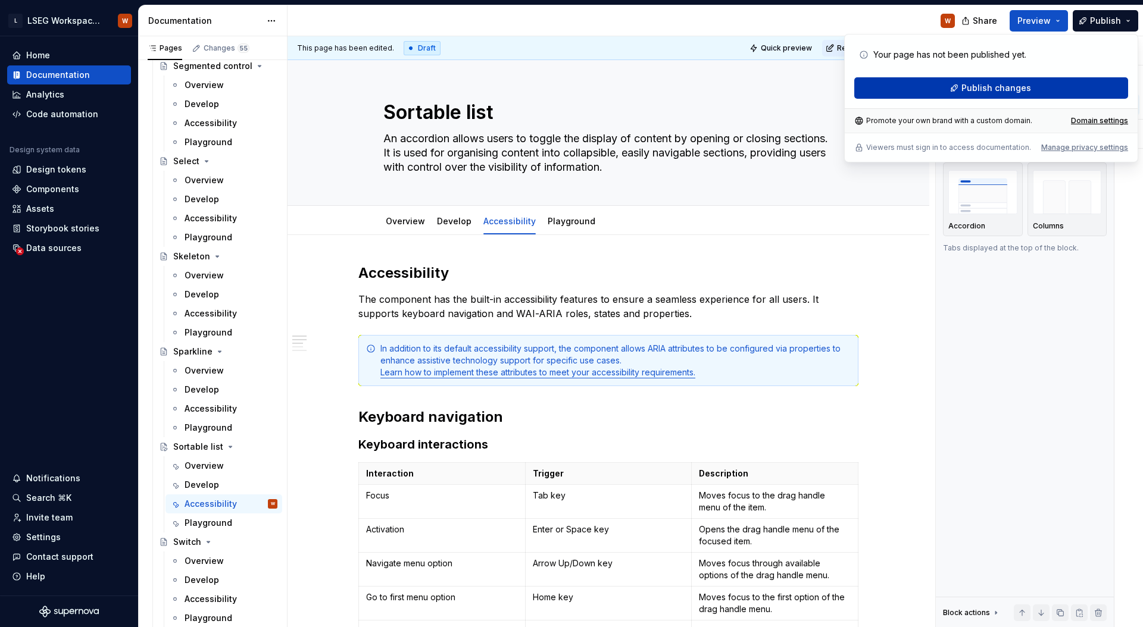
click at [1012, 88] on span "Publish changes" at bounding box center [996, 88] width 70 height 12
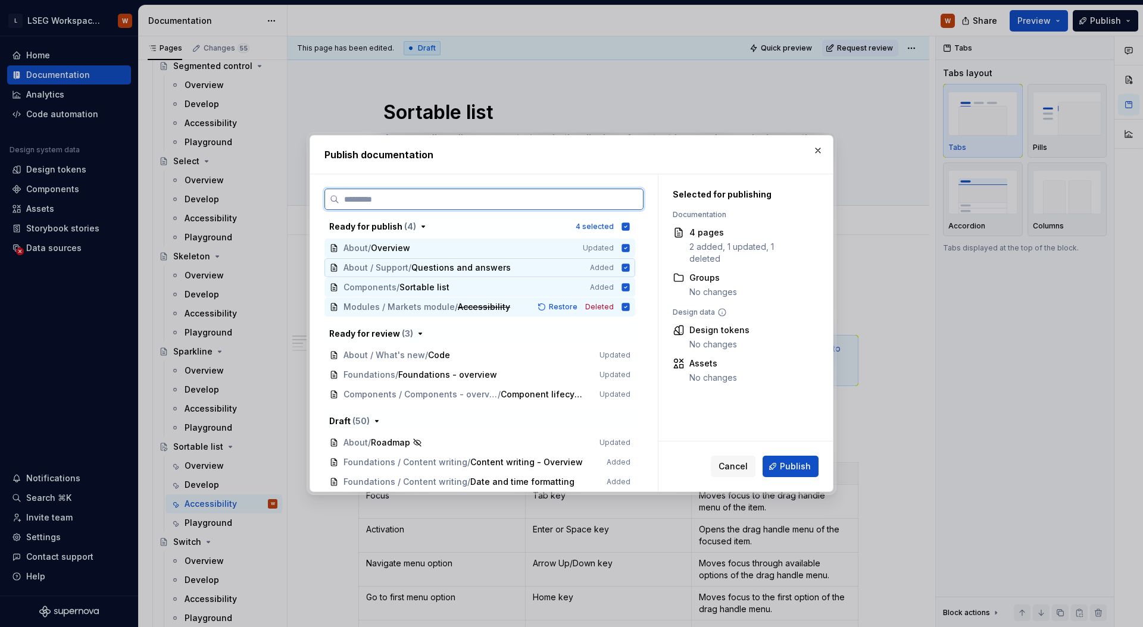
click at [624, 267] on icon at bounding box center [626, 268] width 8 height 8
click at [627, 254] on div "About / Overview Updated" at bounding box center [479, 248] width 311 height 19
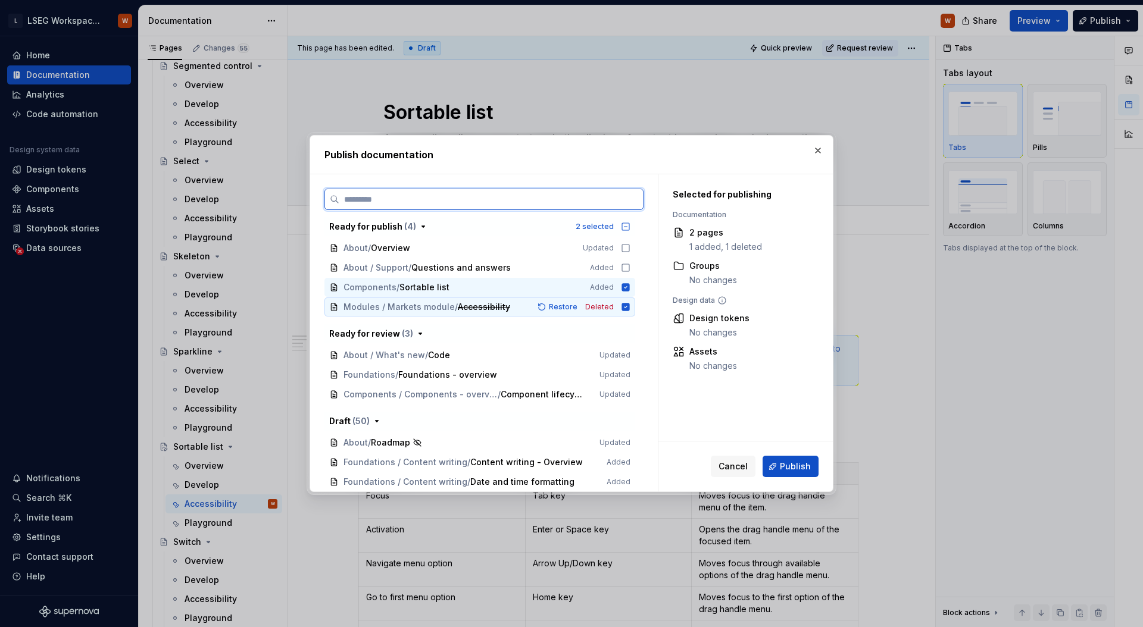
click at [626, 307] on icon at bounding box center [626, 307] width 8 height 8
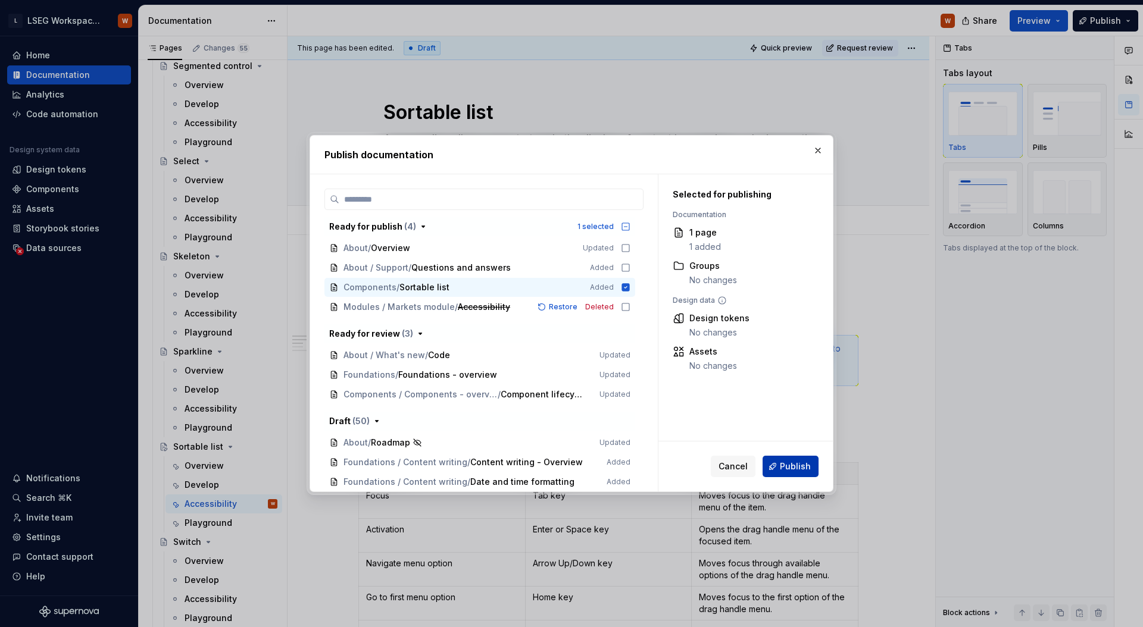
click at [790, 470] on span "Publish" at bounding box center [795, 467] width 31 height 12
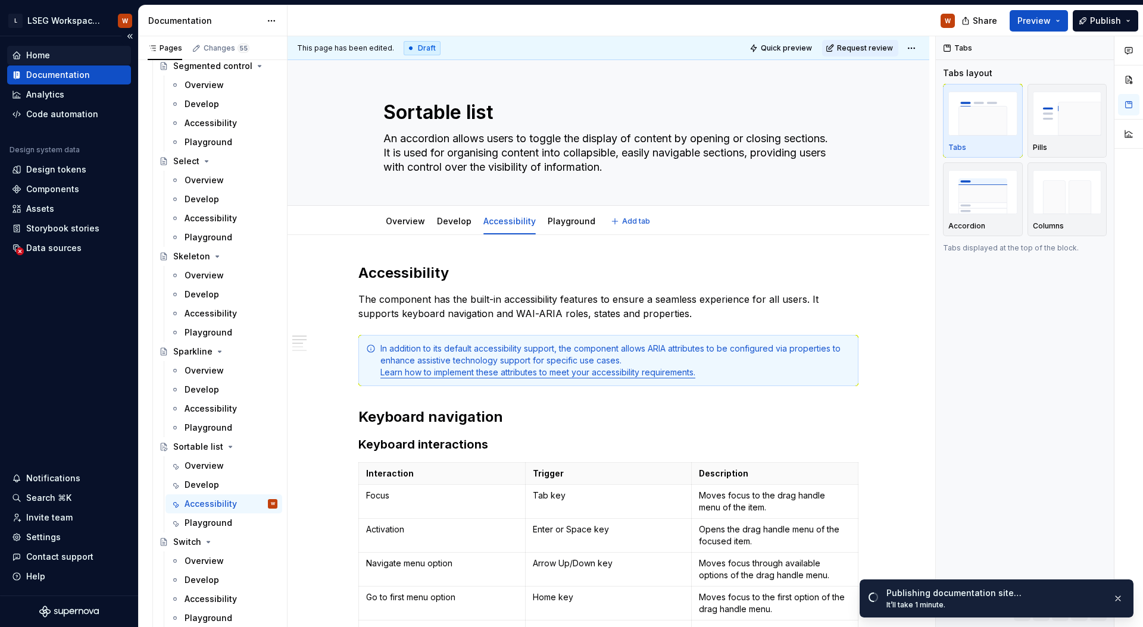
scroll to position [4944, 0]
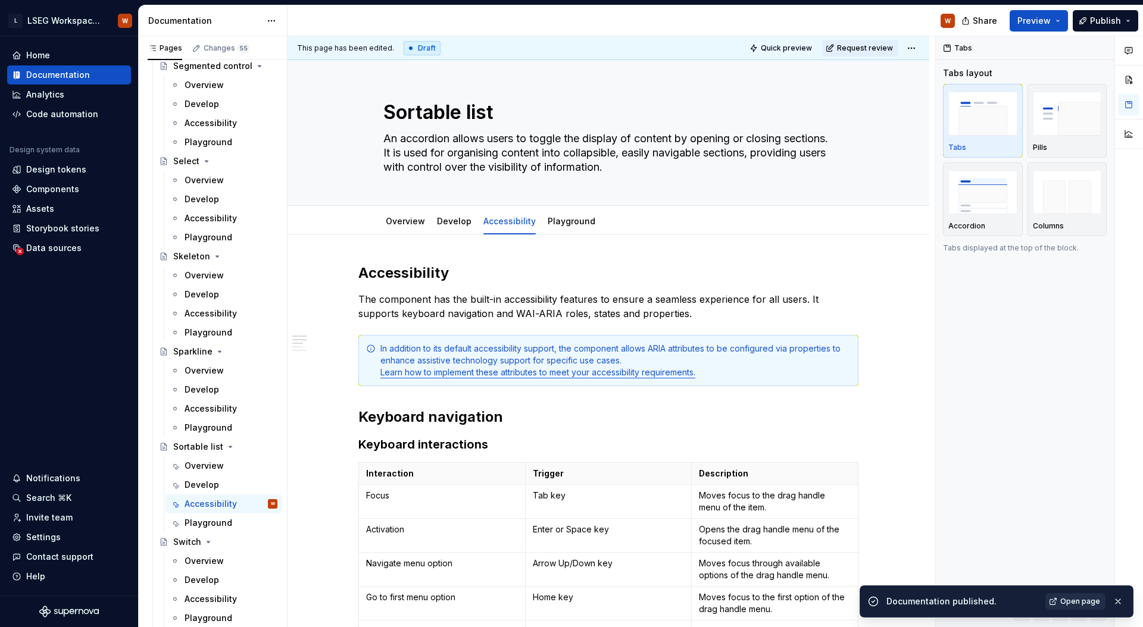
click at [1074, 600] on span "Open page" at bounding box center [1080, 602] width 40 height 10
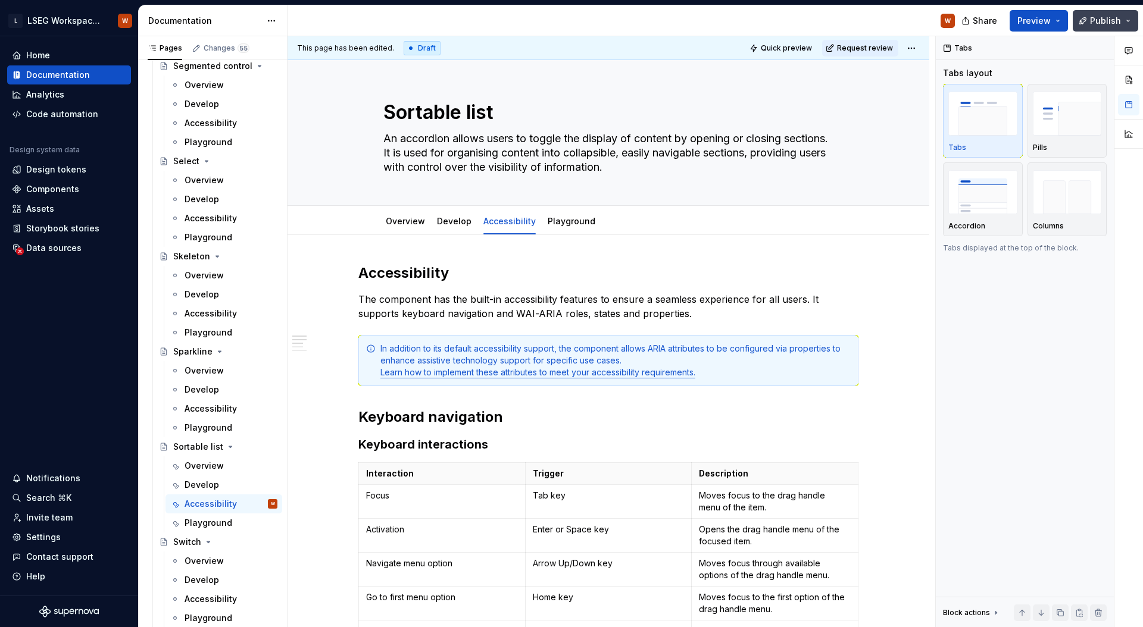
click at [1093, 17] on span "Publish" at bounding box center [1105, 21] width 31 height 12
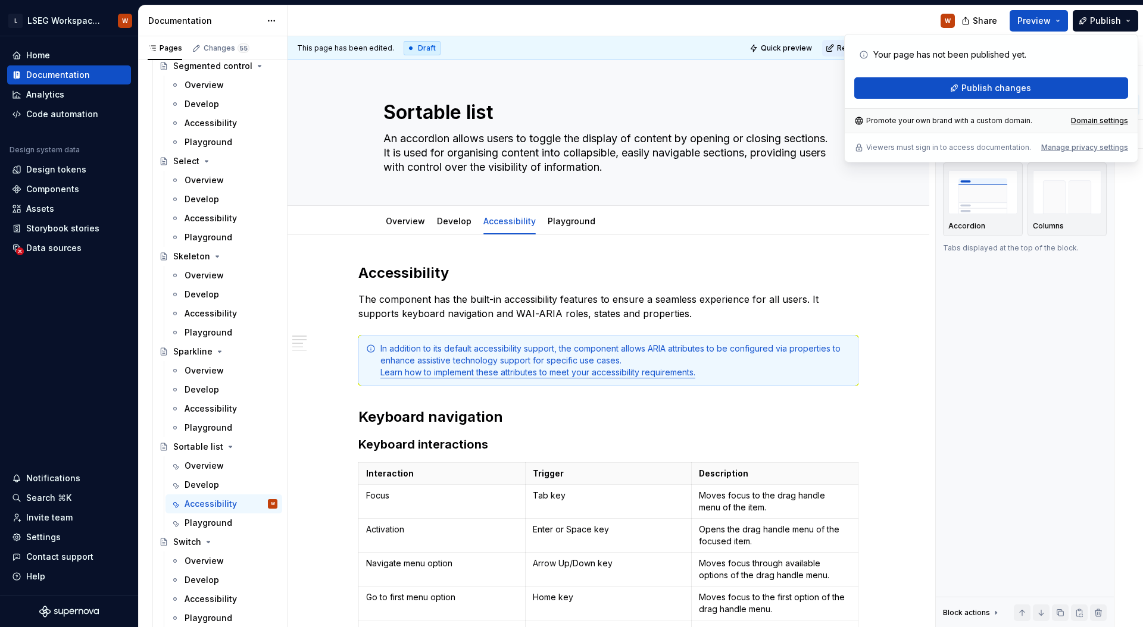
click at [801, 14] on div "W" at bounding box center [625, 20] width 677 height 31
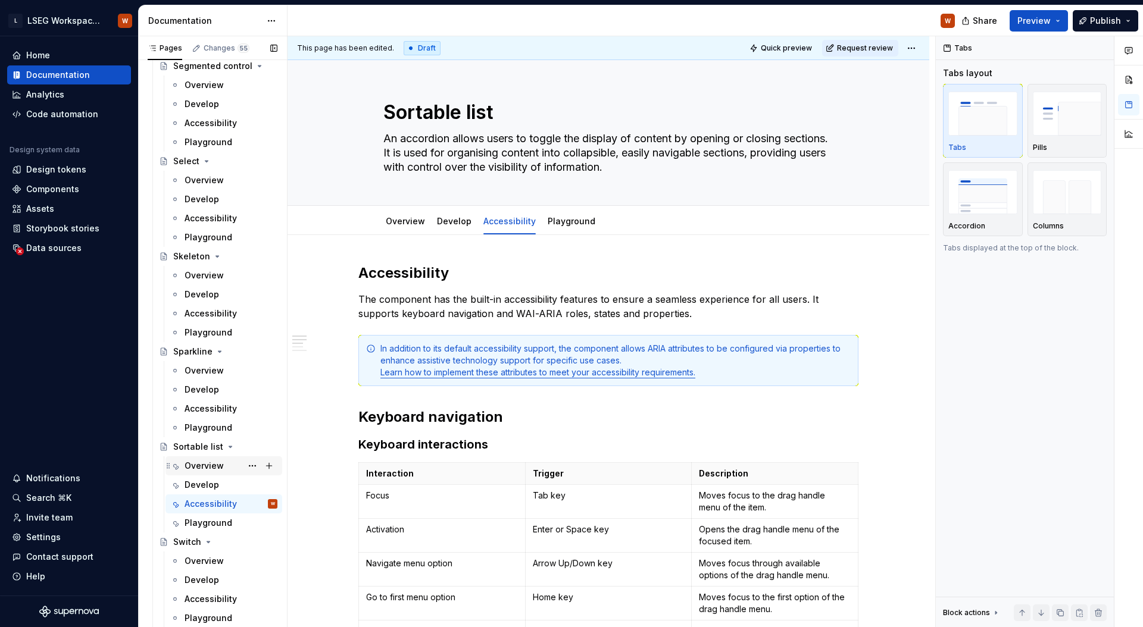
click at [211, 469] on div "Overview" at bounding box center [204, 466] width 39 height 12
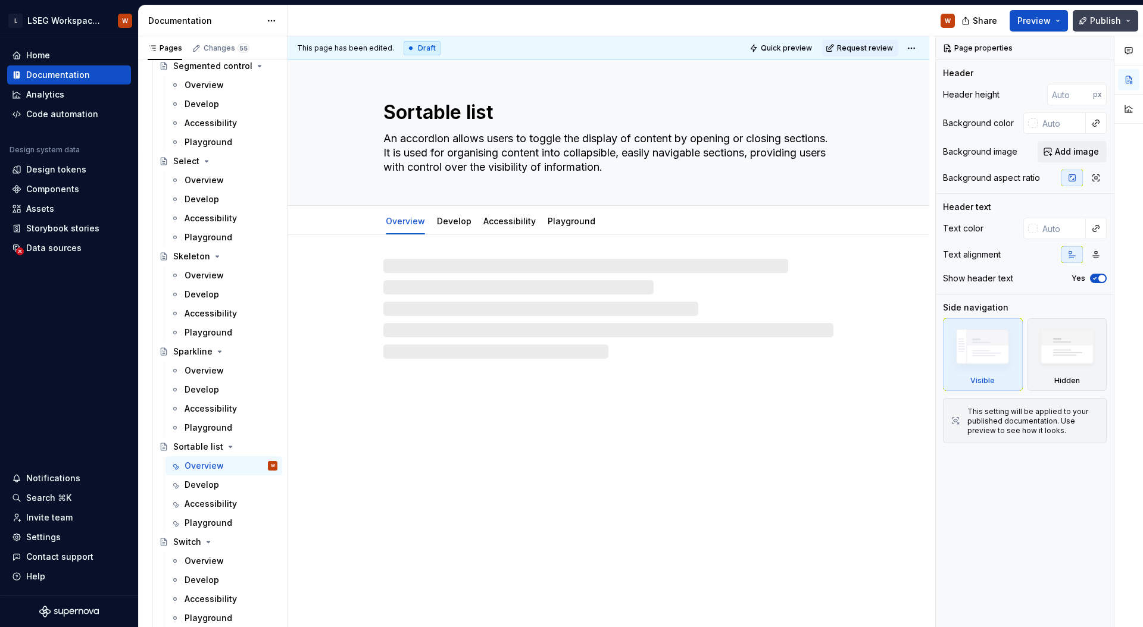
click at [1112, 20] on span "Publish" at bounding box center [1105, 21] width 31 height 12
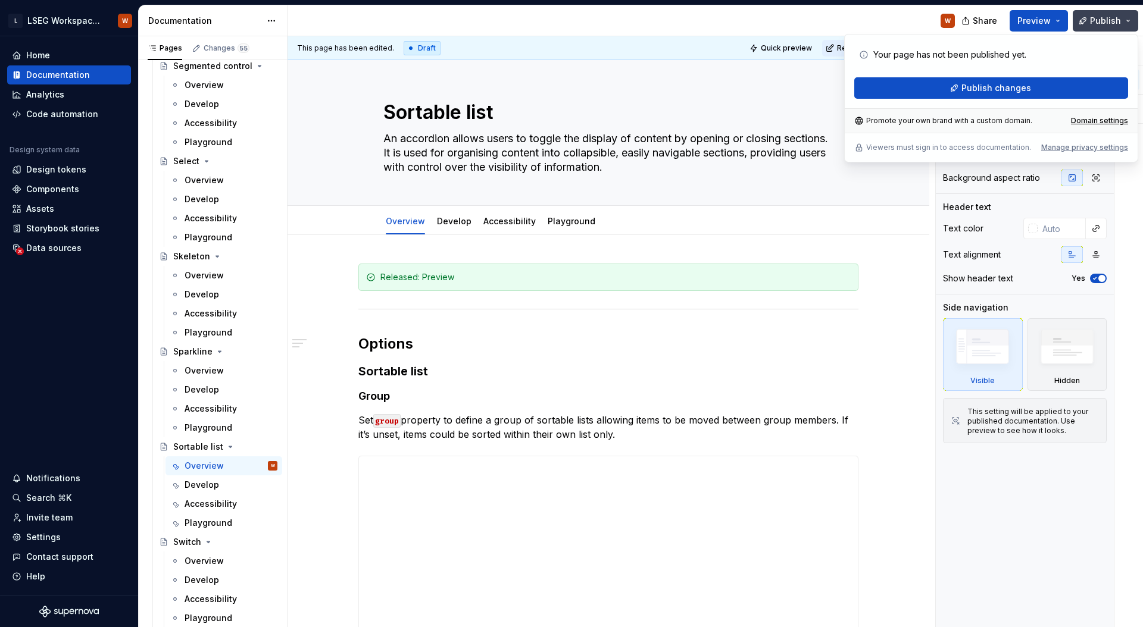
click at [1112, 20] on span "Publish" at bounding box center [1105, 21] width 31 height 12
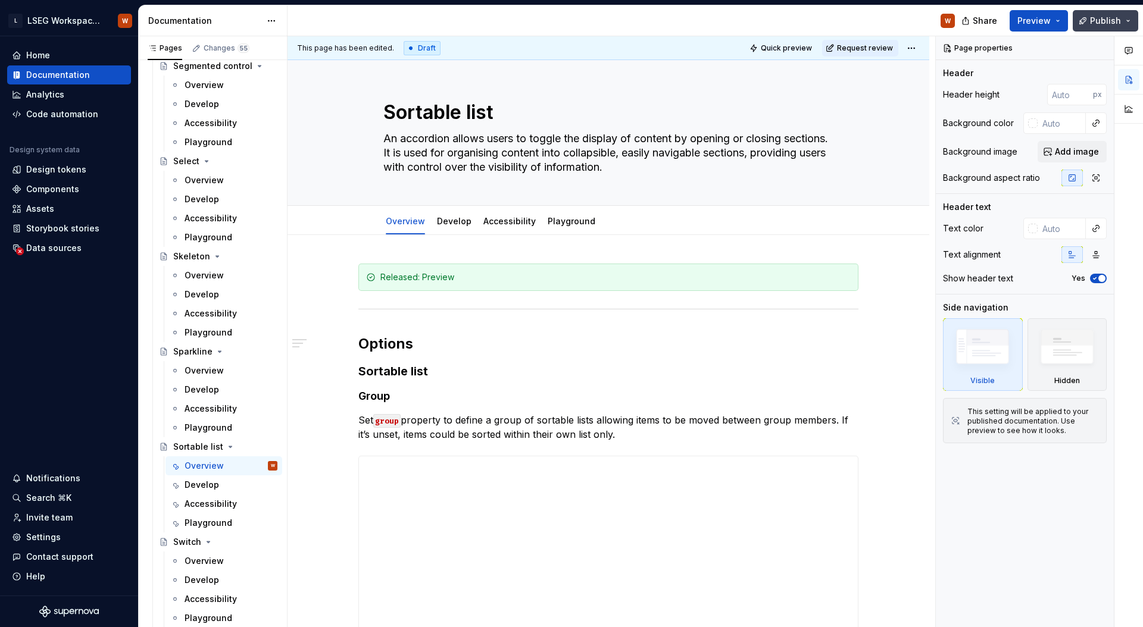
click at [1112, 20] on span "Publish" at bounding box center [1105, 21] width 31 height 12
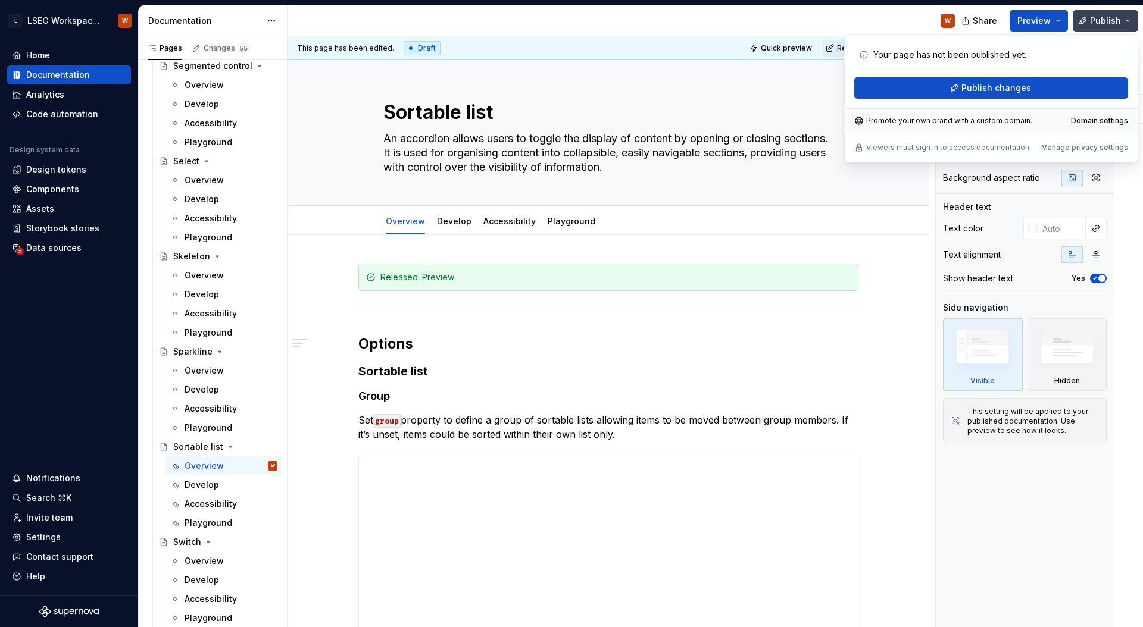
click at [1112, 20] on span "Publish" at bounding box center [1105, 21] width 31 height 12
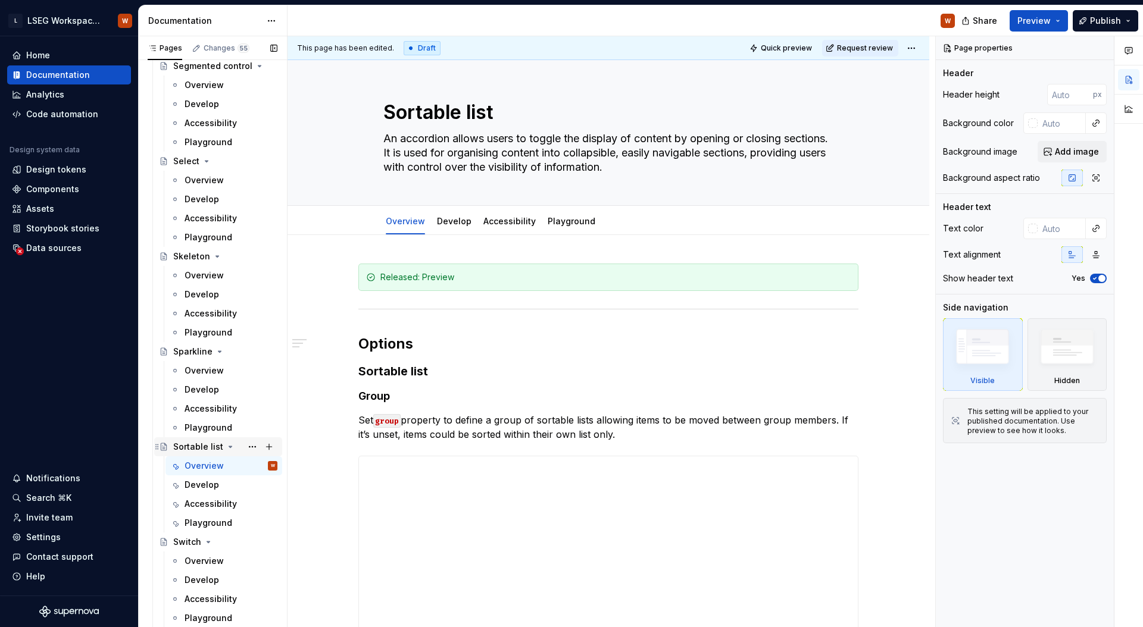
click at [205, 451] on div "Sortable list" at bounding box center [198, 447] width 50 height 12
click at [245, 447] on button "Page tree" at bounding box center [252, 447] width 17 height 17
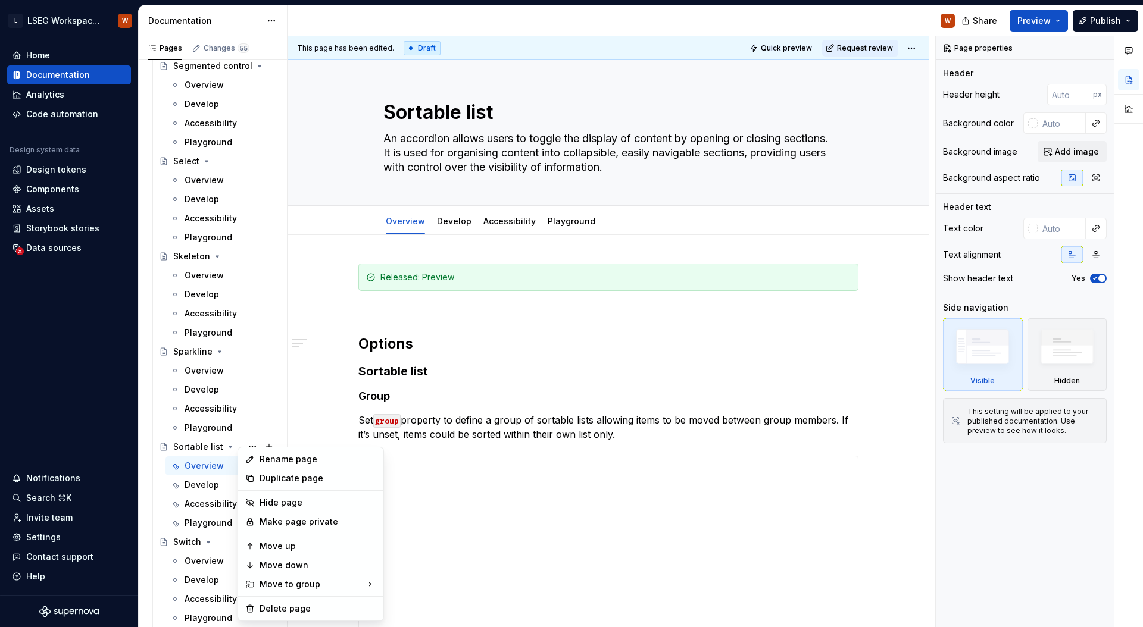
click at [328, 418] on html "L LSEG Workspace Design System W Home Documentation Analytics Code automation D…" at bounding box center [571, 313] width 1143 height 627
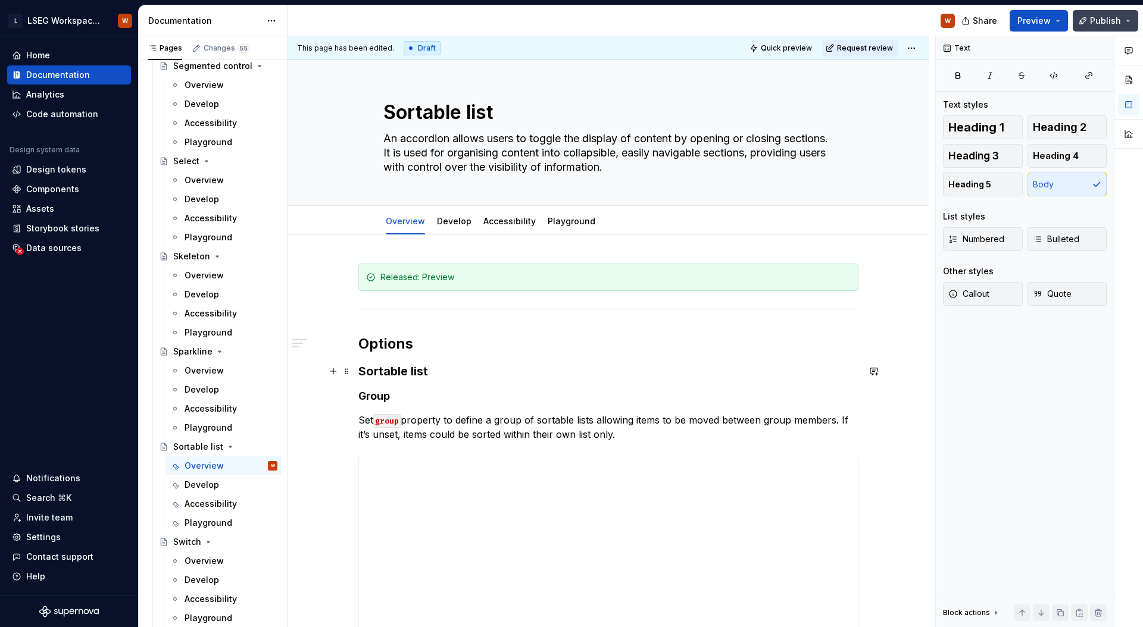
type textarea "*"
drag, startPoint x: 1109, startPoint y: 21, endPoint x: 1100, endPoint y: 29, distance: 11.9
click at [1109, 21] on span "Publish" at bounding box center [1105, 21] width 31 height 12
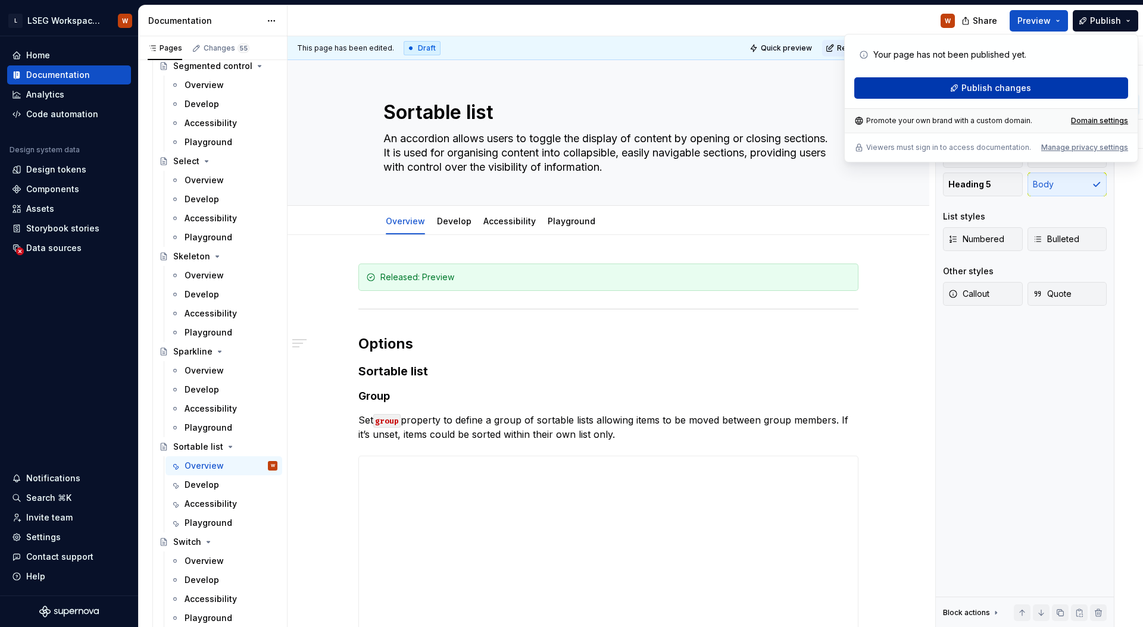
click at [1039, 81] on button "Publish changes" at bounding box center [991, 87] width 274 height 21
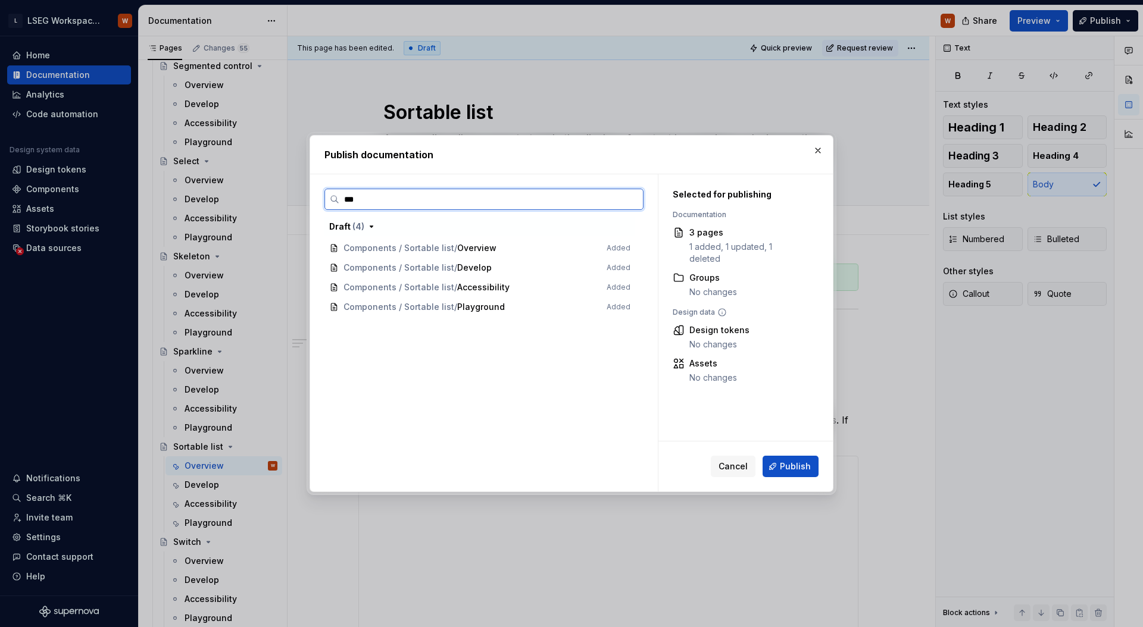
type input "****"
click at [630, 201] on input "****" at bounding box center [491, 199] width 304 height 12
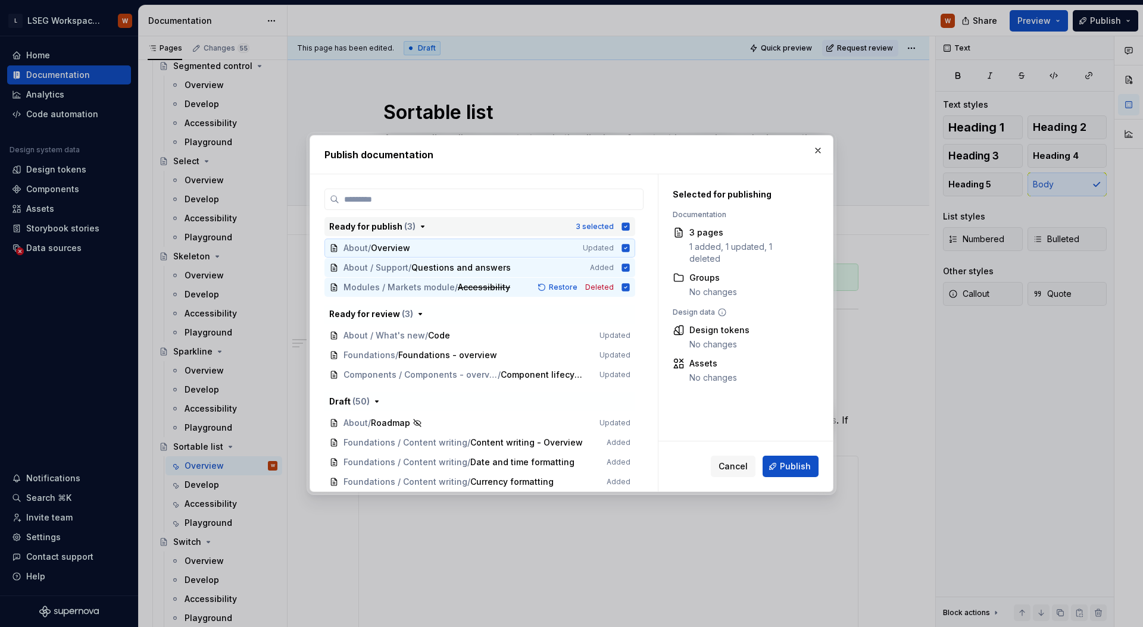
click at [626, 228] on icon "button" at bounding box center [626, 227] width 8 height 8
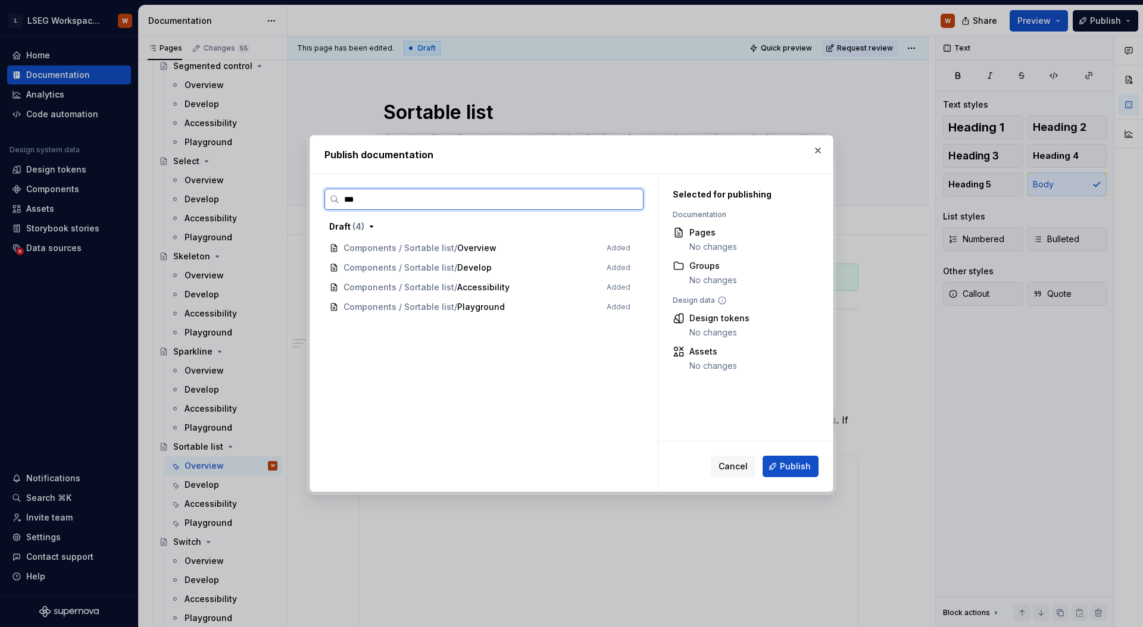
type input "****"
click at [728, 471] on span "Cancel" at bounding box center [732, 467] width 29 height 12
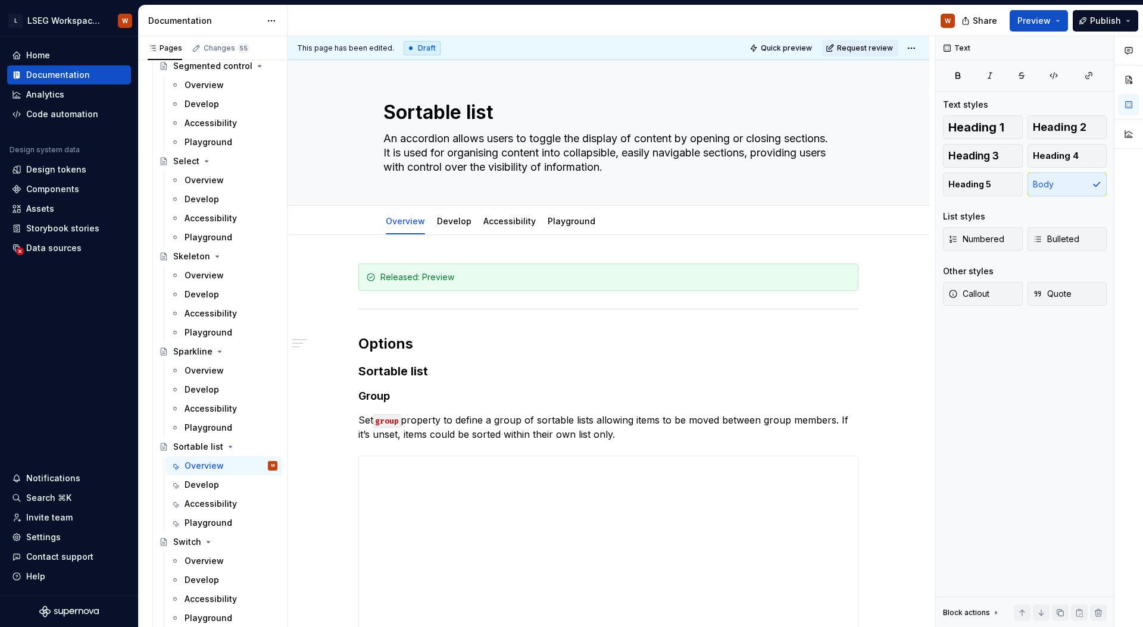
click at [415, 49] on div "Draft" at bounding box center [422, 48] width 37 height 14
click at [910, 46] on html "L LSEG Workspace Design System W Home Documentation Analytics Code automation D…" at bounding box center [571, 313] width 1143 height 627
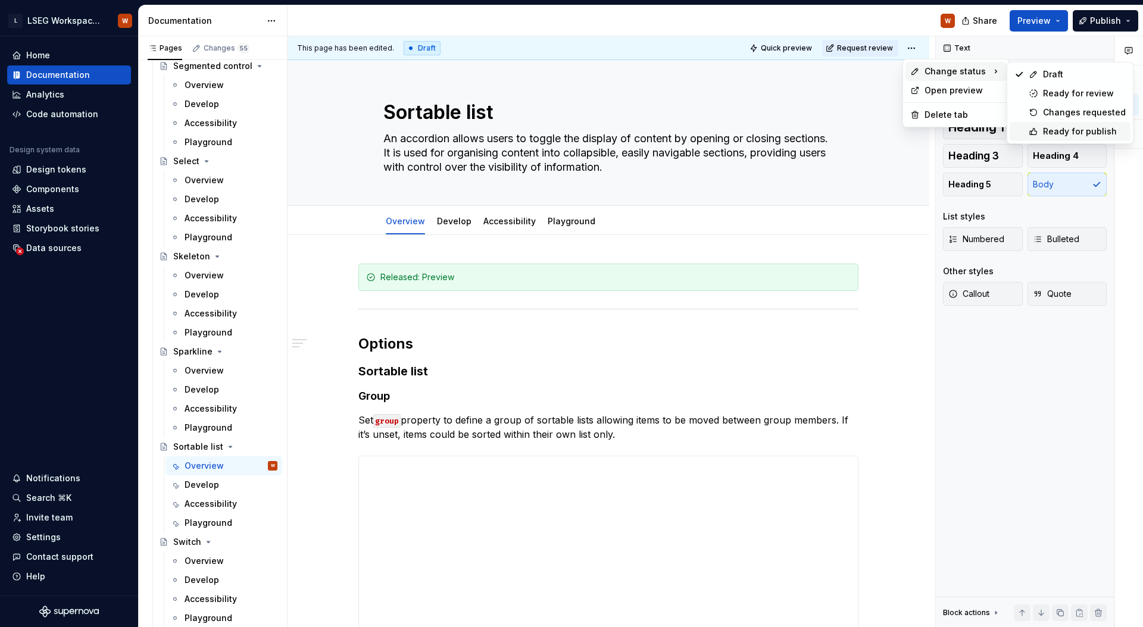
click at [1100, 135] on div "Ready for publish" at bounding box center [1084, 132] width 83 height 12
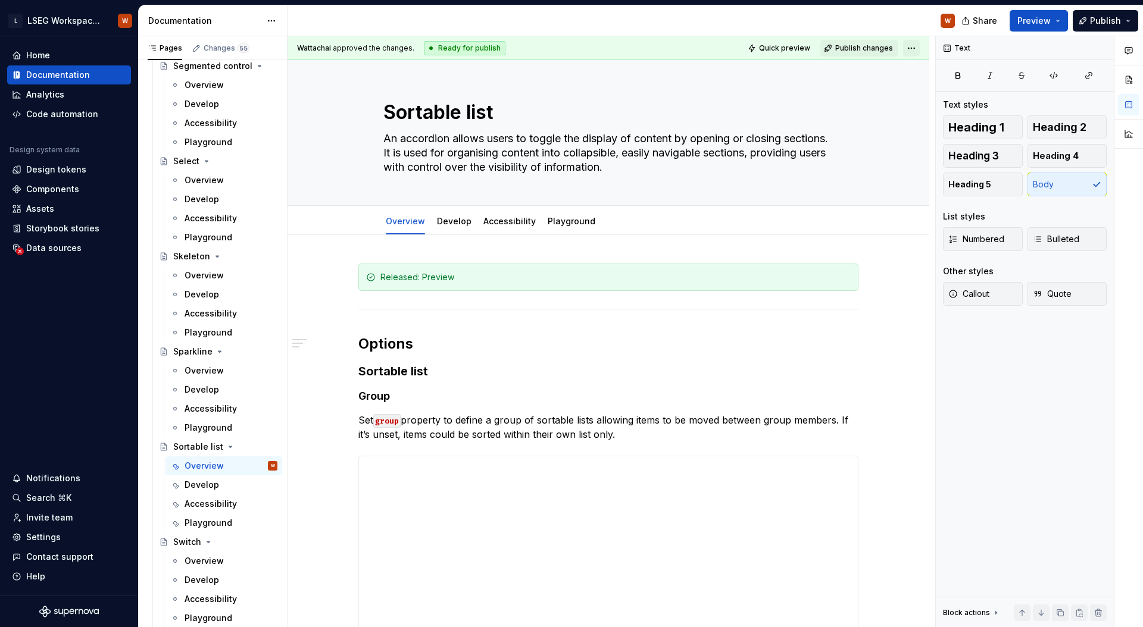
click at [912, 47] on html "L LSEG Workspace Design System W Home Documentation Analytics Code automation D…" at bounding box center [571, 313] width 1143 height 627
click at [897, 12] on html "L LSEG Workspace Design System W Home Documentation Analytics Code automation D…" at bounding box center [571, 313] width 1143 height 627
click at [915, 48] on html "L LSEG Workspace Design System W Home Documentation Analytics Code automation D…" at bounding box center [571, 313] width 1143 height 627
click at [912, 29] on html "L LSEG Workspace Design System W Home Documentation Analytics Code automation D…" at bounding box center [571, 313] width 1143 height 627
click at [1114, 21] on span "Publish" at bounding box center [1105, 21] width 31 height 12
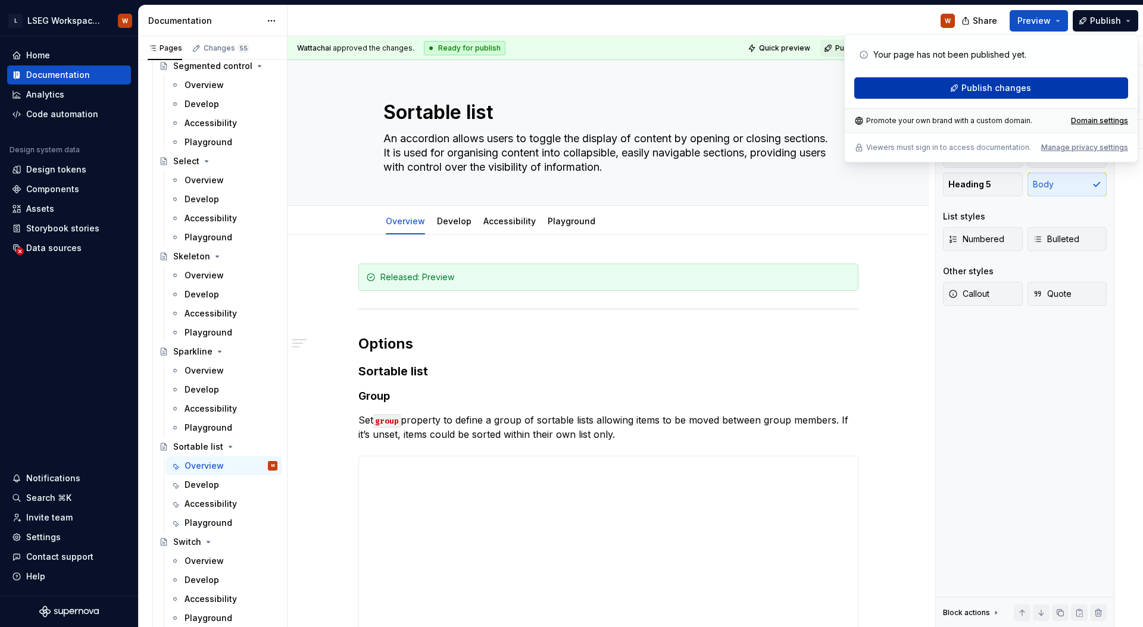
click at [1020, 89] on span "Publish changes" at bounding box center [996, 88] width 70 height 12
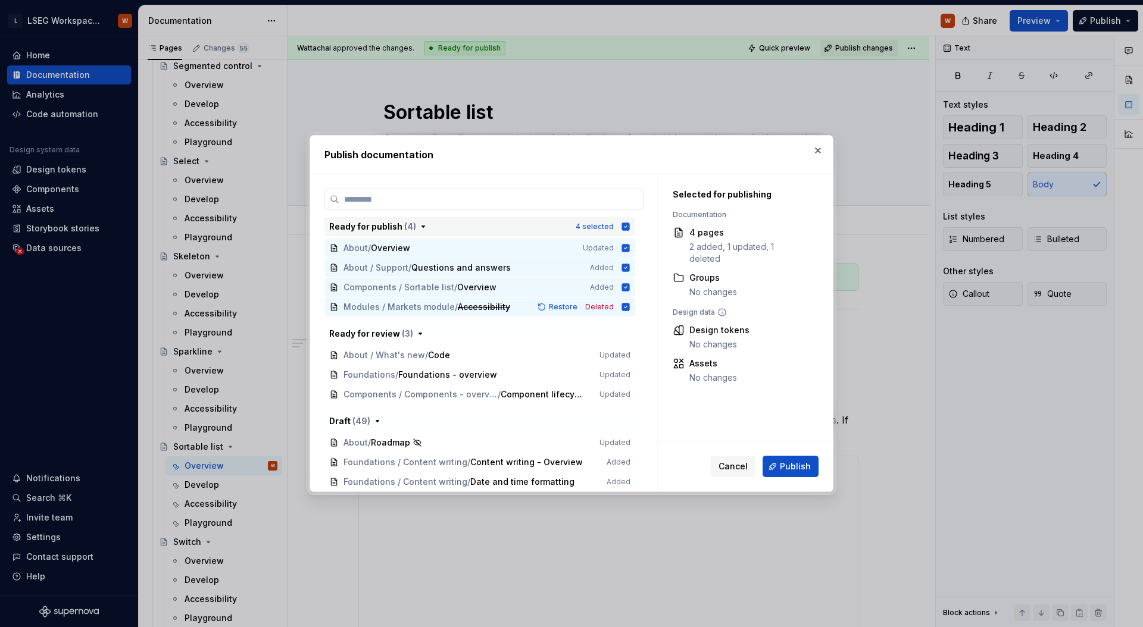
click at [628, 229] on icon "button" at bounding box center [626, 227] width 8 height 8
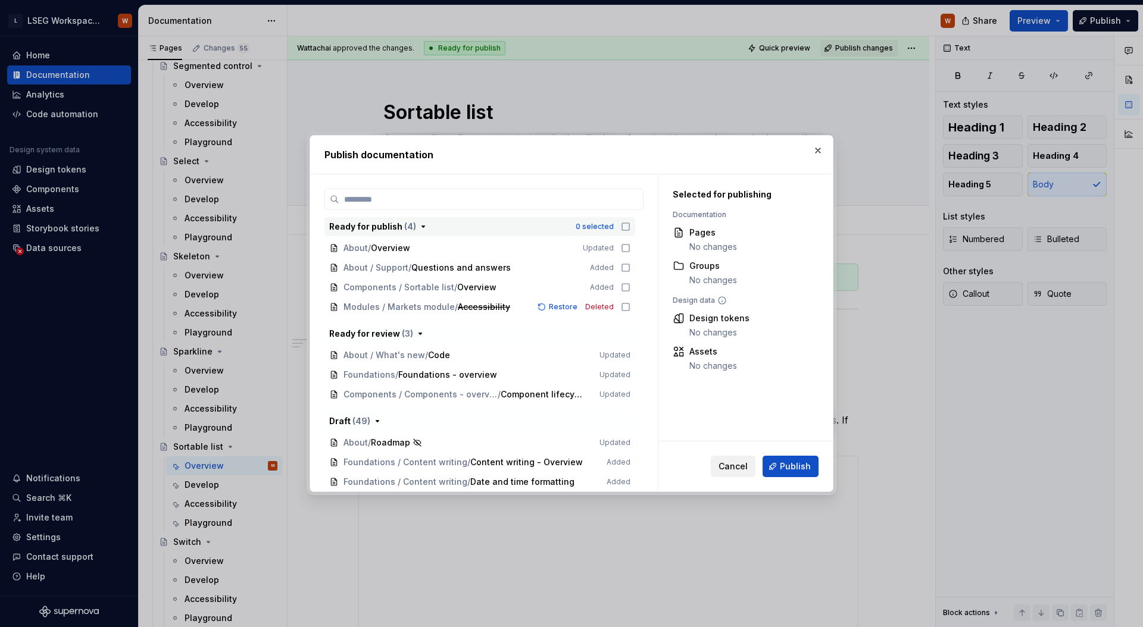
click at [741, 469] on span "Cancel" at bounding box center [732, 467] width 29 height 12
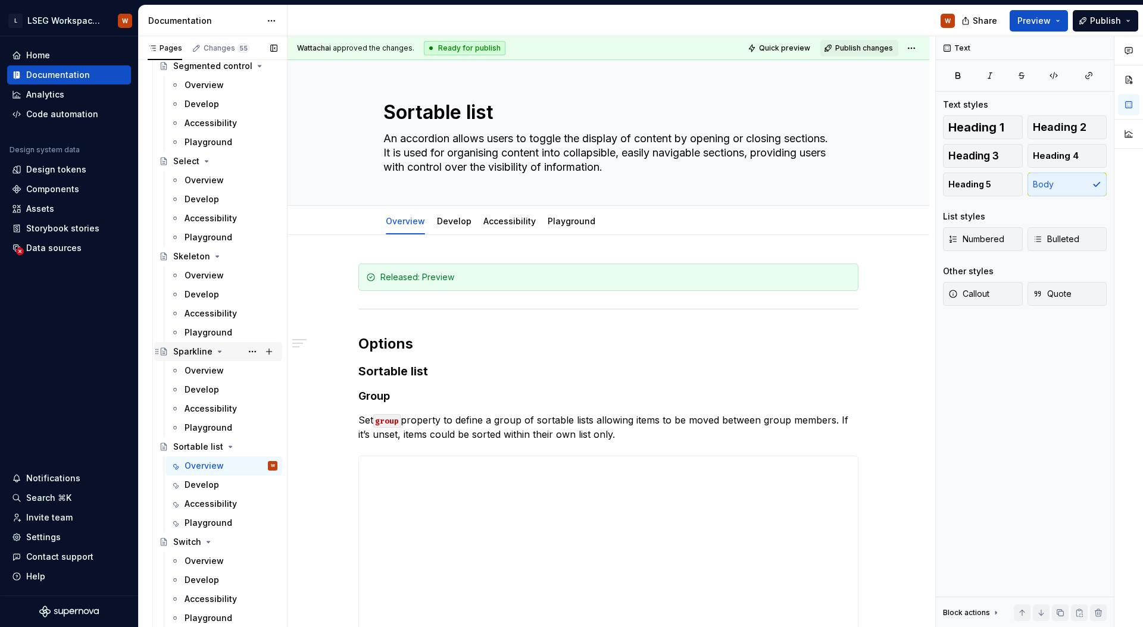
click at [203, 350] on div "Sparkline" at bounding box center [192, 352] width 39 height 12
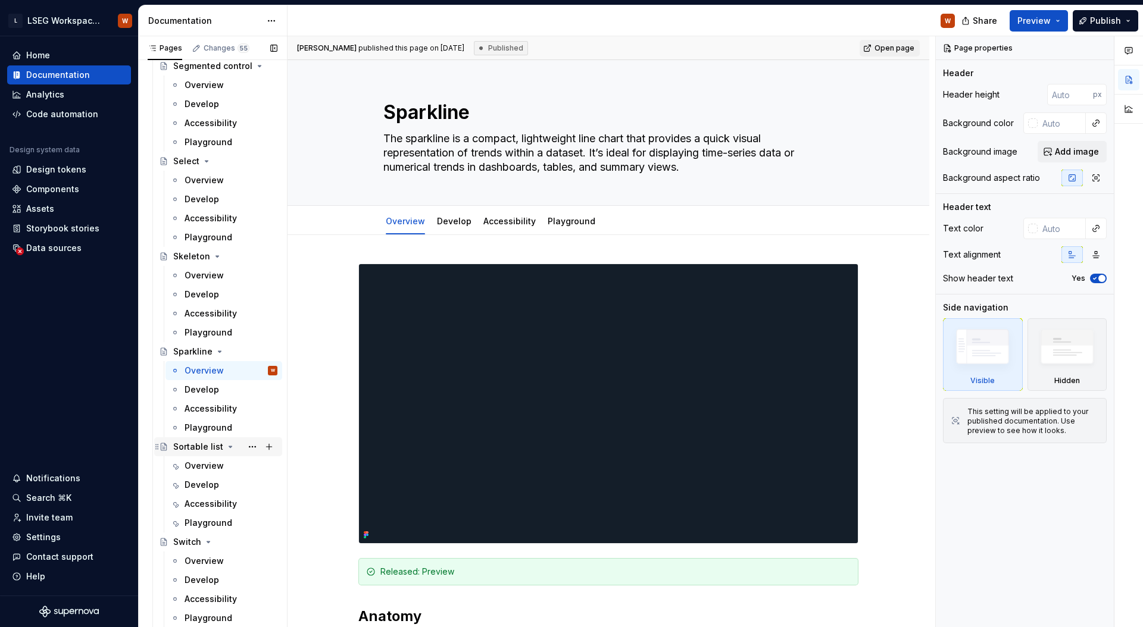
click at [194, 450] on div "Sortable list" at bounding box center [198, 447] width 50 height 12
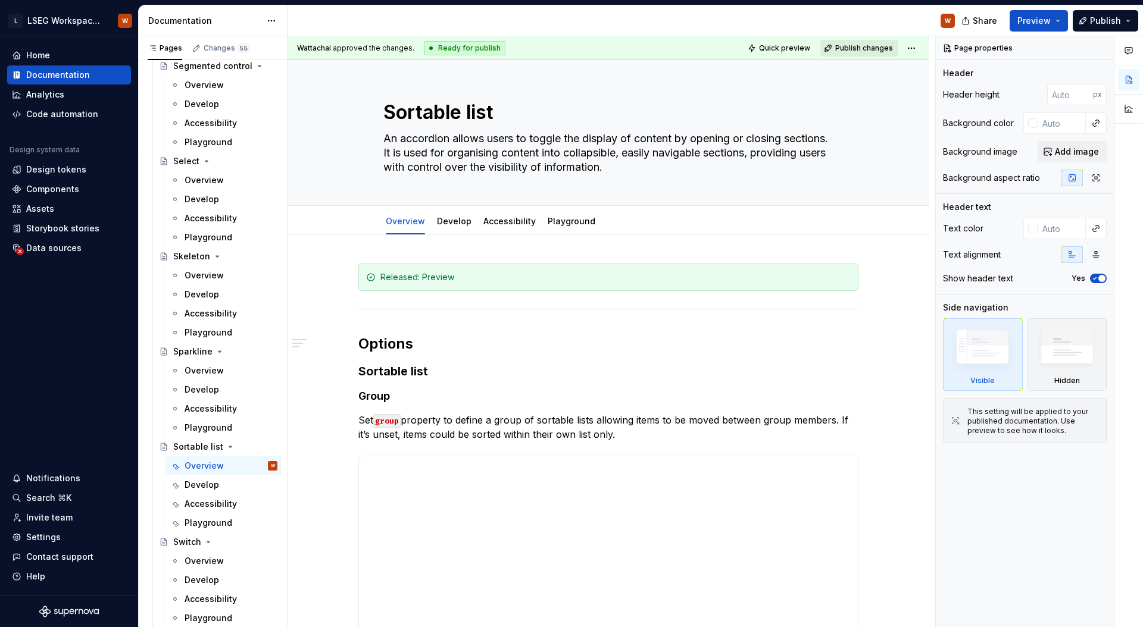
click at [876, 45] on span "Publish changes" at bounding box center [864, 48] width 58 height 10
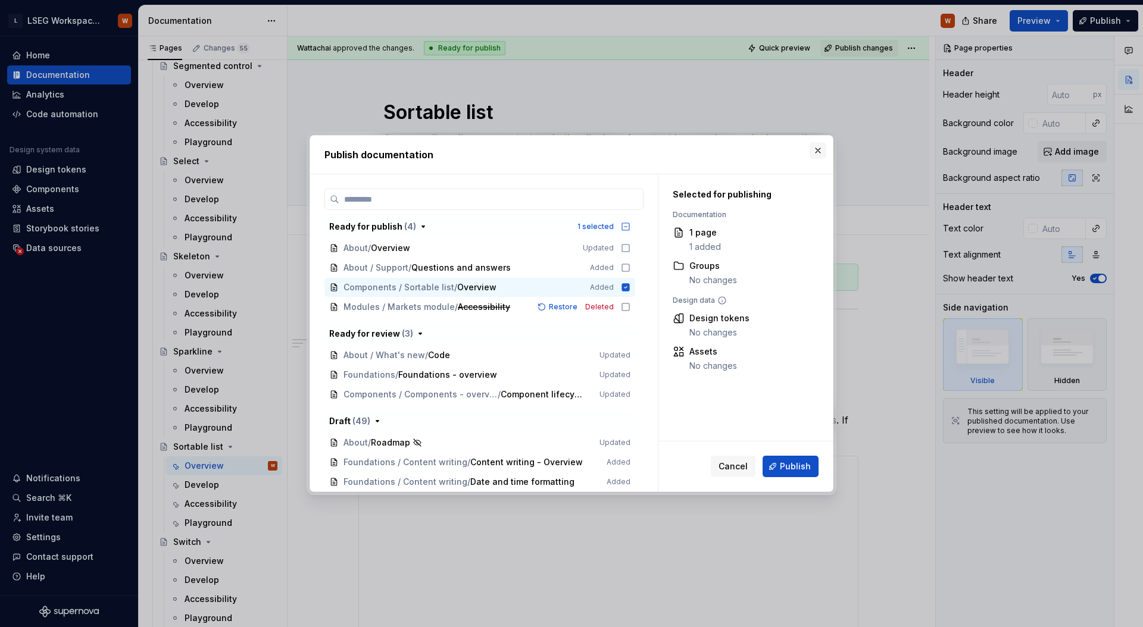
click at [824, 143] on button "button" at bounding box center [817, 150] width 17 height 17
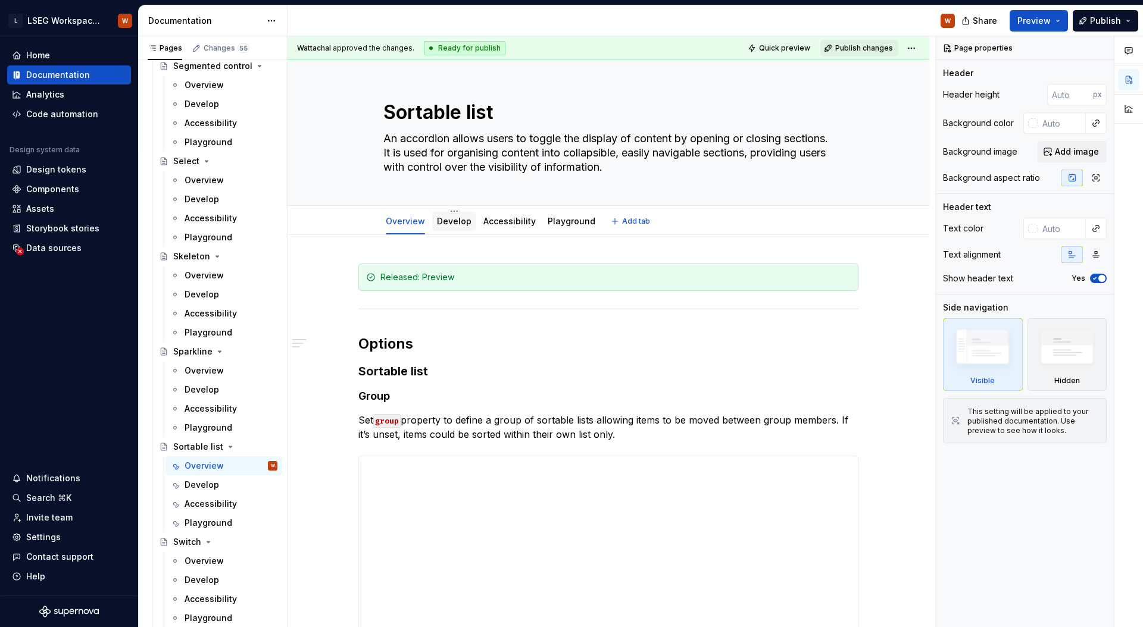
click at [437, 217] on link "Develop" at bounding box center [454, 221] width 35 height 10
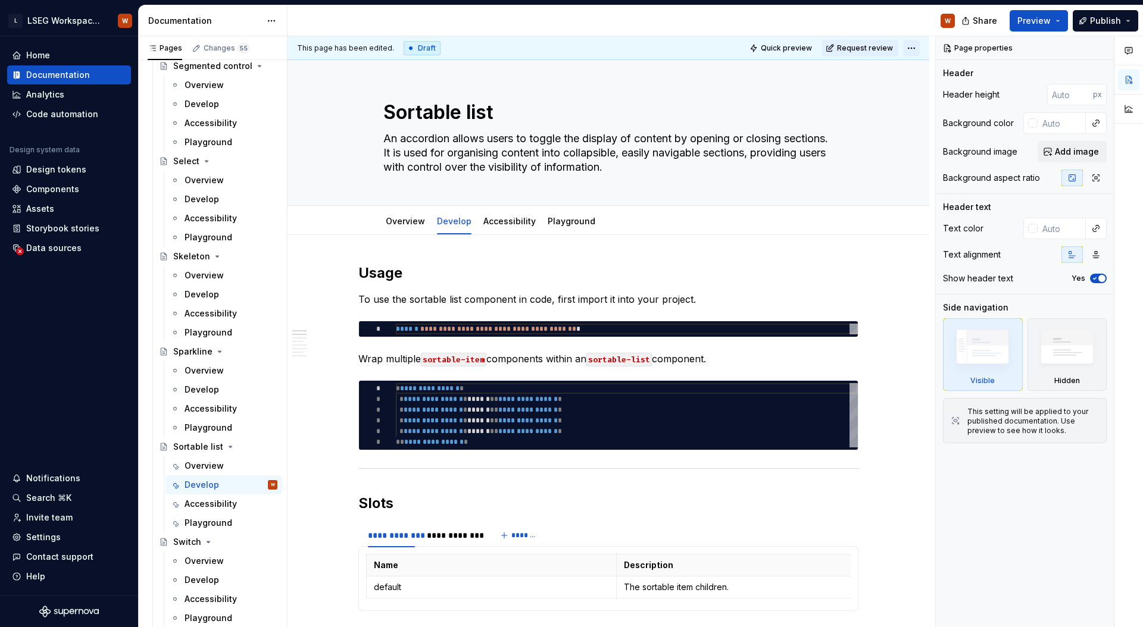
click at [907, 48] on html "L LSEG Workspace Design System W Home Documentation Analytics Code automation D…" at bounding box center [571, 313] width 1143 height 627
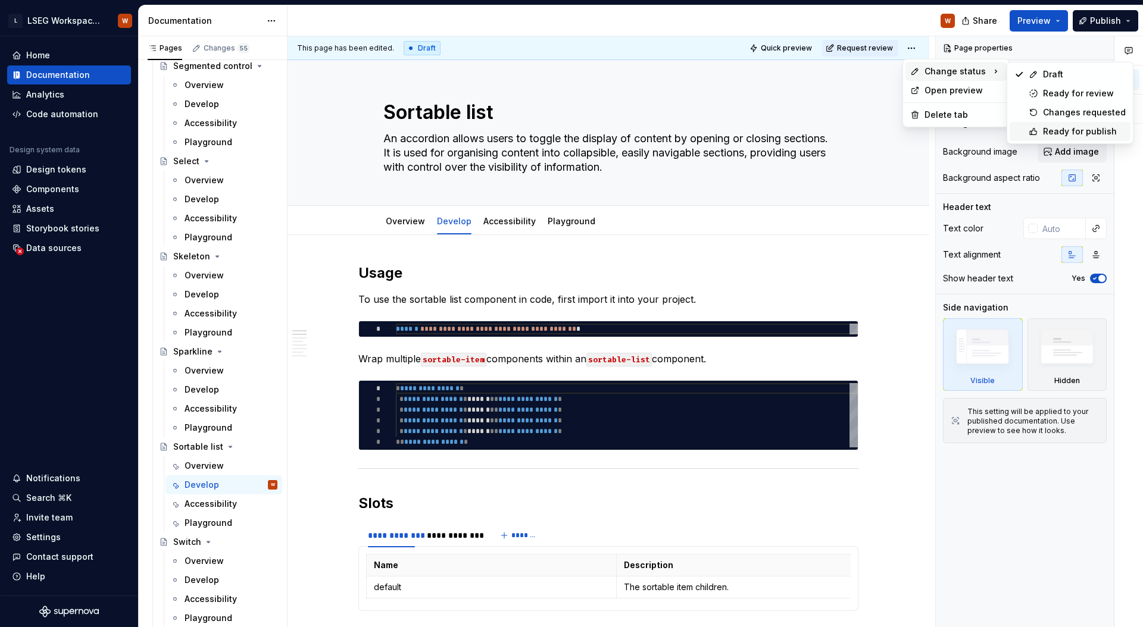
click at [1054, 139] on div "Ready for publish" at bounding box center [1069, 131] width 121 height 19
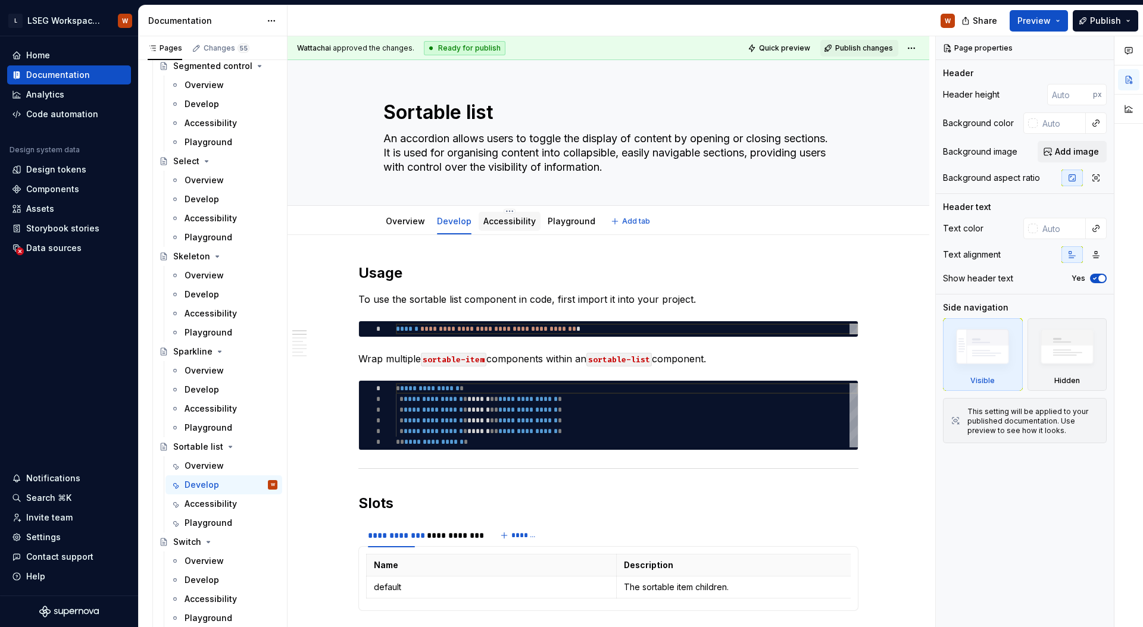
click at [497, 224] on link "Accessibility" at bounding box center [509, 221] width 52 height 10
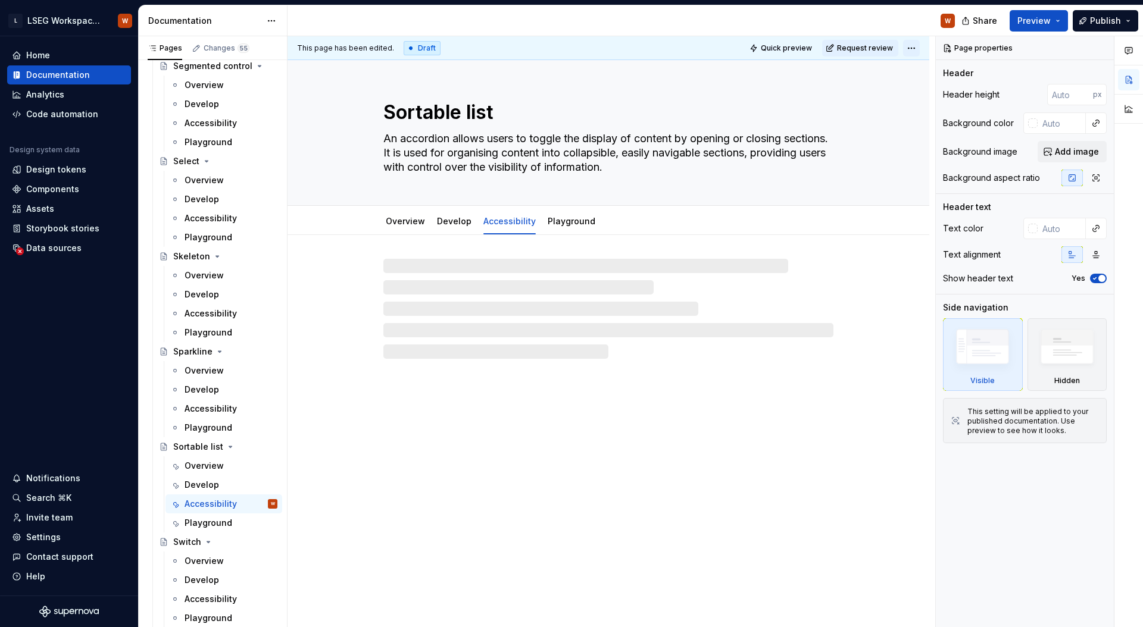
click at [907, 49] on html "L LSEG Workspace Design System W Home Documentation Analytics Code automation D…" at bounding box center [571, 313] width 1143 height 627
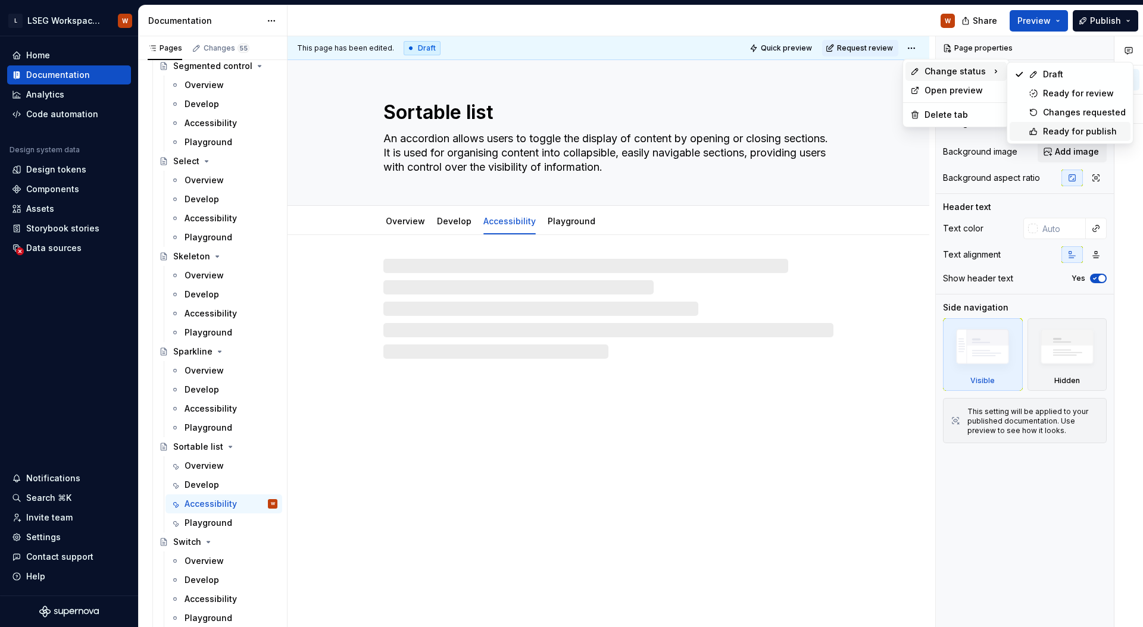
click at [1079, 130] on div "Ready for publish" at bounding box center [1084, 132] width 83 height 12
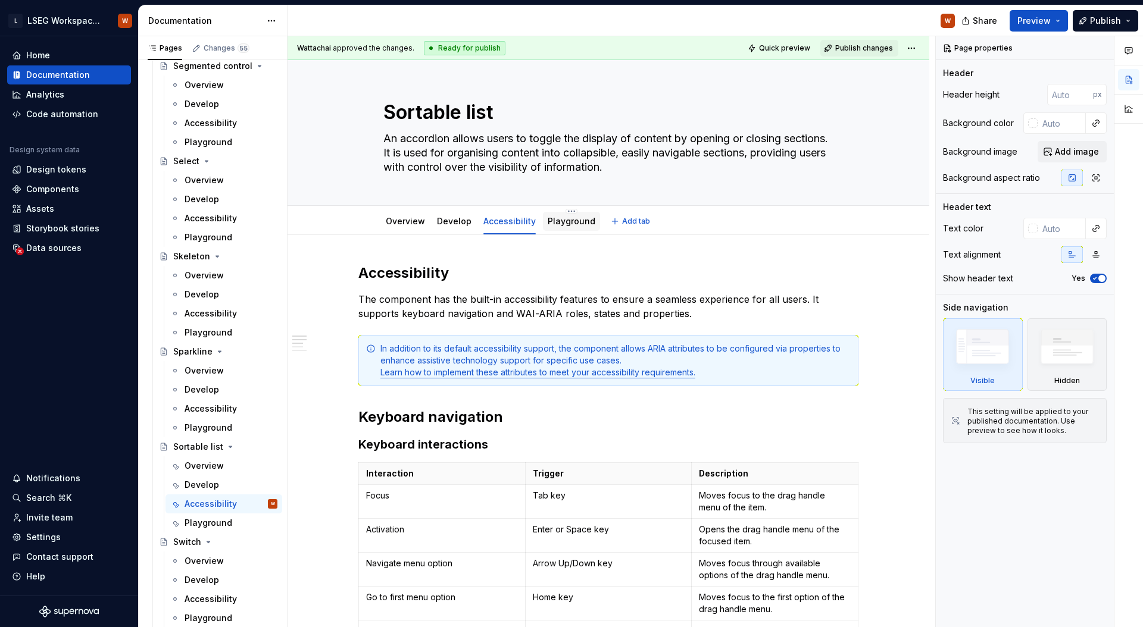
click at [560, 221] on link "Playground" at bounding box center [572, 221] width 48 height 10
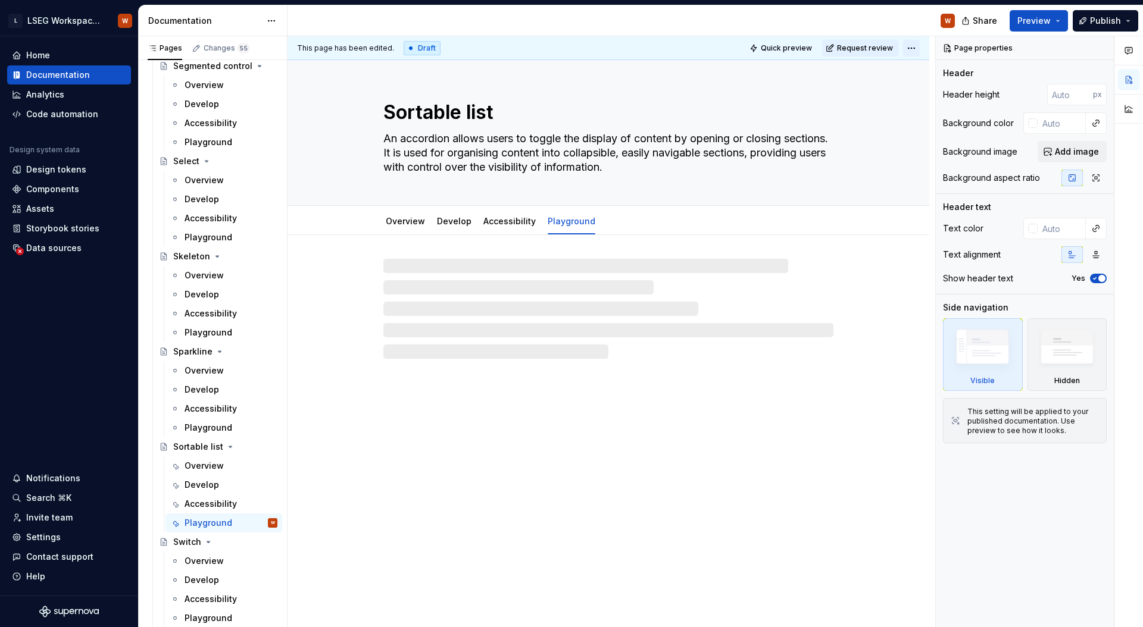
click at [917, 49] on html "L LSEG Workspace Design System W Home Documentation Analytics Code automation D…" at bounding box center [571, 313] width 1143 height 627
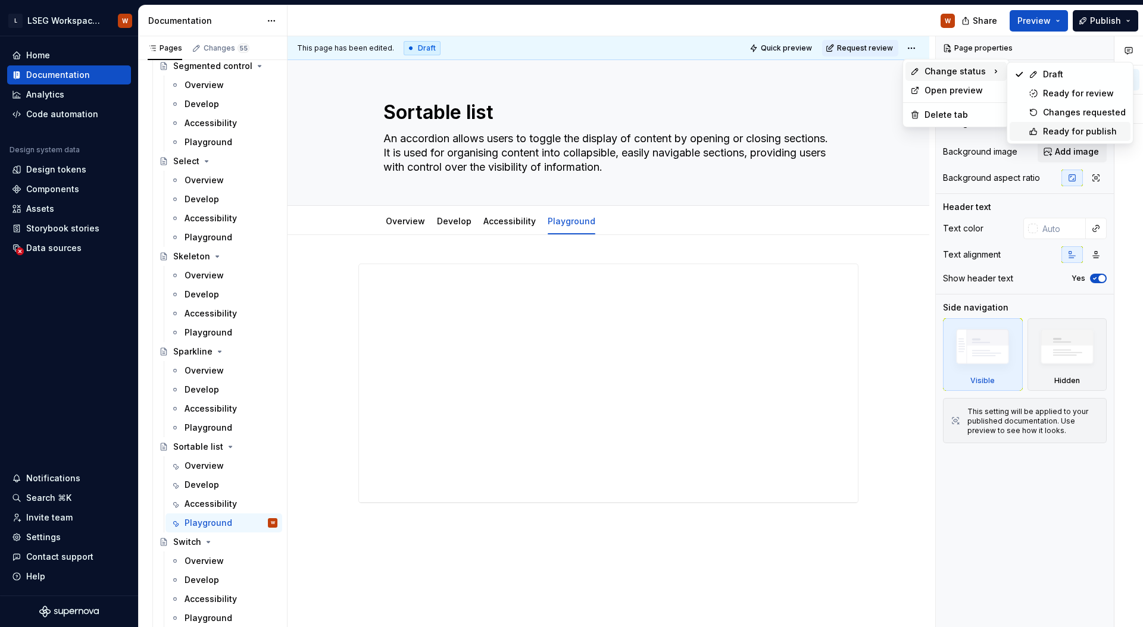
click at [1083, 135] on div "Ready for publish" at bounding box center [1084, 132] width 83 height 12
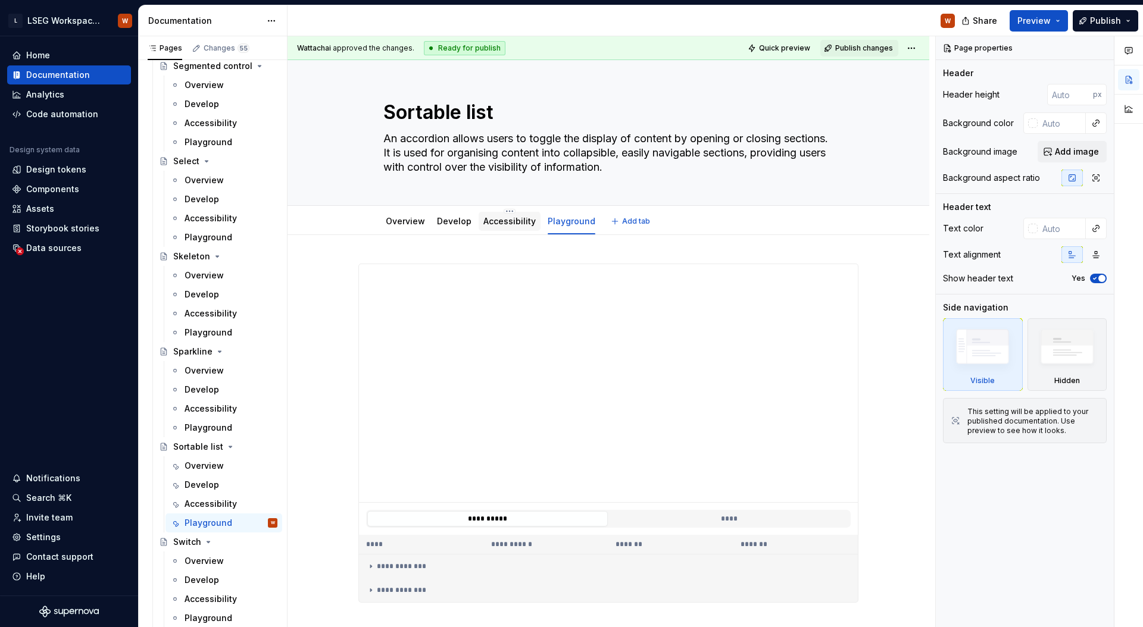
click at [501, 227] on div "Accessibility" at bounding box center [509, 221] width 52 height 14
click at [501, 223] on link "Accessibility" at bounding box center [509, 221] width 52 height 10
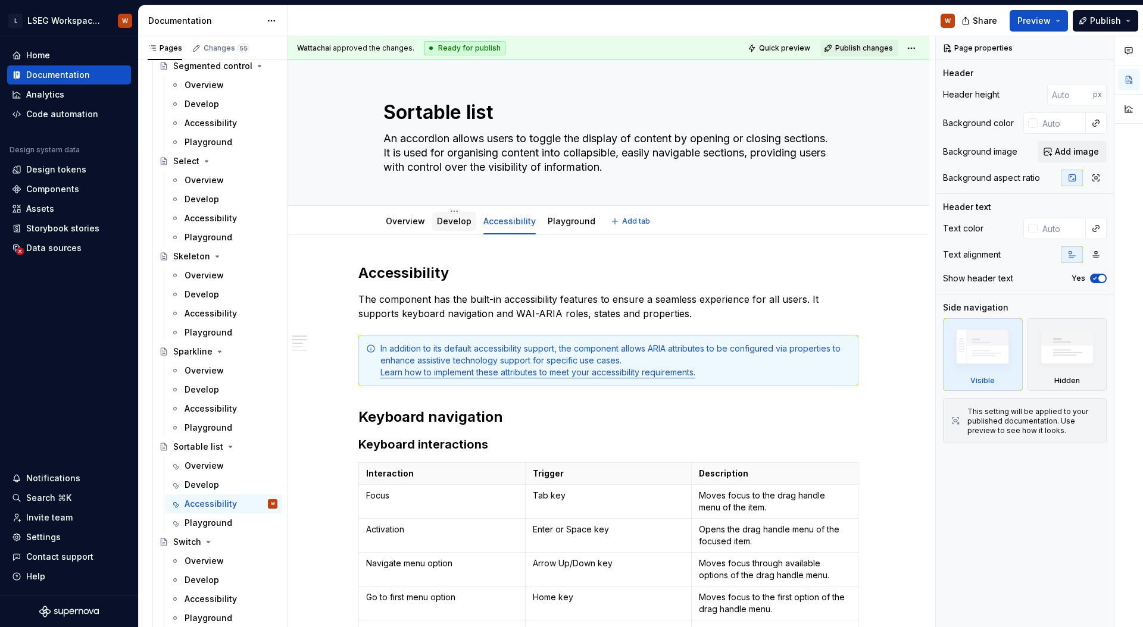
click at [458, 226] on div "Develop" at bounding box center [454, 221] width 35 height 12
click at [444, 226] on link "Develop" at bounding box center [454, 221] width 35 height 10
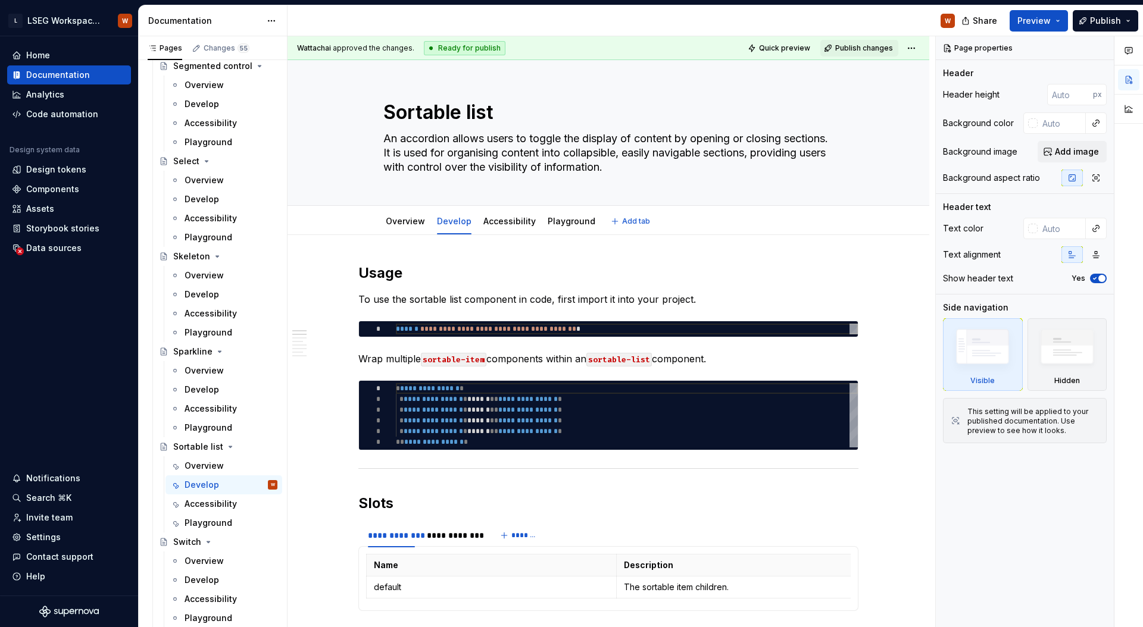
click at [395, 224] on link "Overview" at bounding box center [405, 221] width 39 height 10
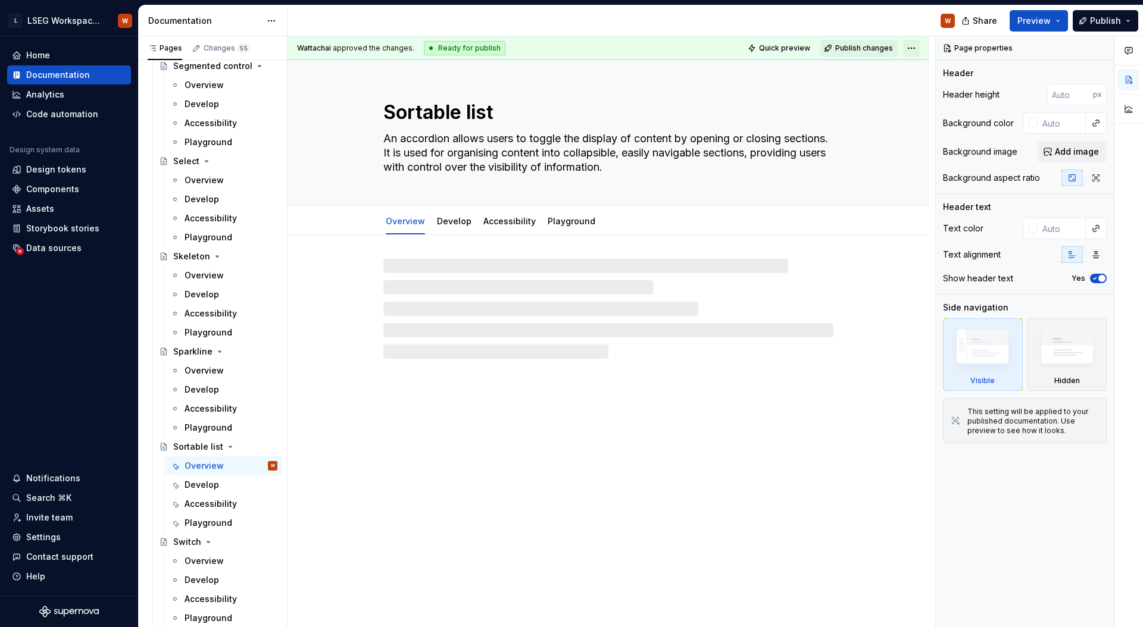
click at [912, 45] on html "L LSEG Workspace Design System W Home Documentation Analytics Code automation D…" at bounding box center [571, 313] width 1143 height 627
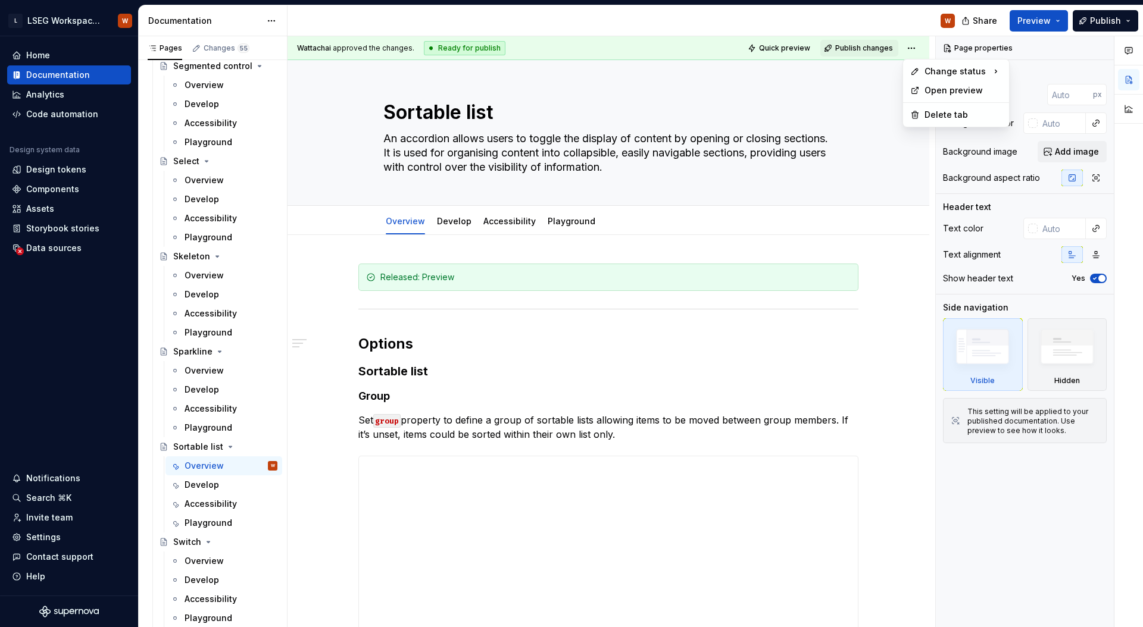
click at [910, 25] on html "L LSEG Workspace Design System W Home Documentation Analytics Code automation D…" at bounding box center [571, 313] width 1143 height 627
click at [248, 448] on button "Page tree" at bounding box center [252, 447] width 17 height 17
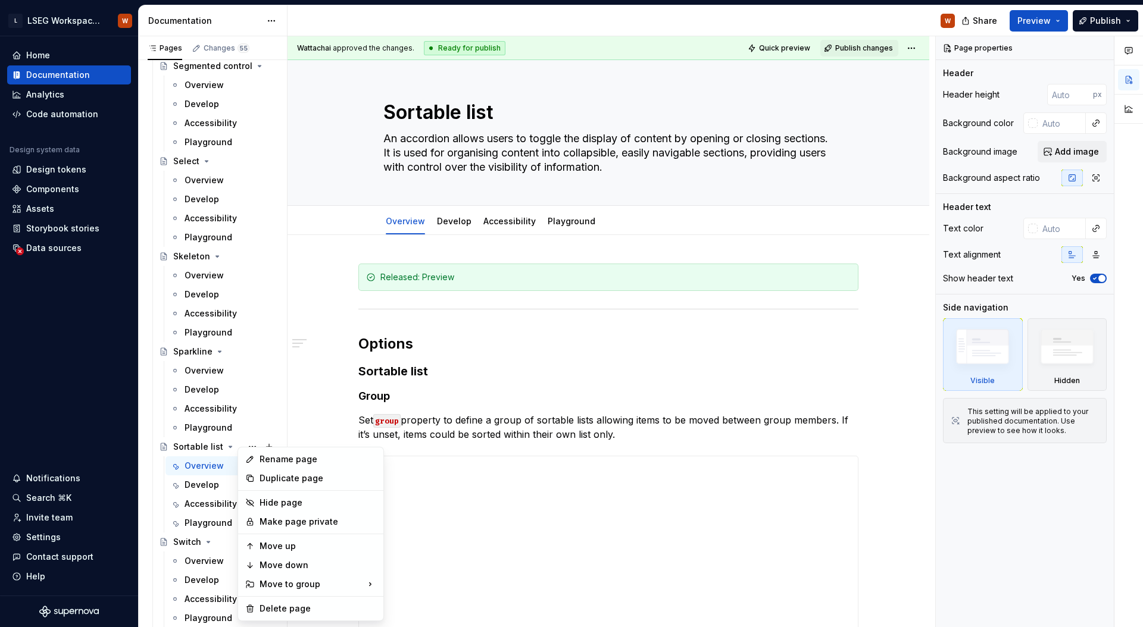
click at [336, 410] on html "L LSEG Workspace Design System W Home Documentation Analytics Code automation D…" at bounding box center [571, 313] width 1143 height 627
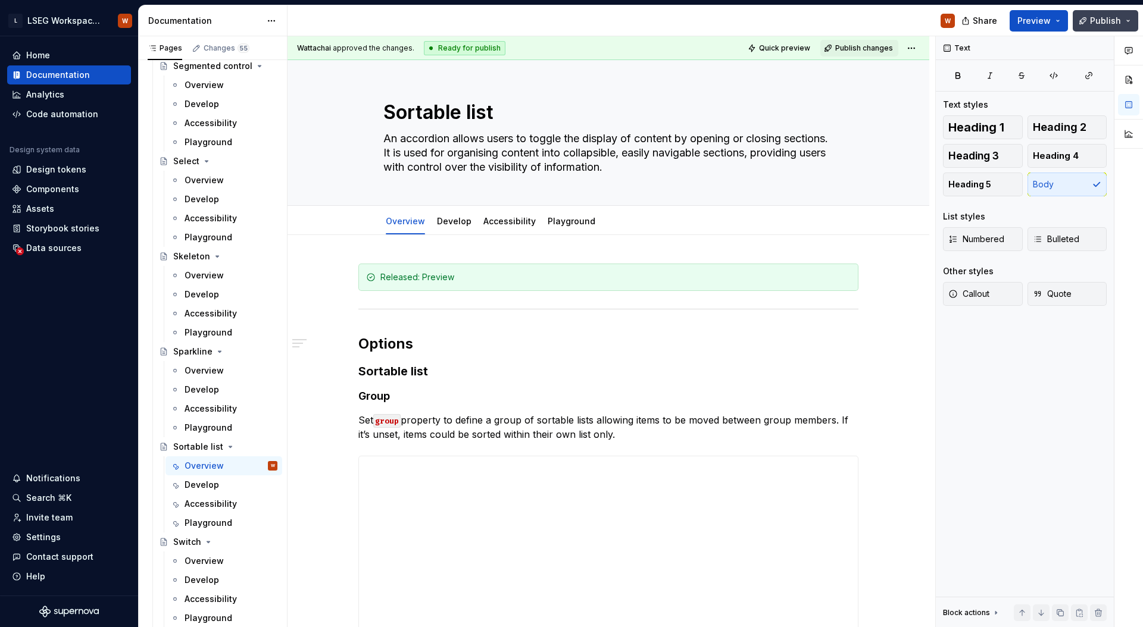
click at [1112, 20] on span "Publish" at bounding box center [1105, 21] width 31 height 12
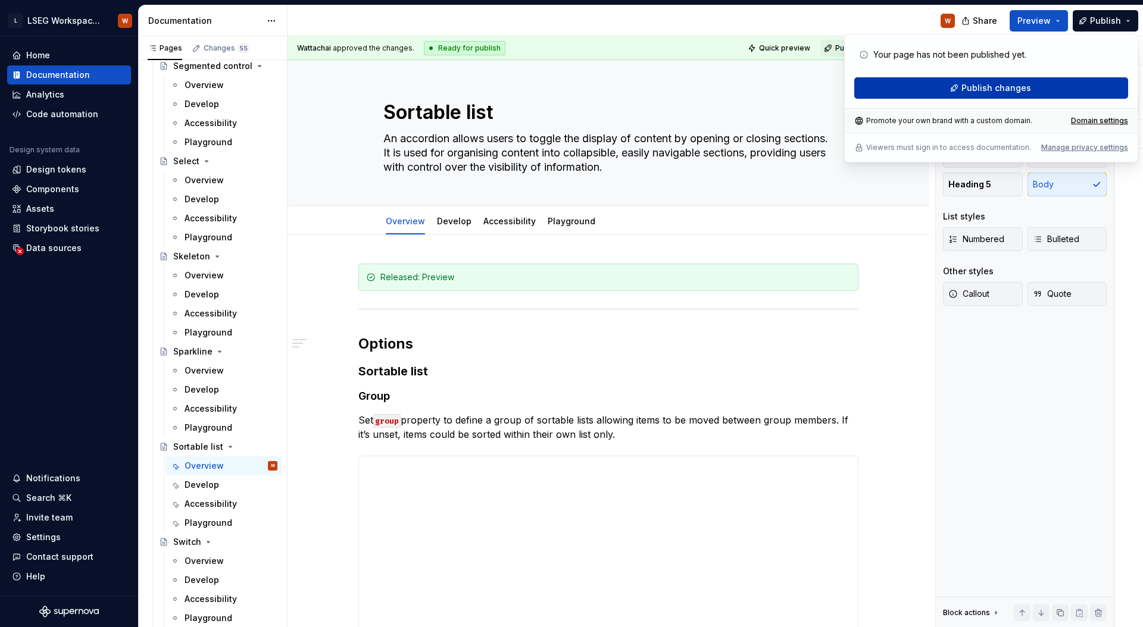
click at [983, 86] on span "Publish changes" at bounding box center [996, 88] width 70 height 12
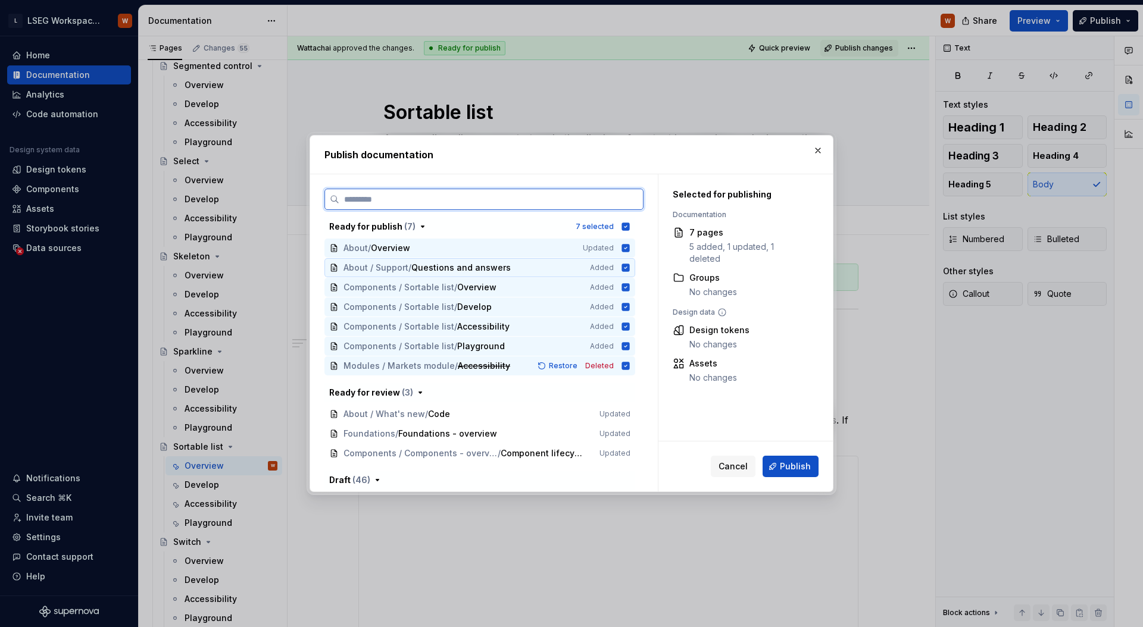
click at [623, 268] on icon at bounding box center [626, 268] width 8 height 8
click at [625, 249] on icon at bounding box center [626, 248] width 8 height 8
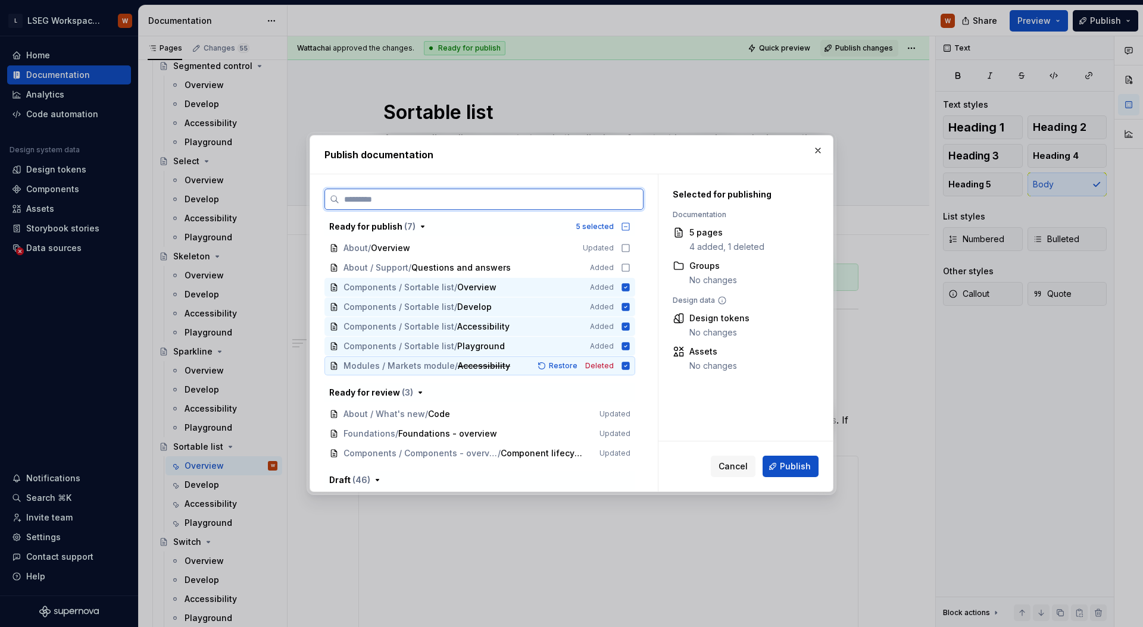
click at [627, 368] on icon at bounding box center [626, 366] width 8 height 8
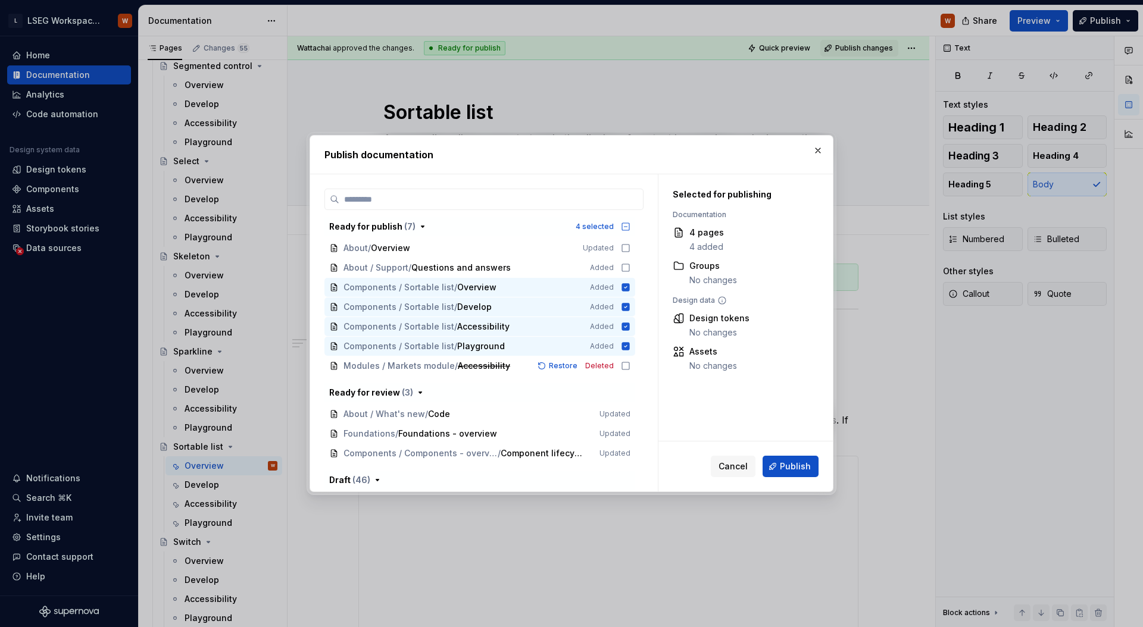
click at [789, 470] on span "Publish" at bounding box center [795, 467] width 31 height 12
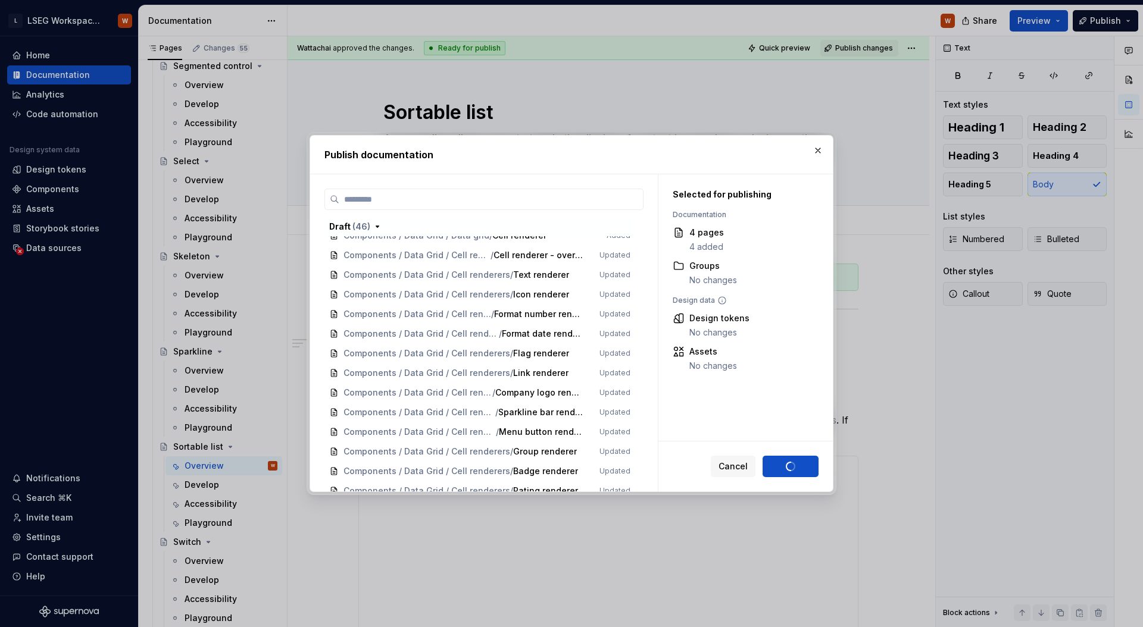
scroll to position [507, 0]
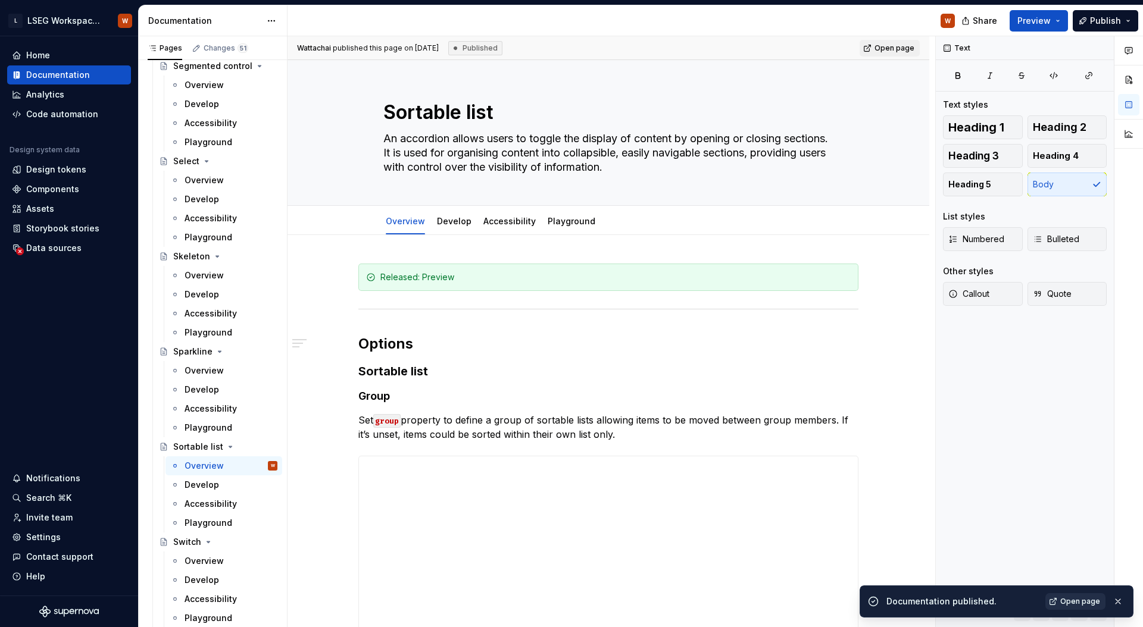
click at [1076, 599] on span "Open page" at bounding box center [1080, 602] width 40 height 10
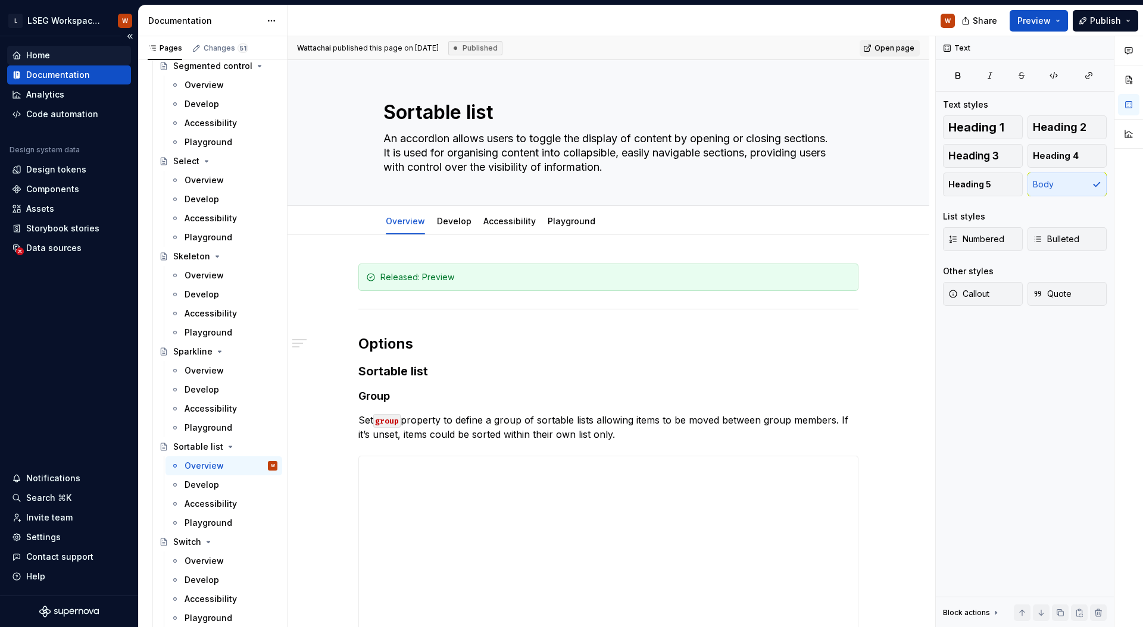
scroll to position [4944, 0]
click at [96, 23] on html "L LSEG Workspace Design System W Home Documentation Analytics Code automation D…" at bounding box center [571, 313] width 1143 height 627
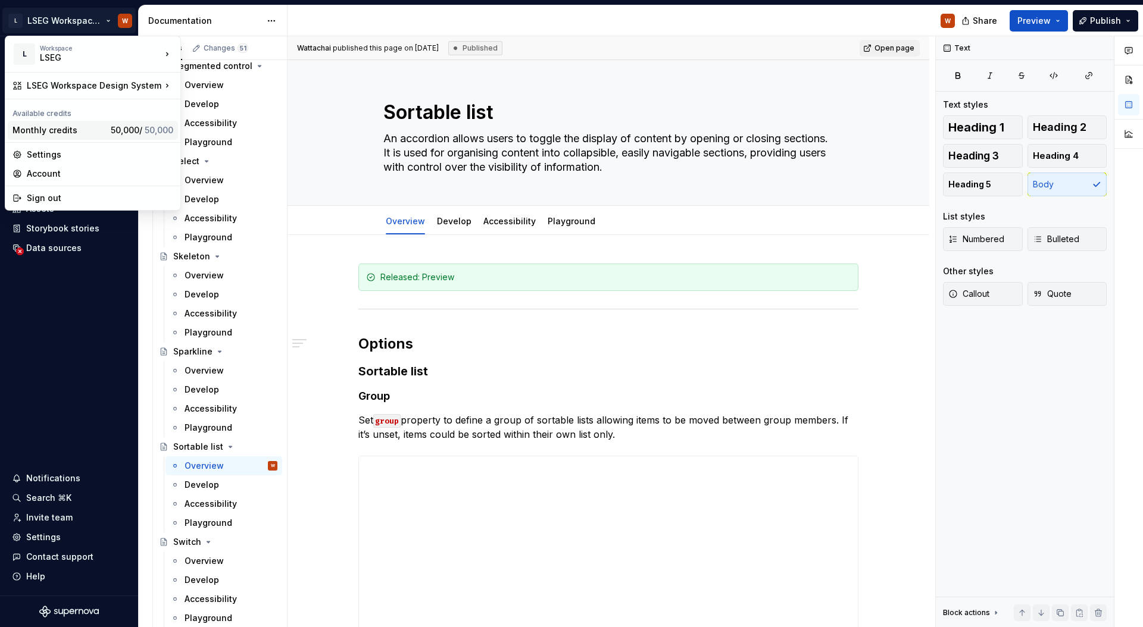
click at [134, 129] on span "50,000 / 50,000" at bounding box center [142, 130] width 62 height 10
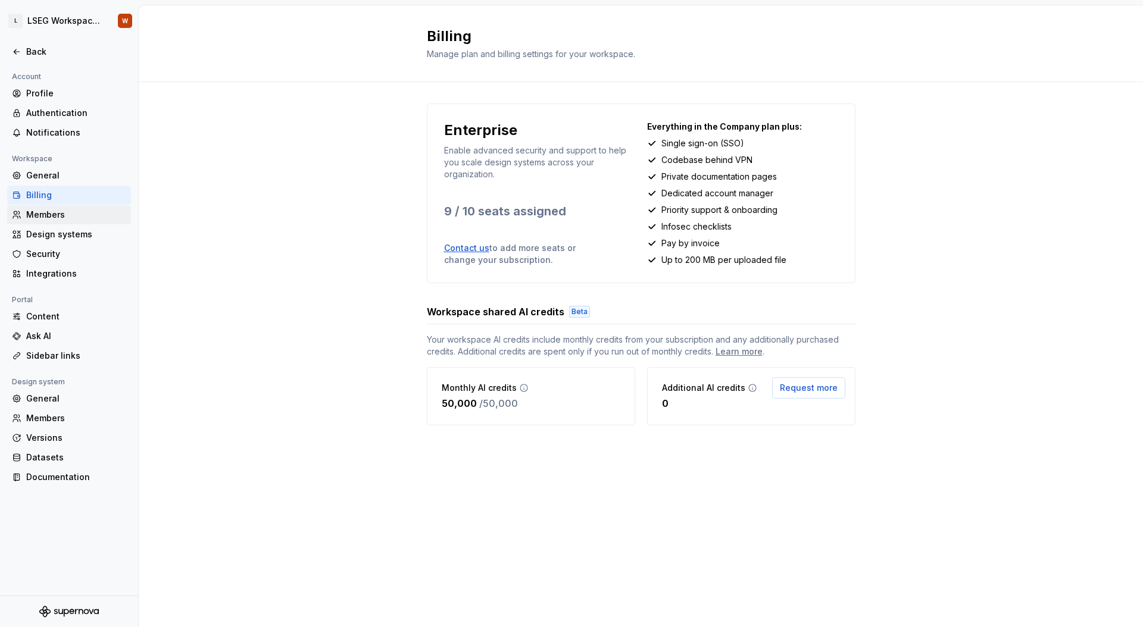
click at [66, 220] on div "Members" at bounding box center [76, 215] width 100 height 12
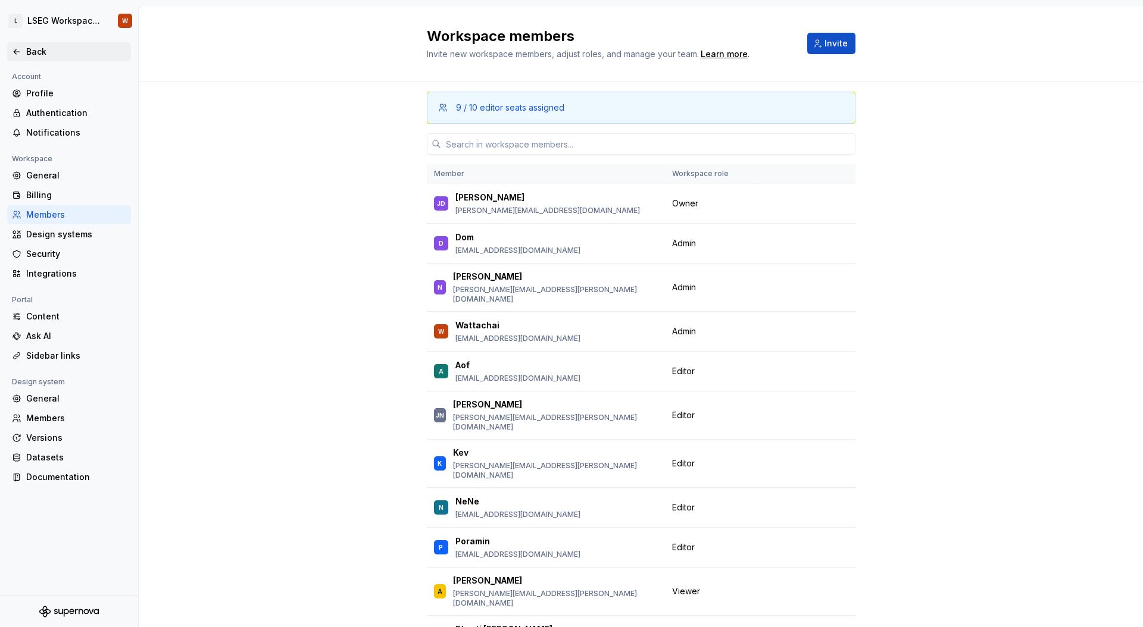
click at [42, 60] on div "Back" at bounding box center [69, 51] width 124 height 19
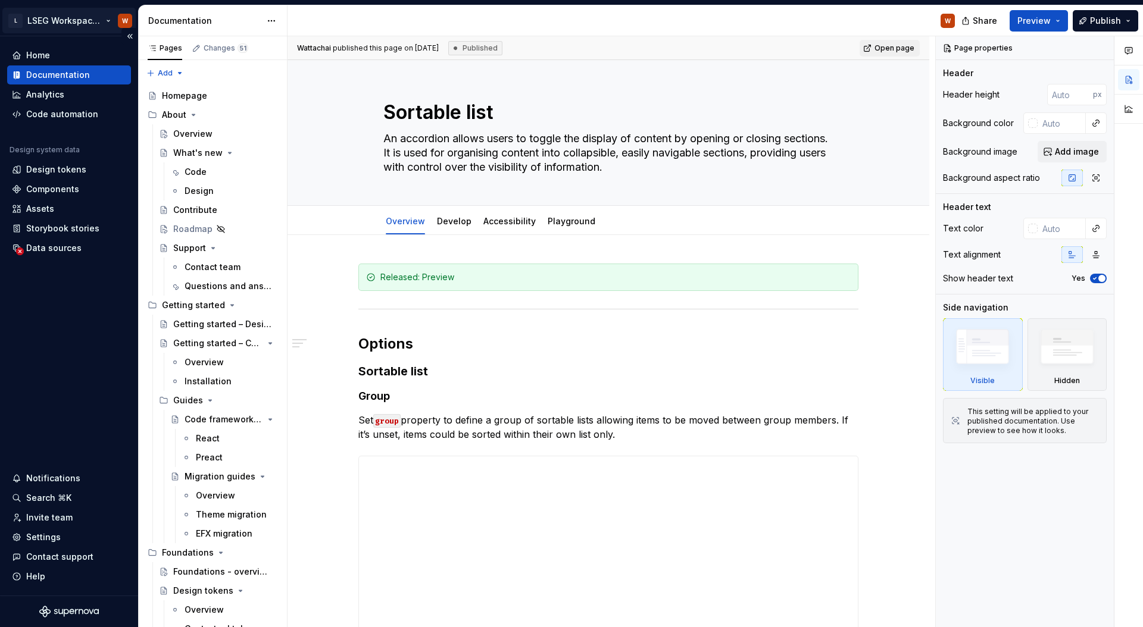
click at [65, 19] on html "L LSEG Workspace Design System W Home Documentation Analytics Code automation D…" at bounding box center [571, 313] width 1143 height 627
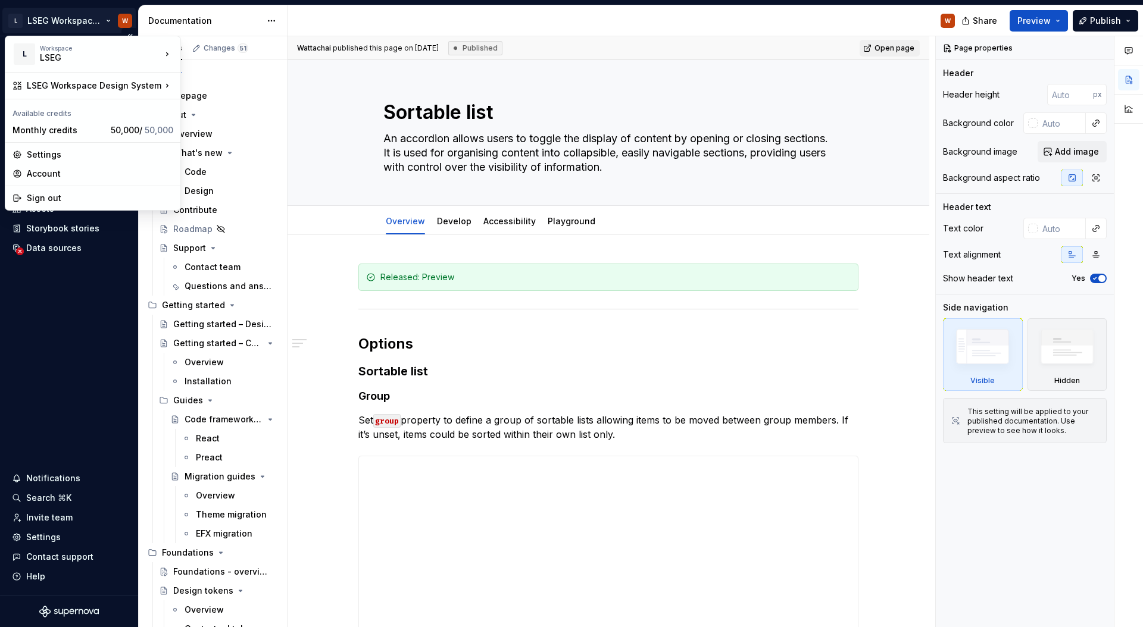
type textarea "*"
click at [65, 19] on html "L LSEG Workspace Design System W Home Documentation Analytics Code automation D…" at bounding box center [571, 313] width 1143 height 627
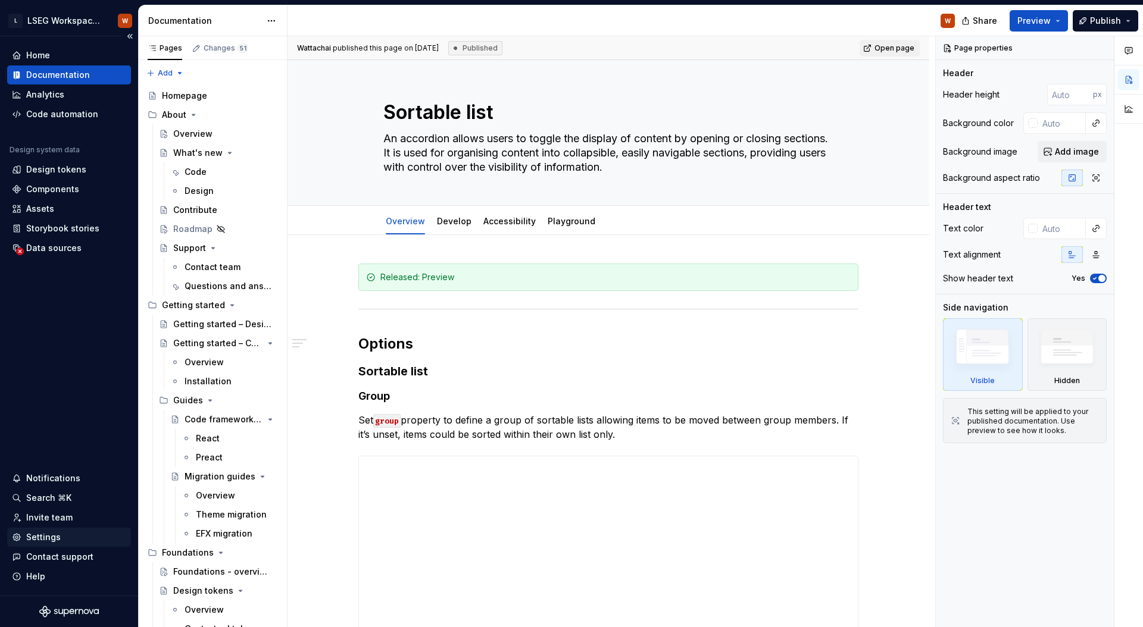
click at [48, 532] on div "Settings" at bounding box center [43, 538] width 35 height 12
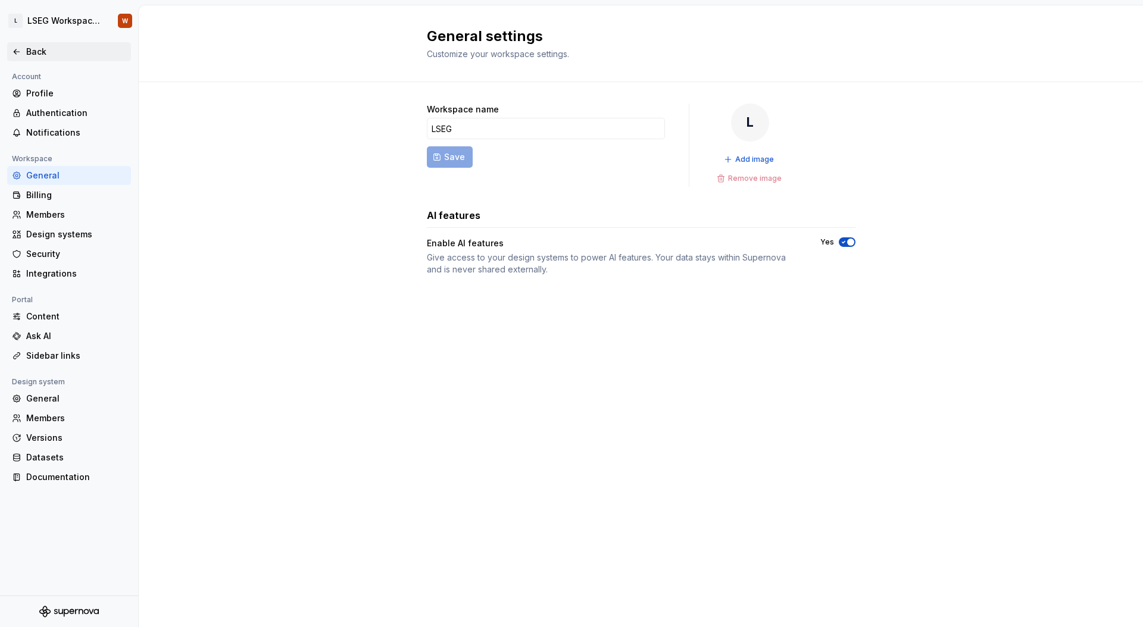
click at [20, 51] on icon at bounding box center [17, 52] width 10 height 10
